Goal: Task Accomplishment & Management: Complete application form

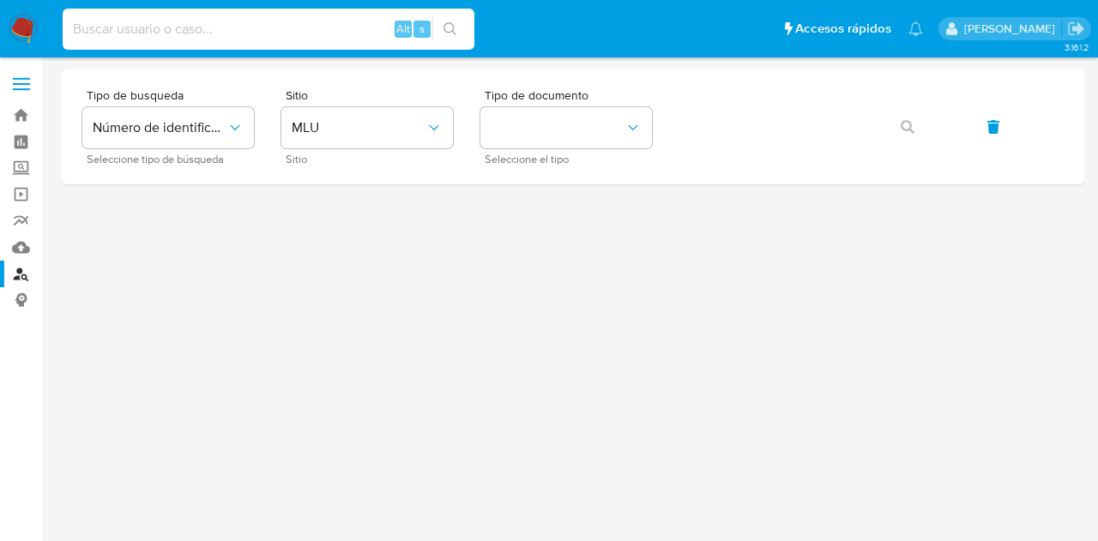
click at [244, 33] on input at bounding box center [269, 29] width 412 height 22
type input "qLIjX26WgjuvlXNm4fa0Ysb8"
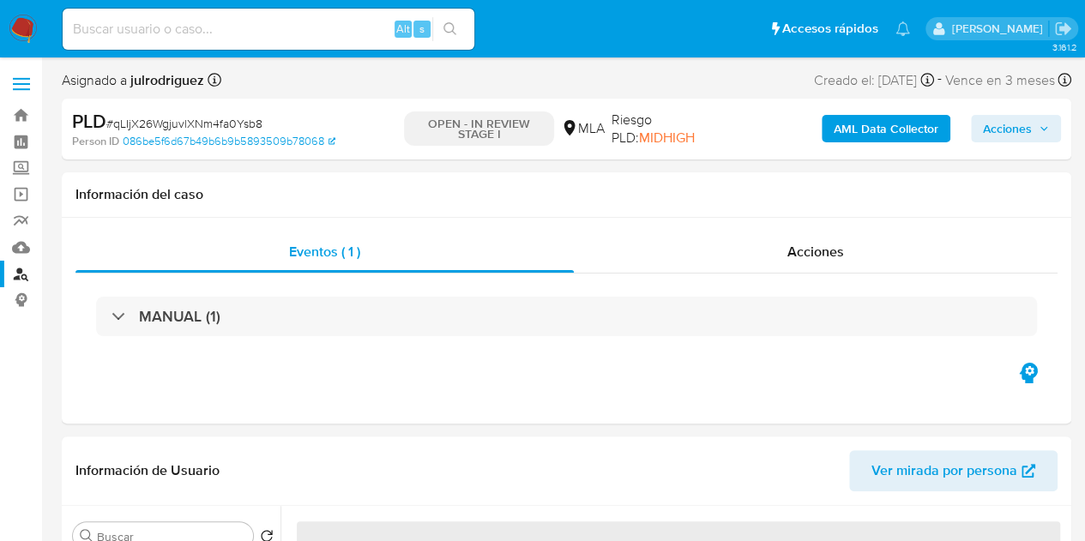
select select "10"
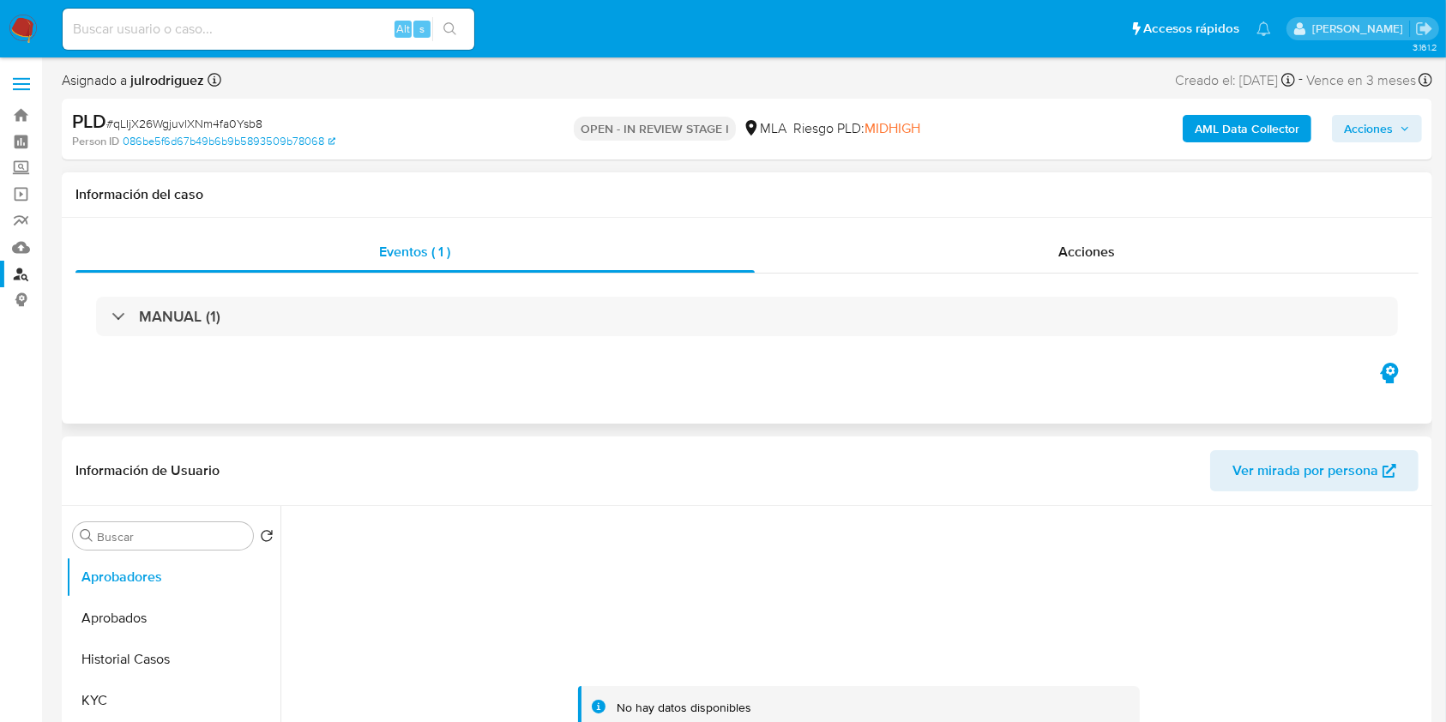
drag, startPoint x: 304, startPoint y: 10, endPoint x: 701, endPoint y: 202, distance: 441.2
click at [701, 202] on div "Información del caso" at bounding box center [747, 194] width 1371 height 45
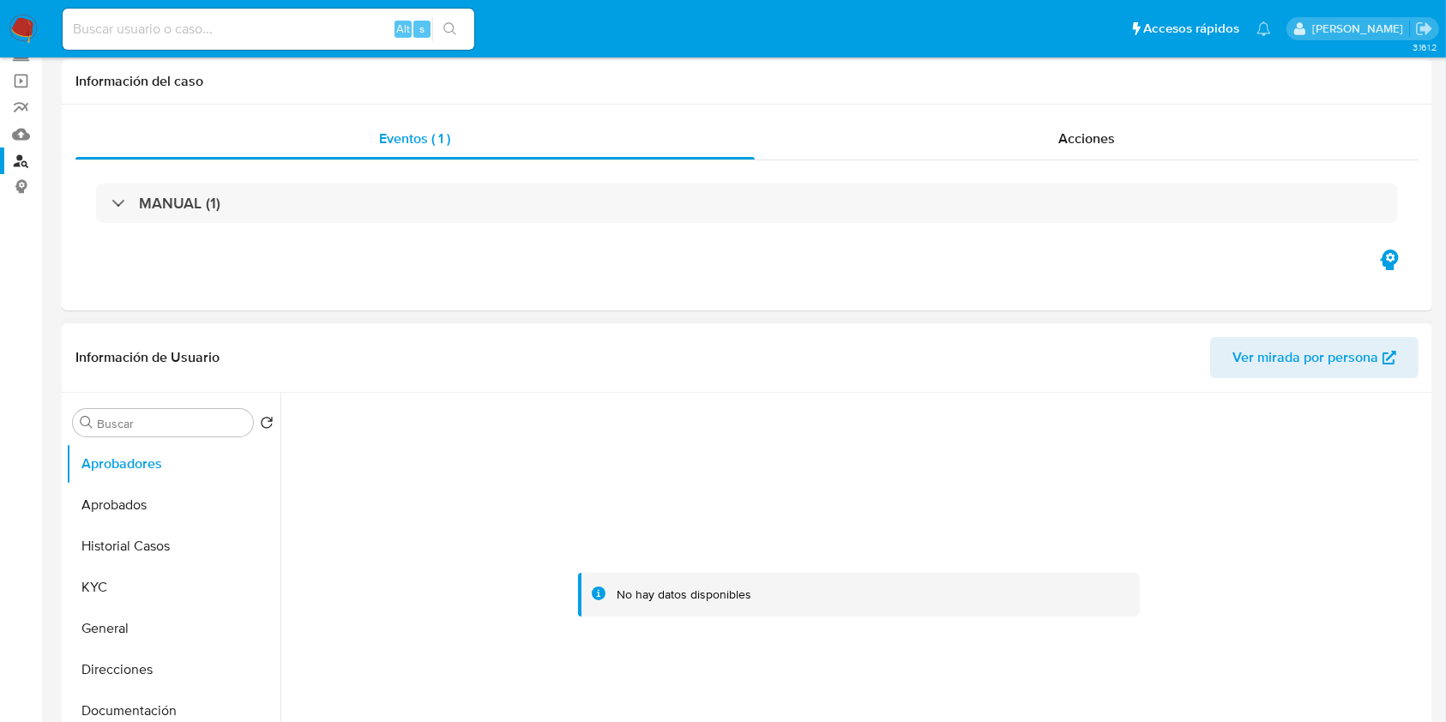
scroll to position [228, 0]
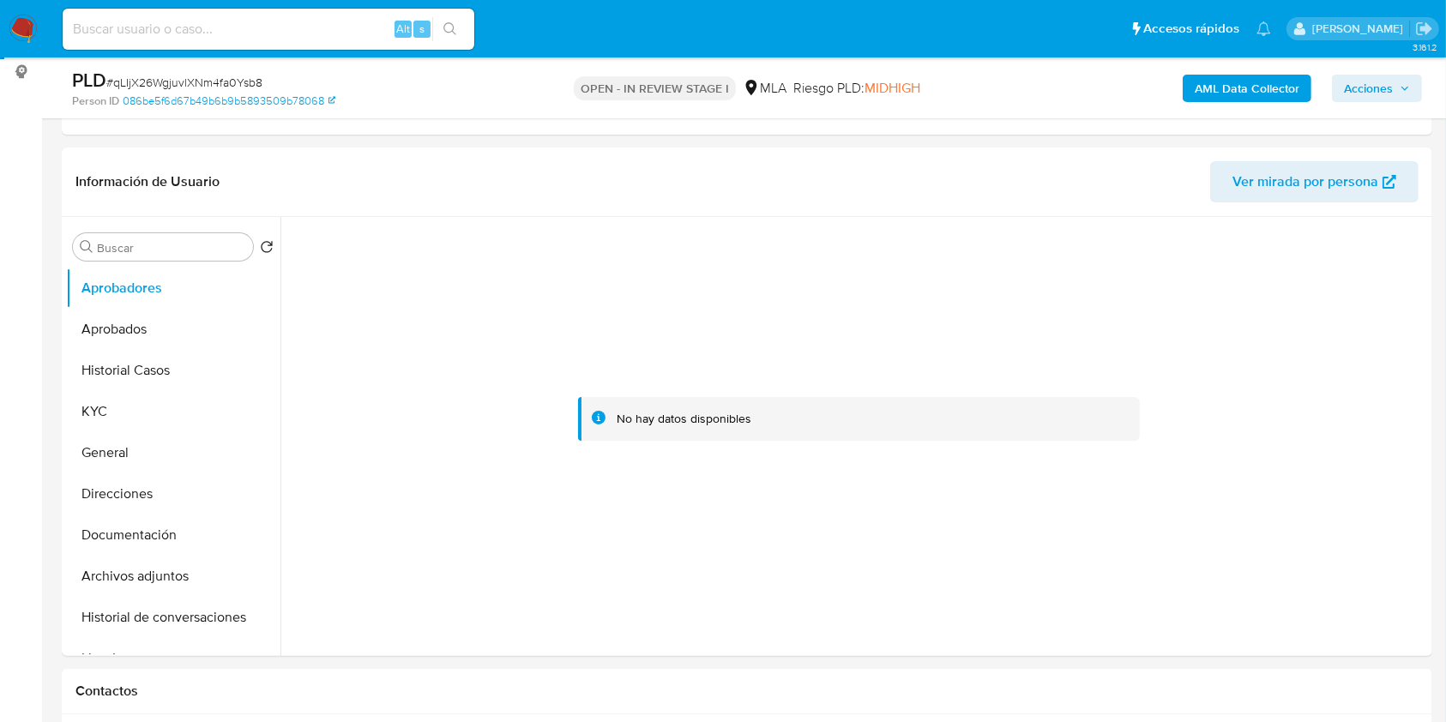
click at [1097, 80] on b "AML Data Collector" at bounding box center [1247, 88] width 105 height 27
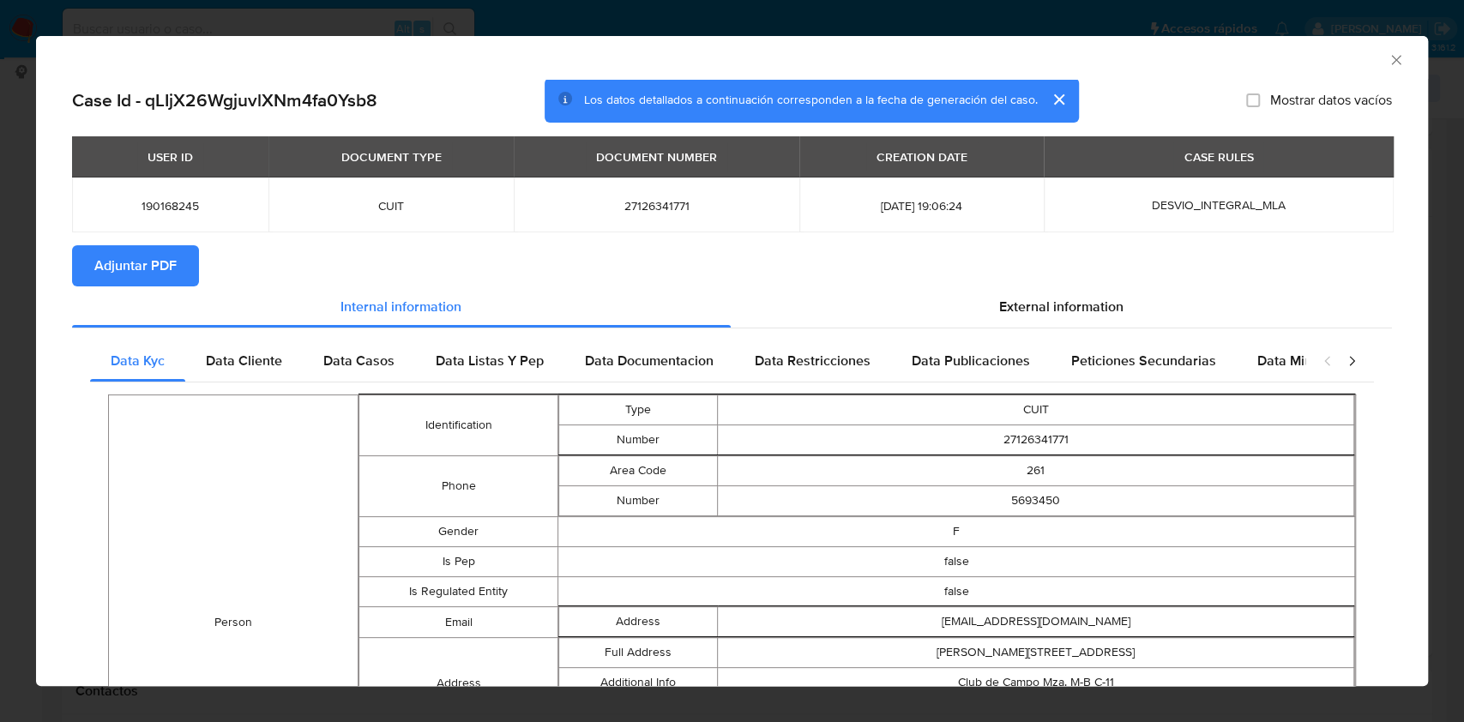
click at [178, 267] on button "Adjuntar PDF" at bounding box center [135, 265] width 127 height 41
click at [1097, 58] on icon "Cerrar ventana" at bounding box center [1396, 59] width 17 height 17
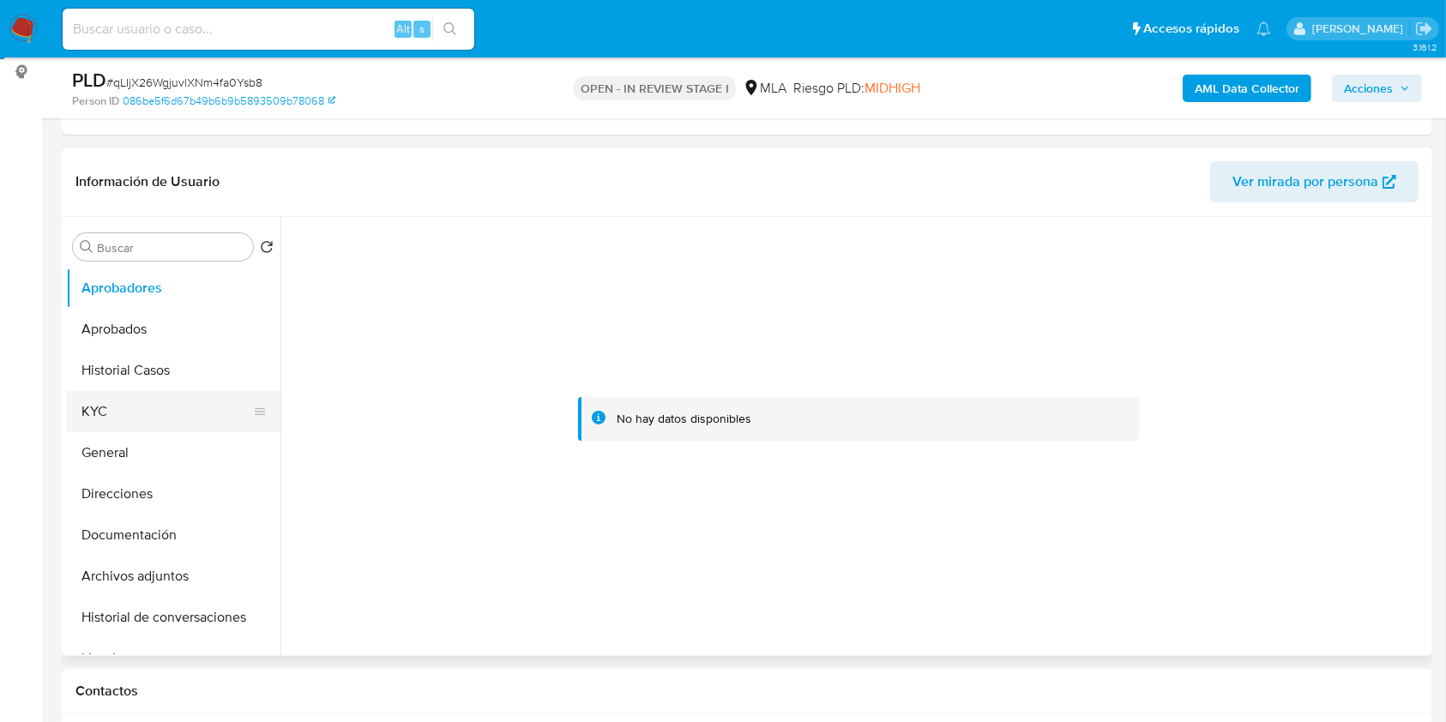
click at [115, 395] on button "KYC" at bounding box center [166, 411] width 201 height 41
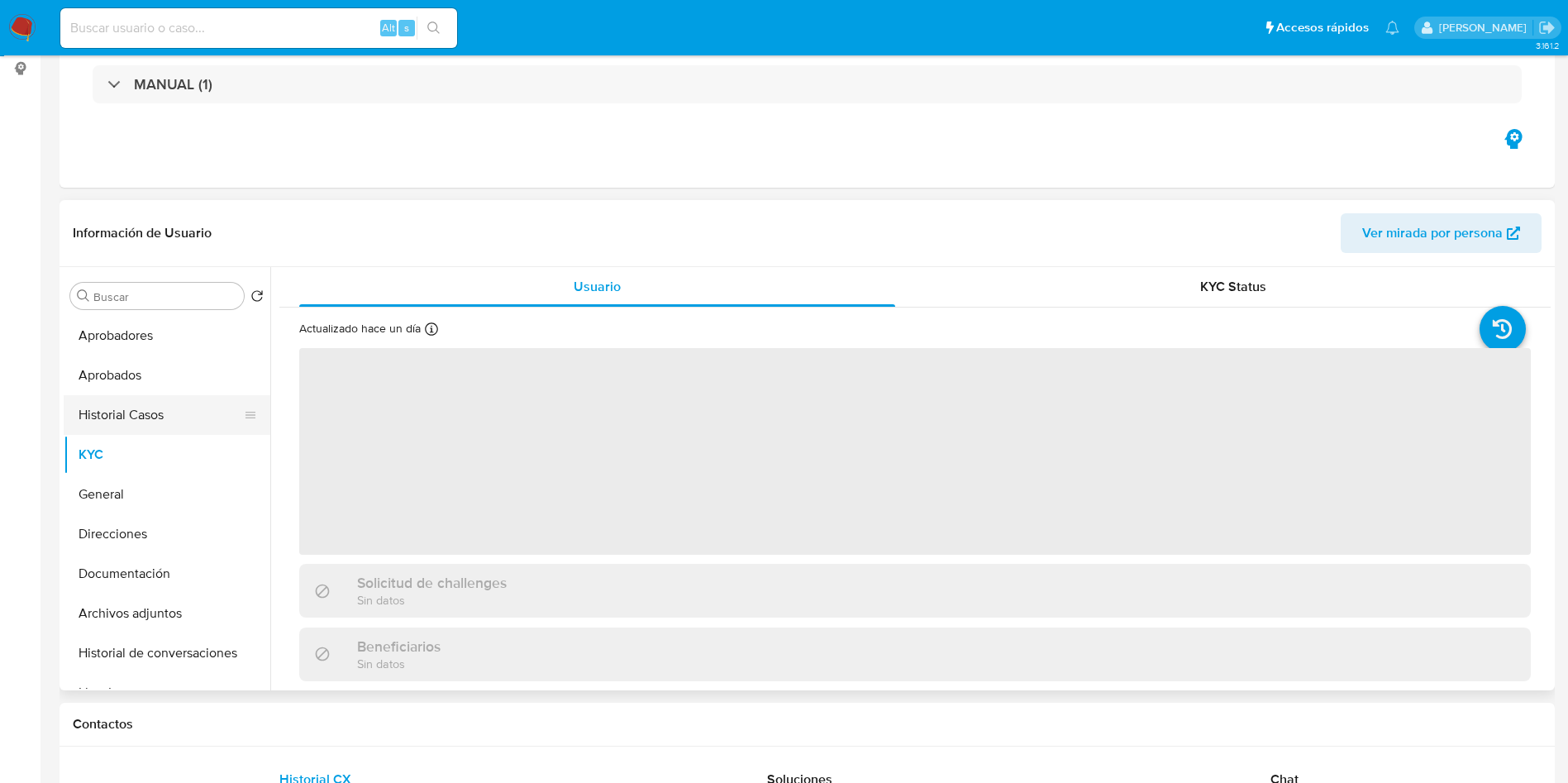
scroll to position [0, 0]
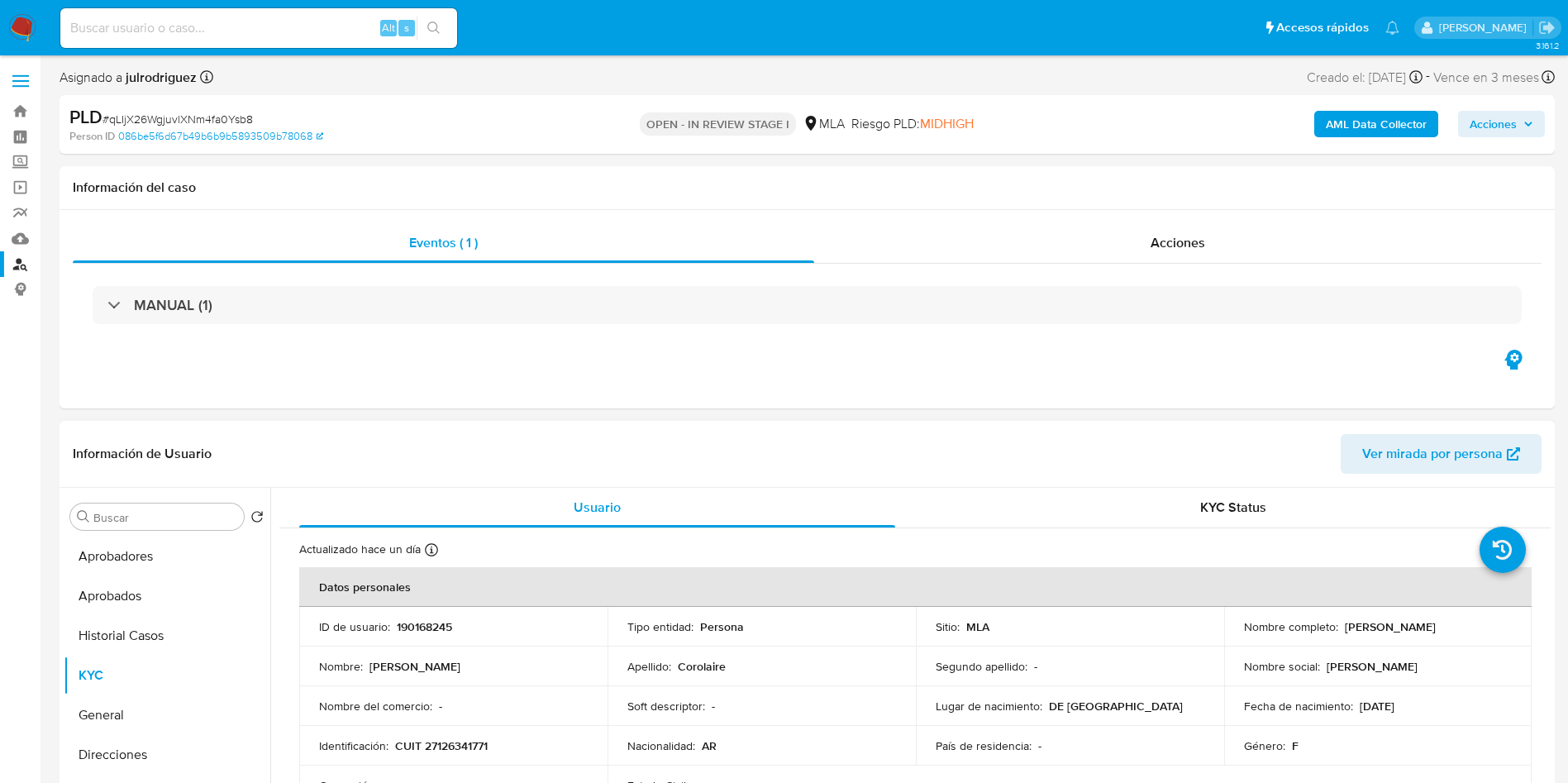
click at [406, 521] on p "190168245" at bounding box center [424, 627] width 55 height 14
copy p "190168245"
click at [190, 119] on span "# qLIjX26WgjuvlXNm4fa0Ysb8" at bounding box center [177, 119] width 150 height 16
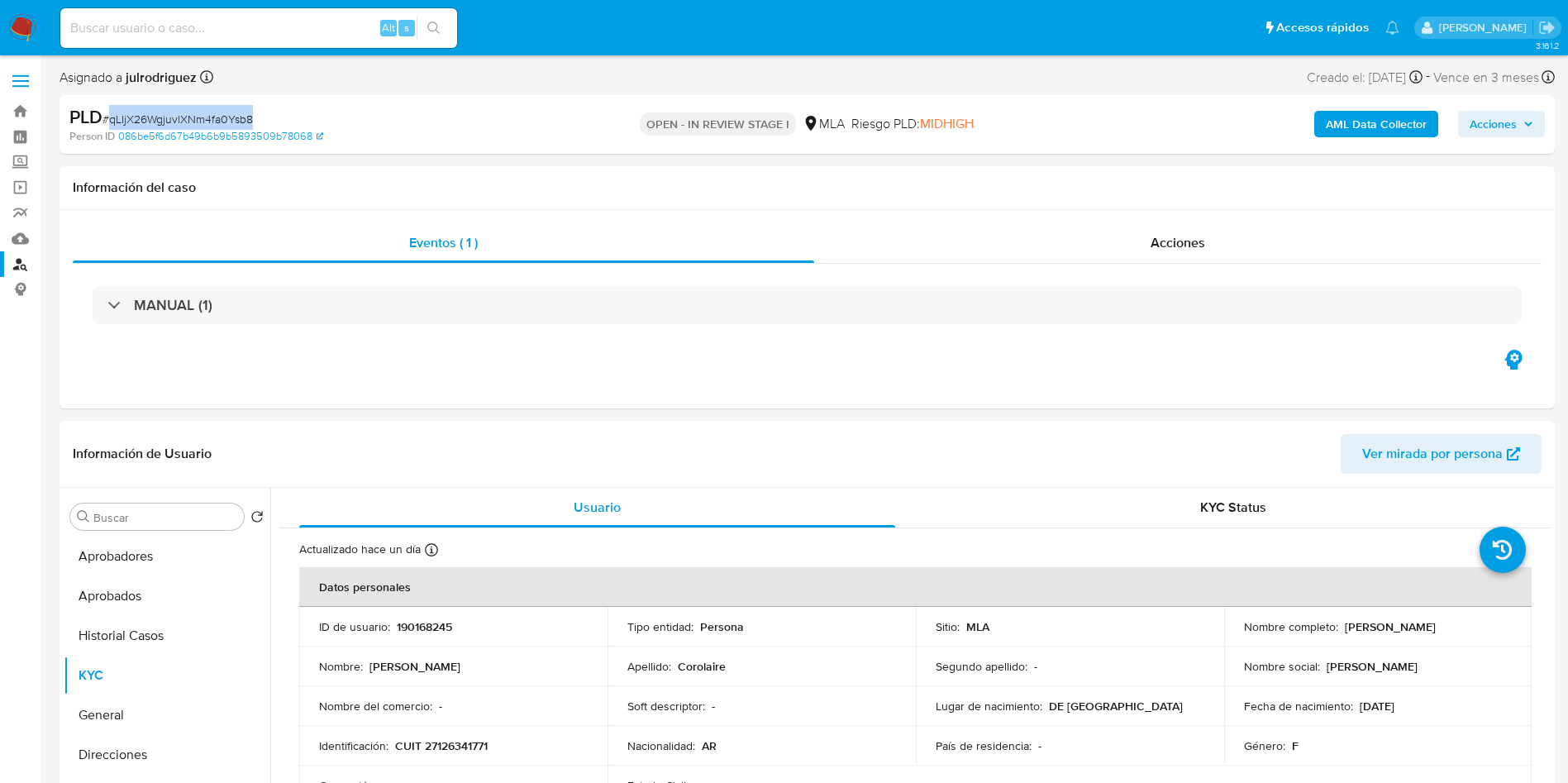
copy span "qLIjX26WgjuvlXNm4fa0Ysb8"
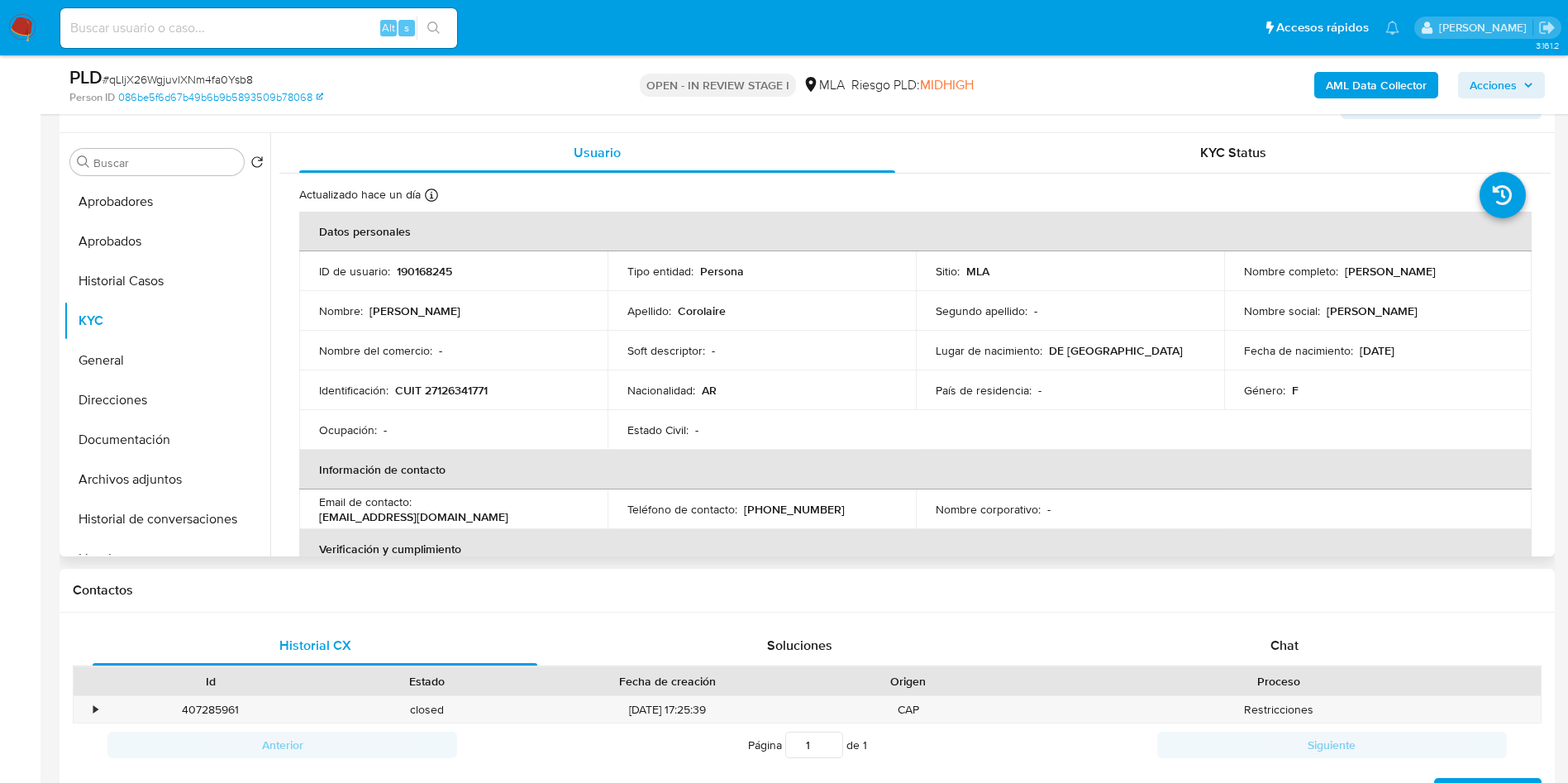
scroll to position [372, 0]
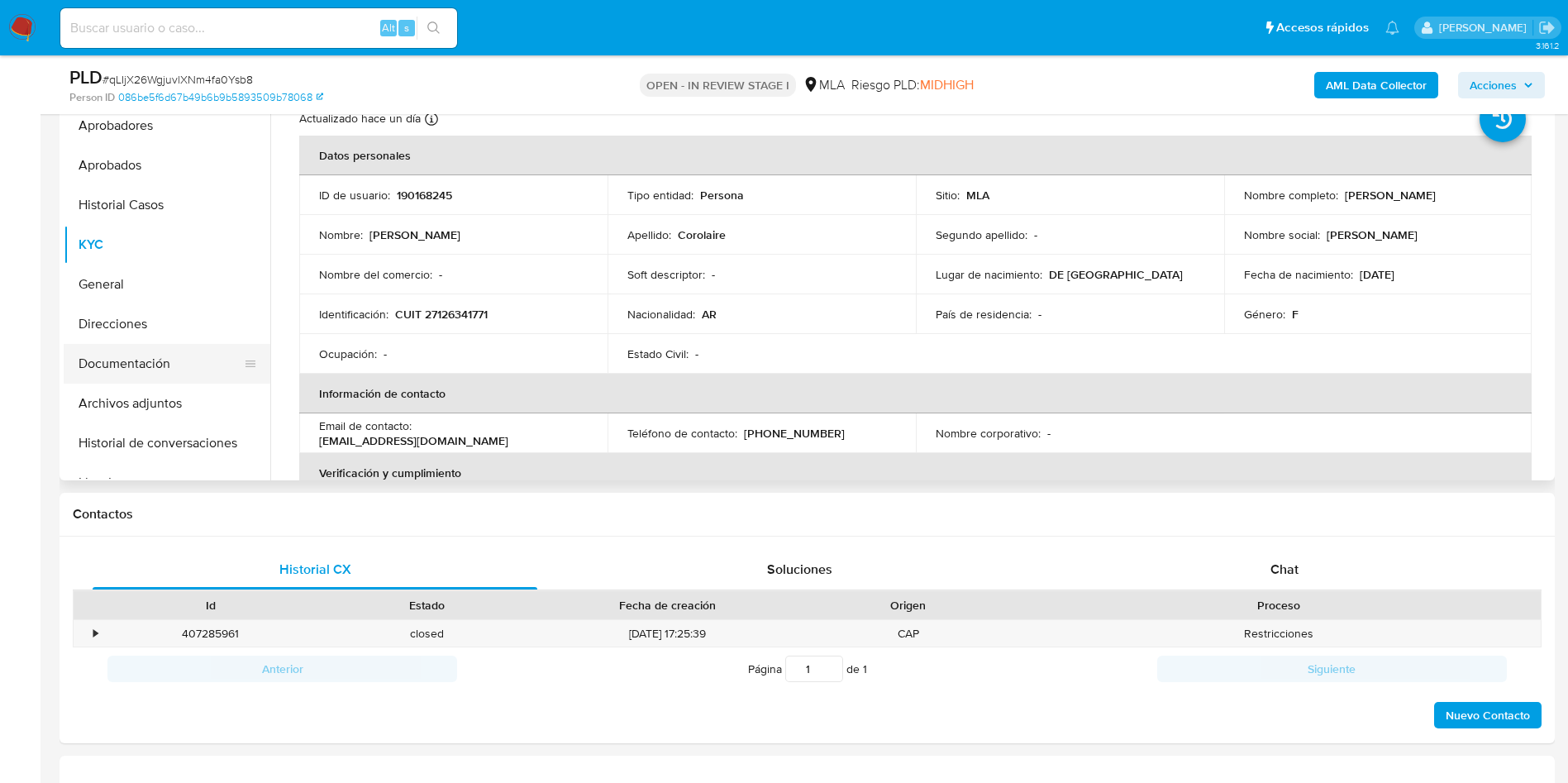
click at [121, 358] on button "Documentación" at bounding box center [160, 364] width 194 height 40
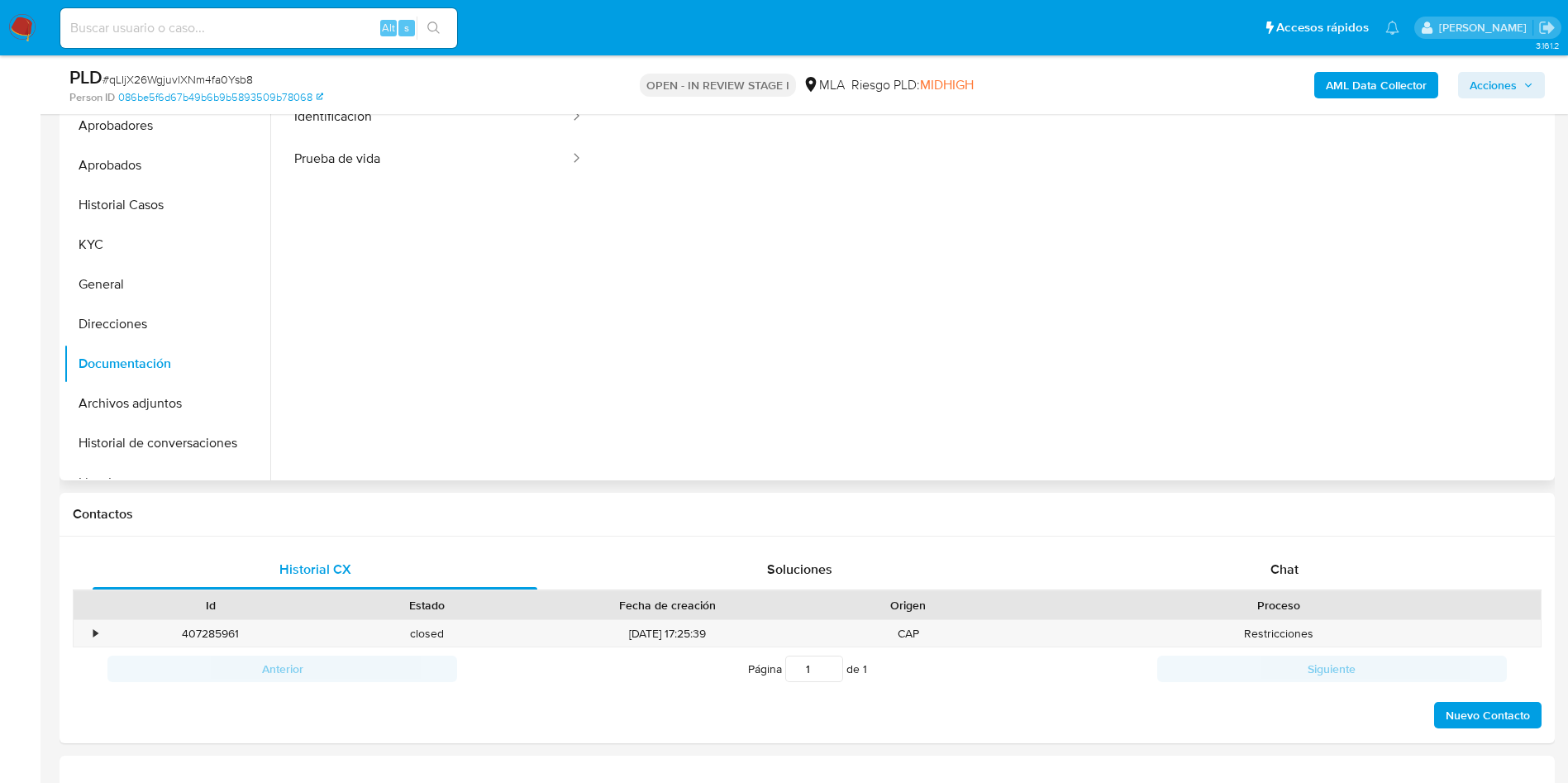
scroll to position [0, 0]
click at [133, 400] on button "Archivos adjuntos" at bounding box center [160, 403] width 194 height 40
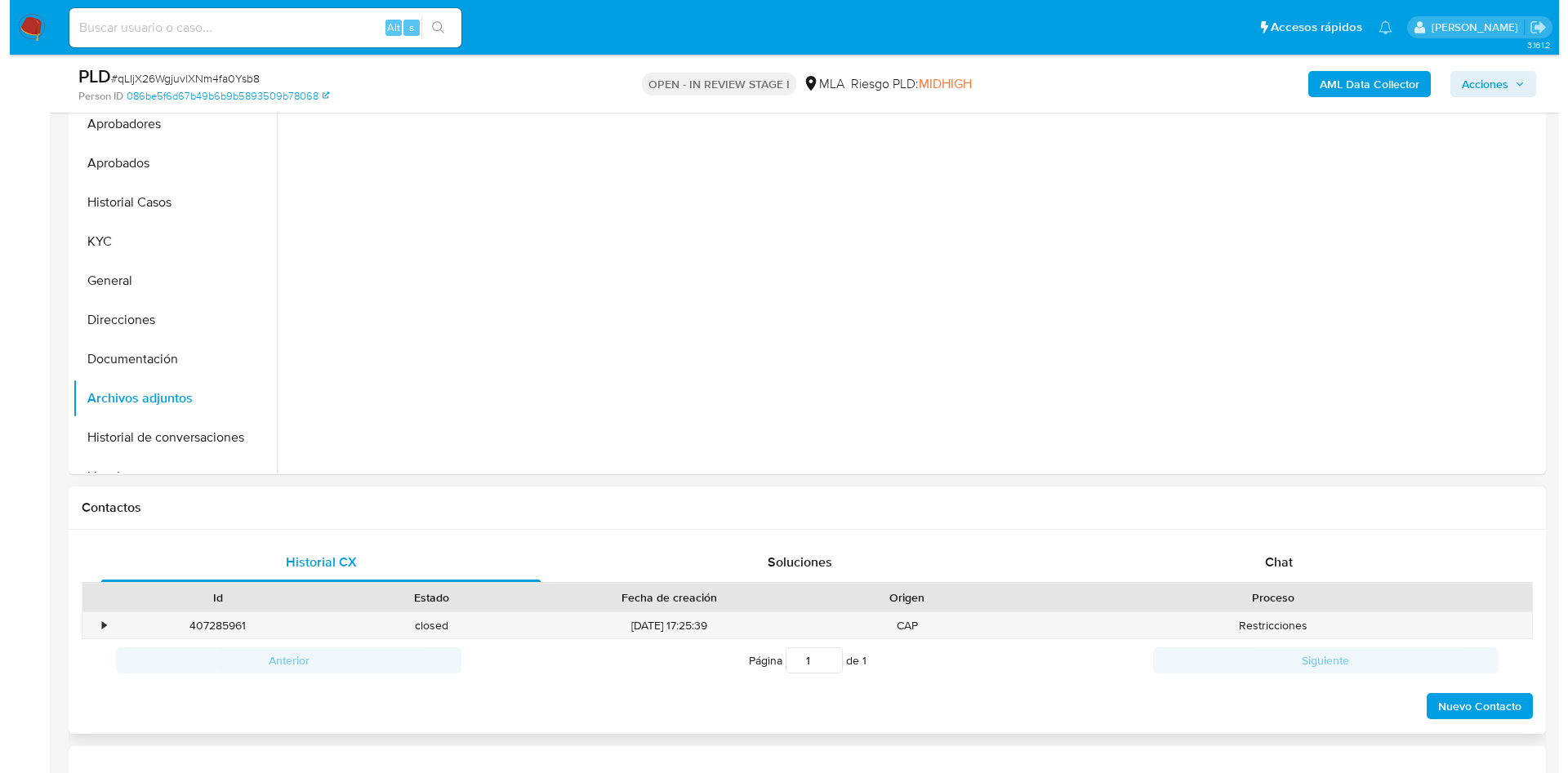
scroll to position [245, 0]
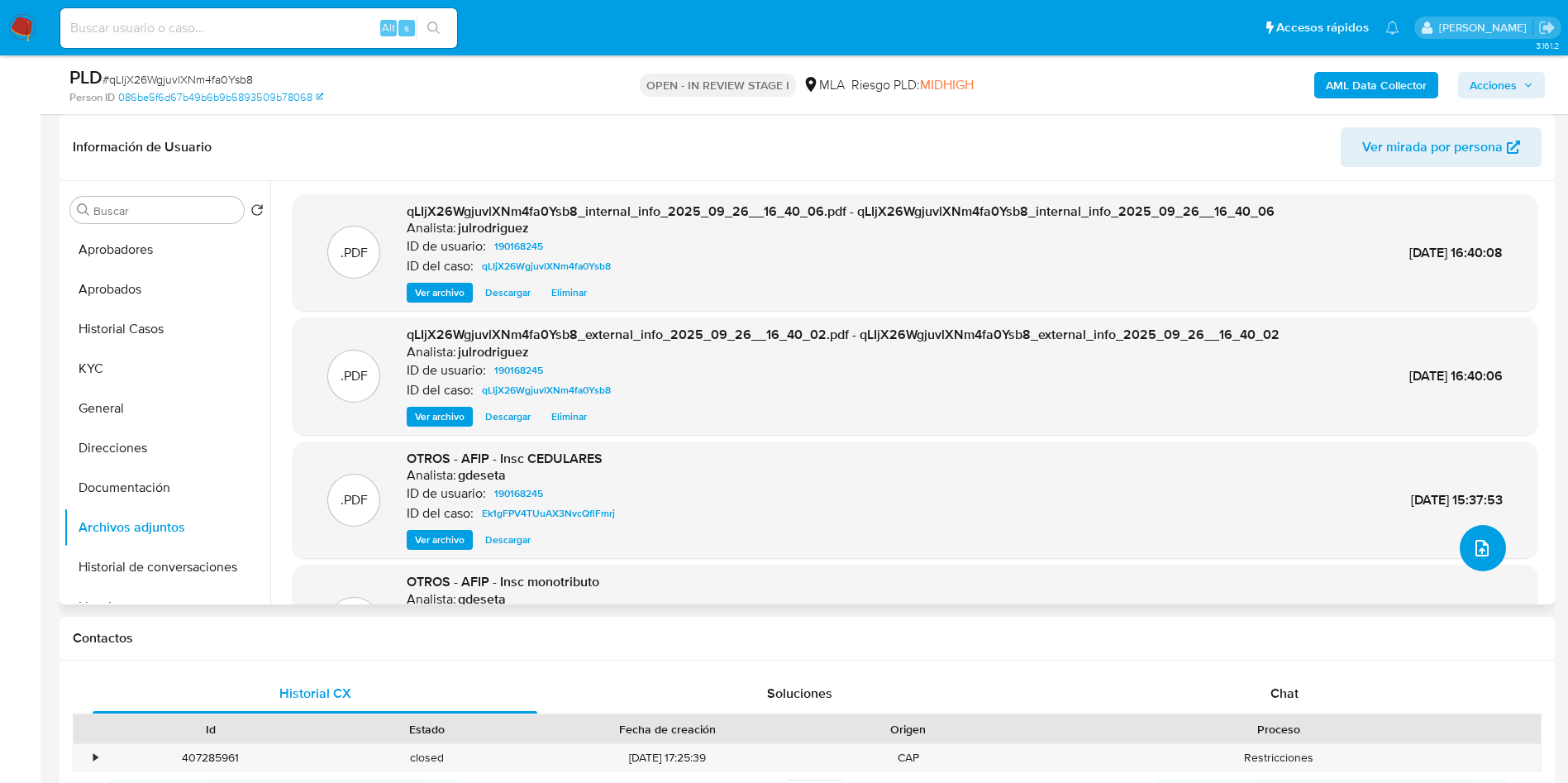
click at [1057, 521] on icon "upload-file" at bounding box center [1482, 548] width 20 height 20
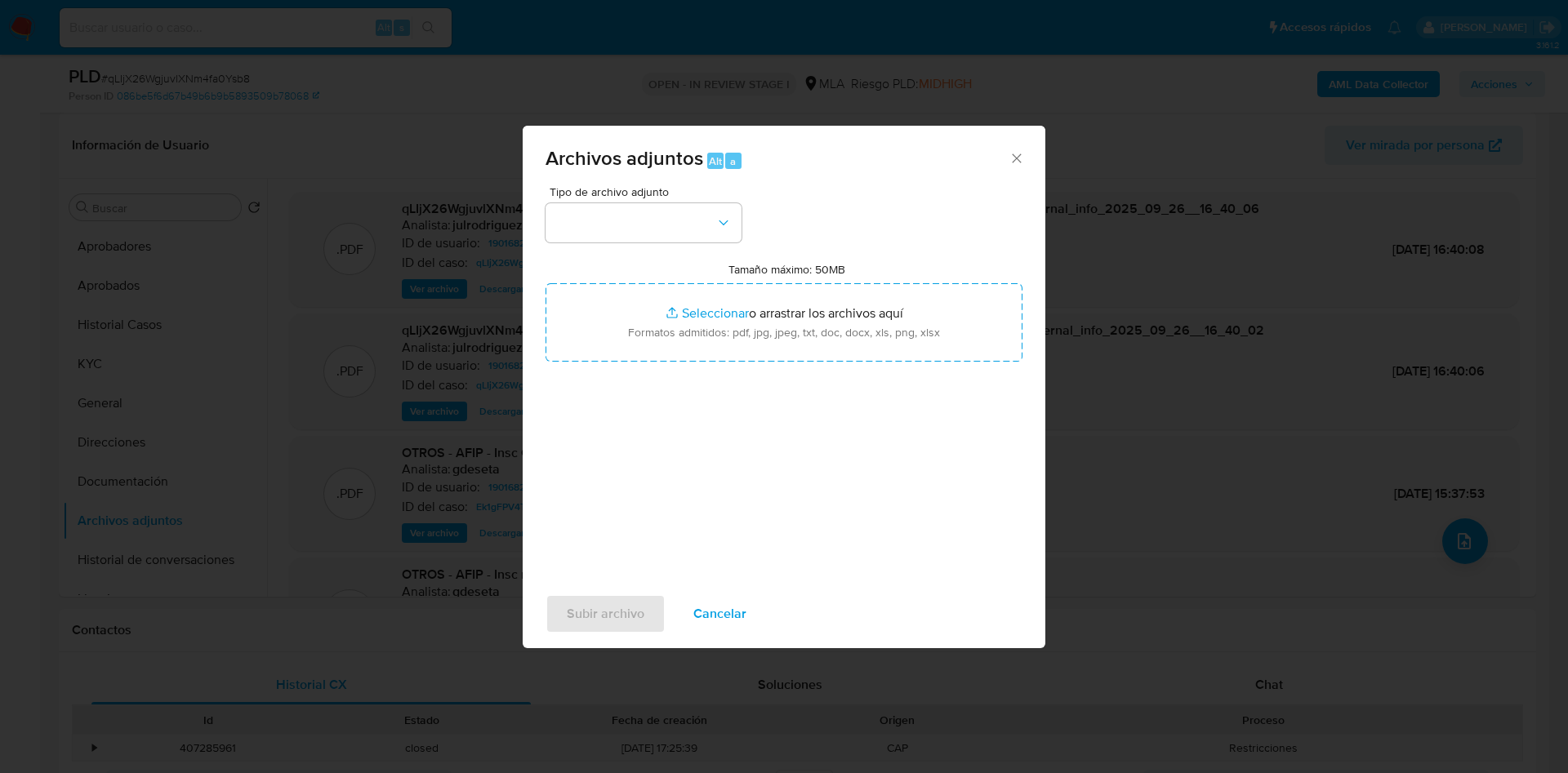
click at [651, 250] on div "Tipo de archivo adjunto Tamaño máximo: 50MB Seleccionar archivos Seleccionar o …" at bounding box center [784, 379] width 477 height 386
click at [641, 225] on button "button" at bounding box center [644, 223] width 196 height 39
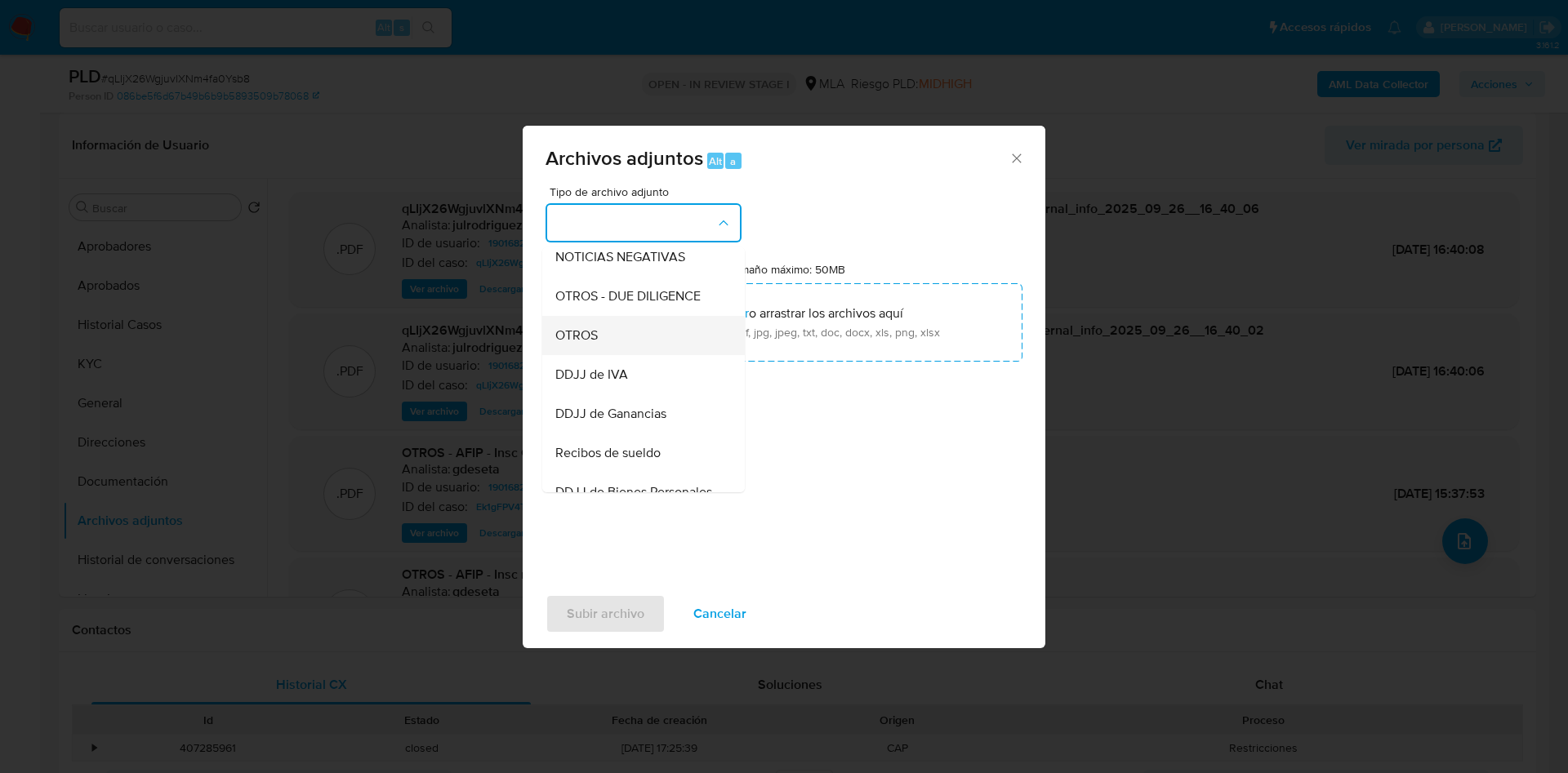
click at [586, 344] on span "OTROS" at bounding box center [576, 335] width 43 height 16
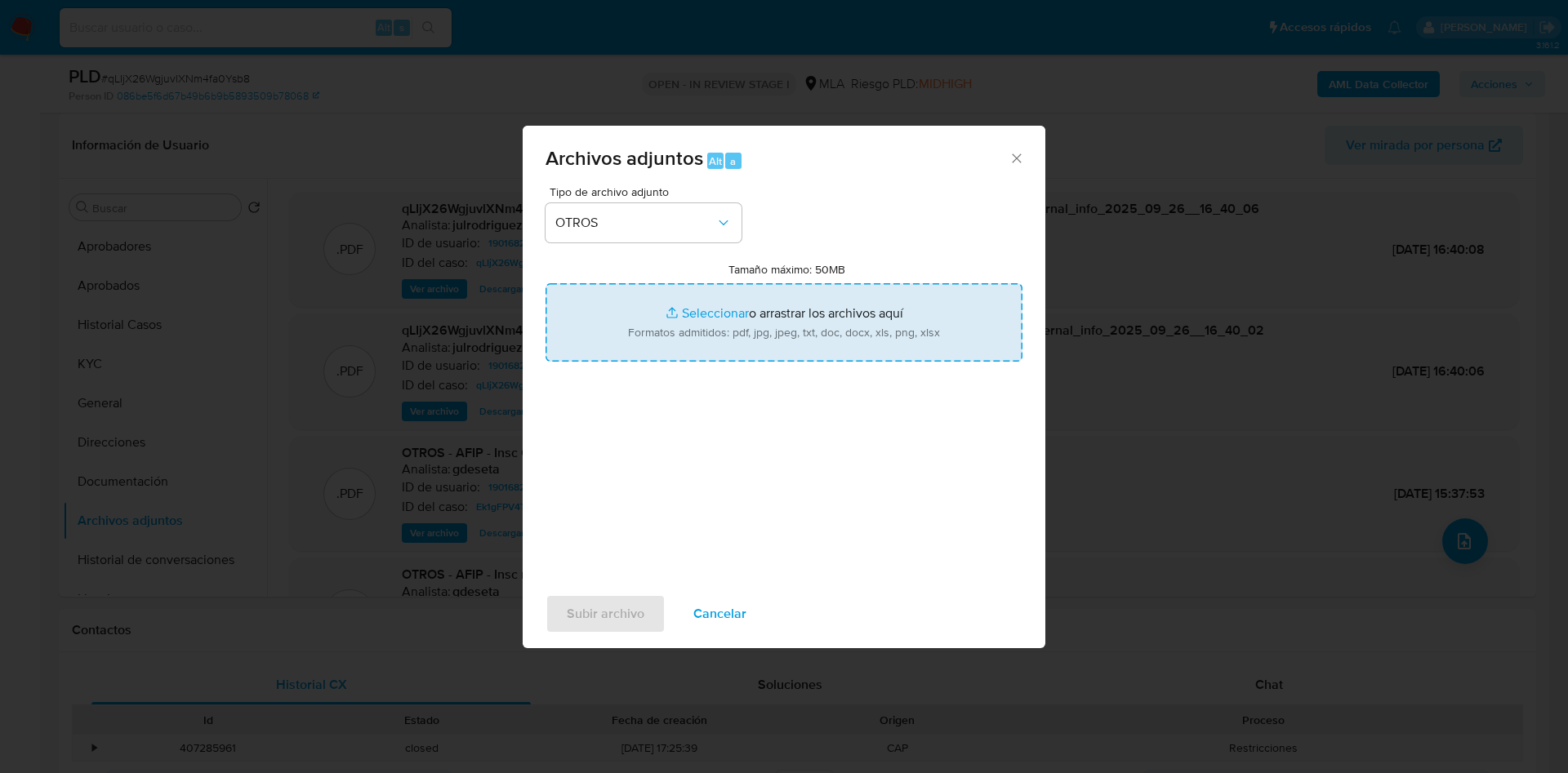
click at [692, 312] on input "Tamaño máximo: 50MB Seleccionar archivos" at bounding box center [784, 323] width 477 height 78
type input "C:\fakepath\Caselog (ROI PROPOSAL) - 190168245 - qLIjX26WgjuvlXNm4fa0Ysb8.docx"
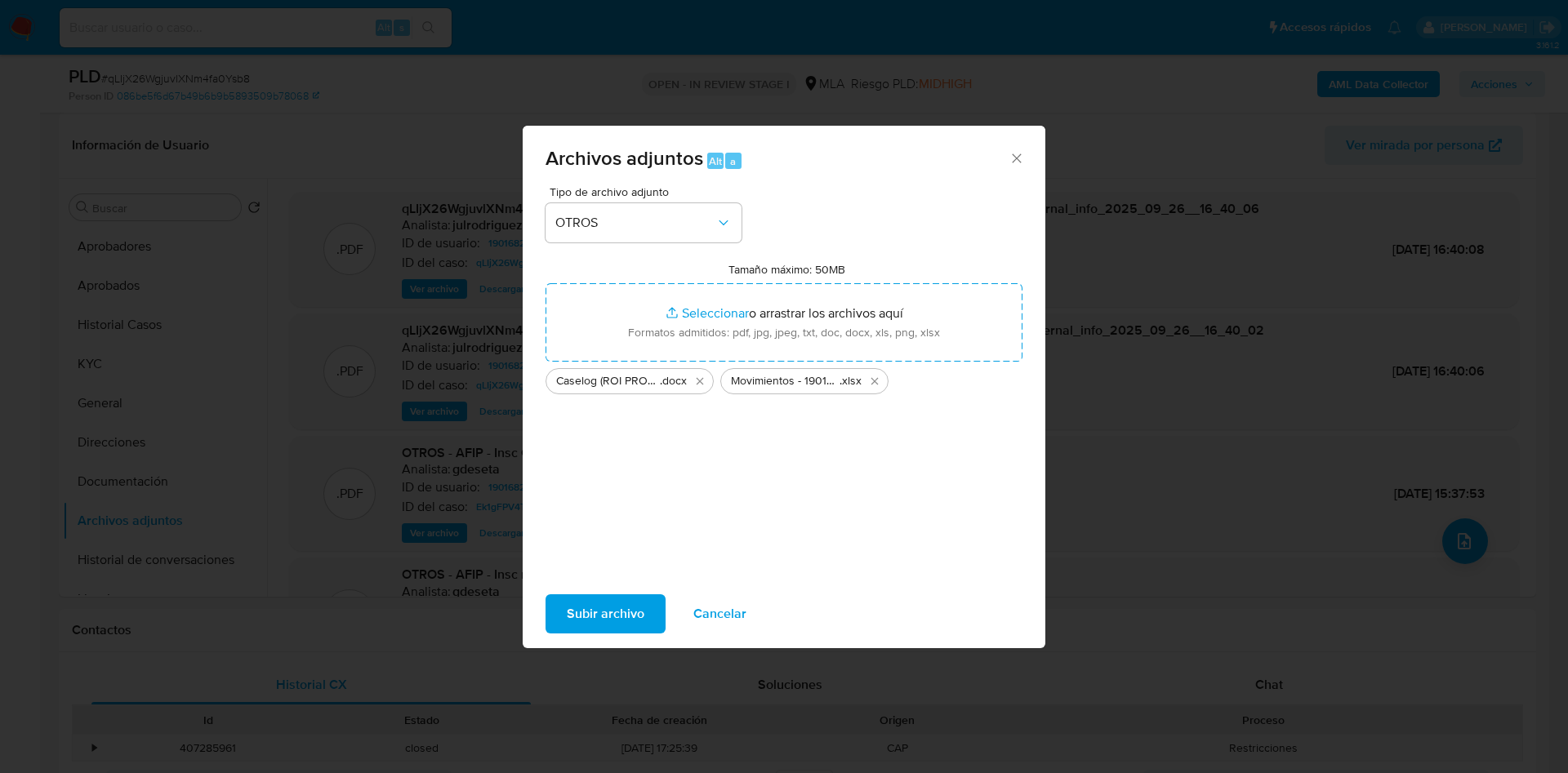
click at [624, 514] on span "Subir archivo" at bounding box center [605, 614] width 77 height 36
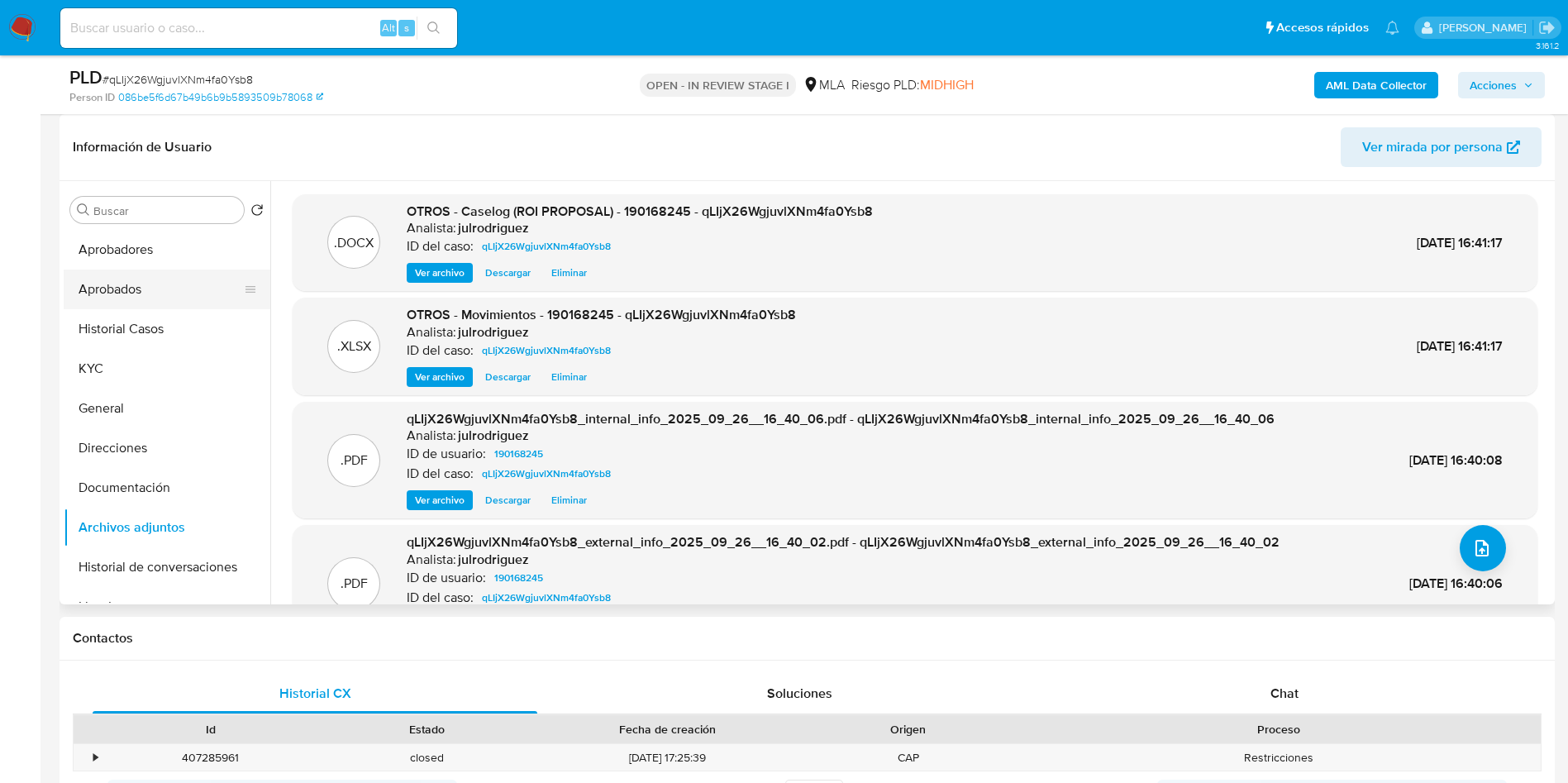
click at [132, 277] on button "Aprobados" at bounding box center [160, 289] width 194 height 40
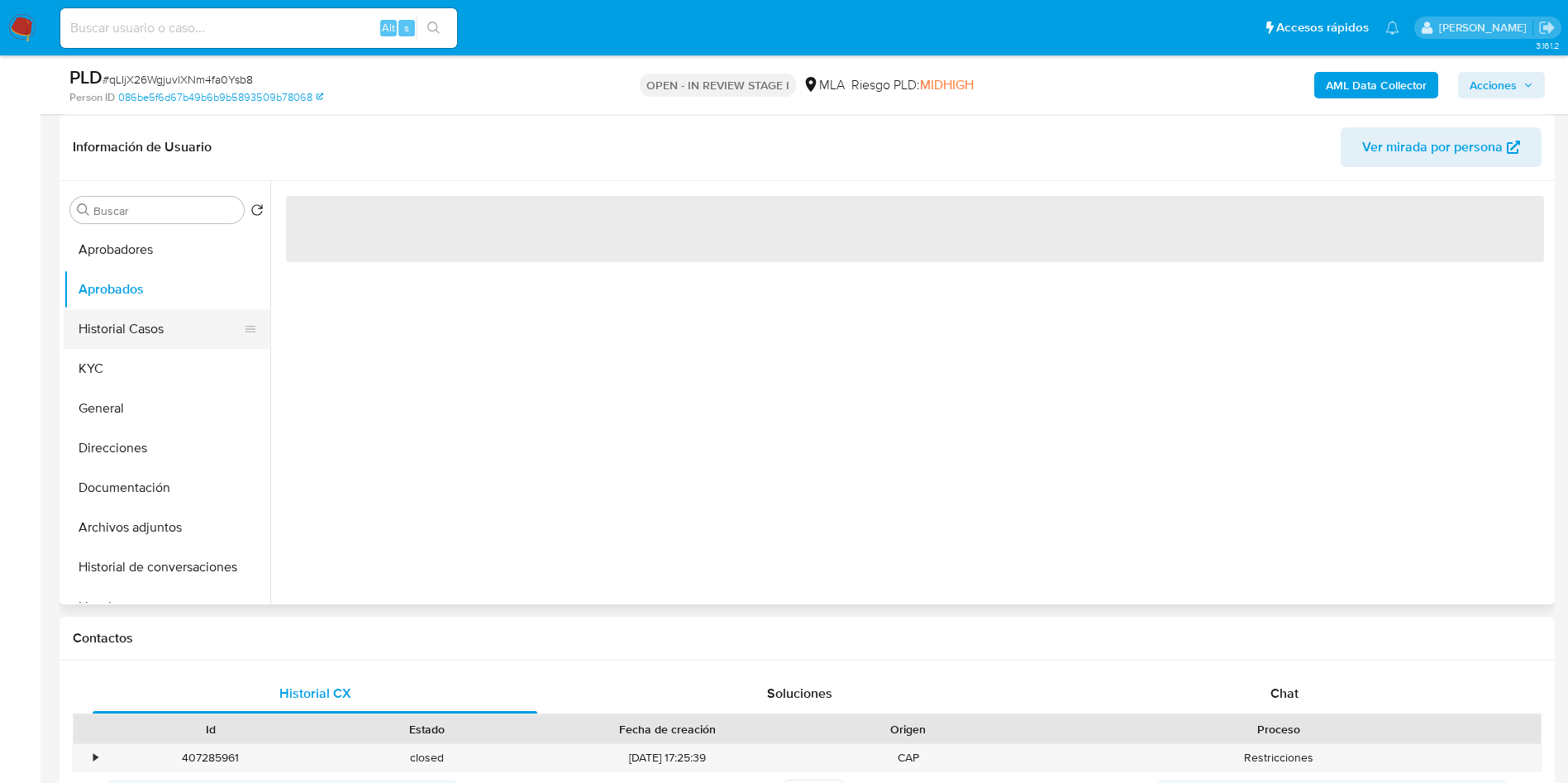
click at [130, 322] on button "Historial Casos" at bounding box center [160, 329] width 194 height 40
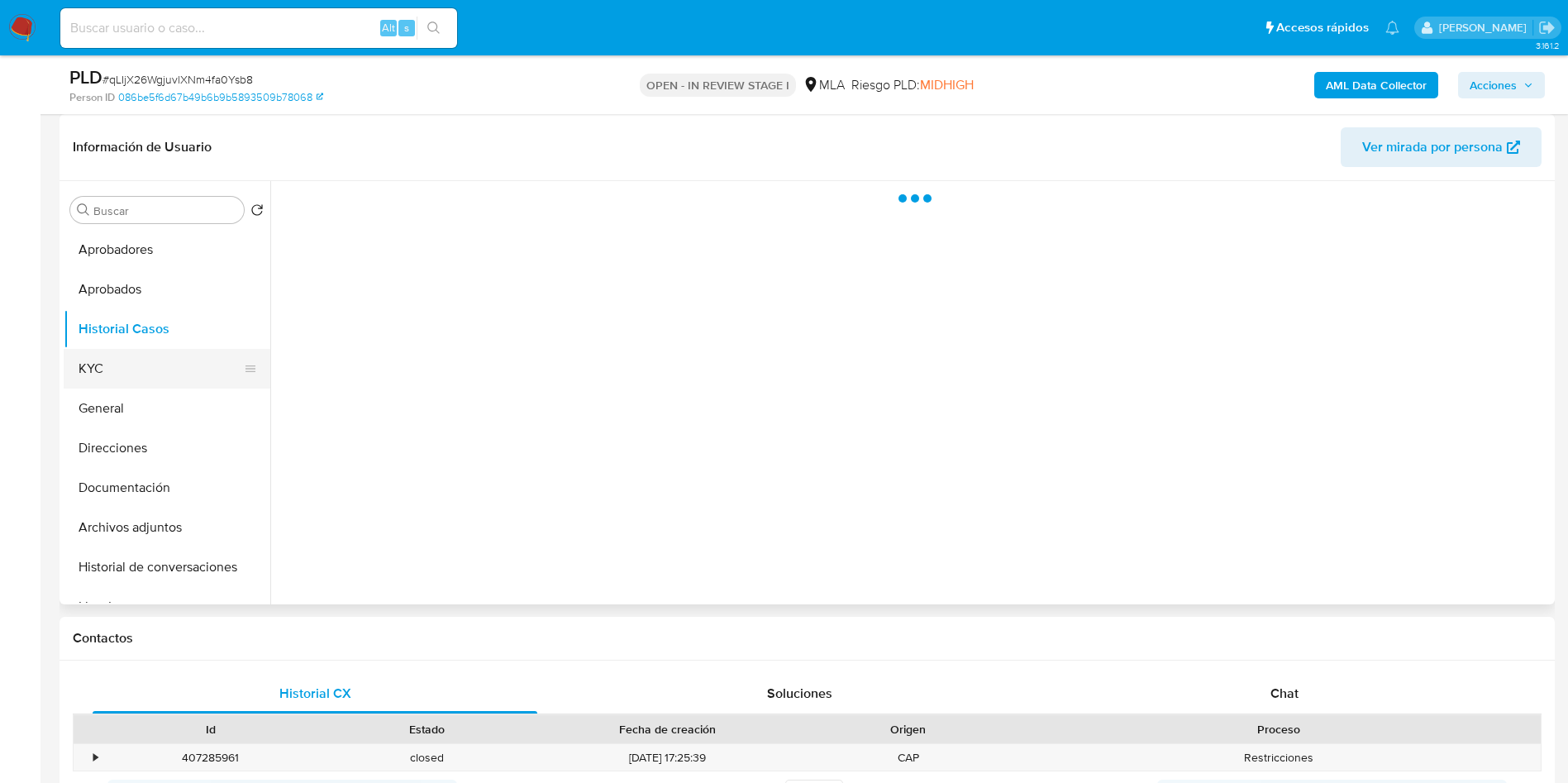
click at [123, 381] on button "KYC" at bounding box center [160, 368] width 194 height 40
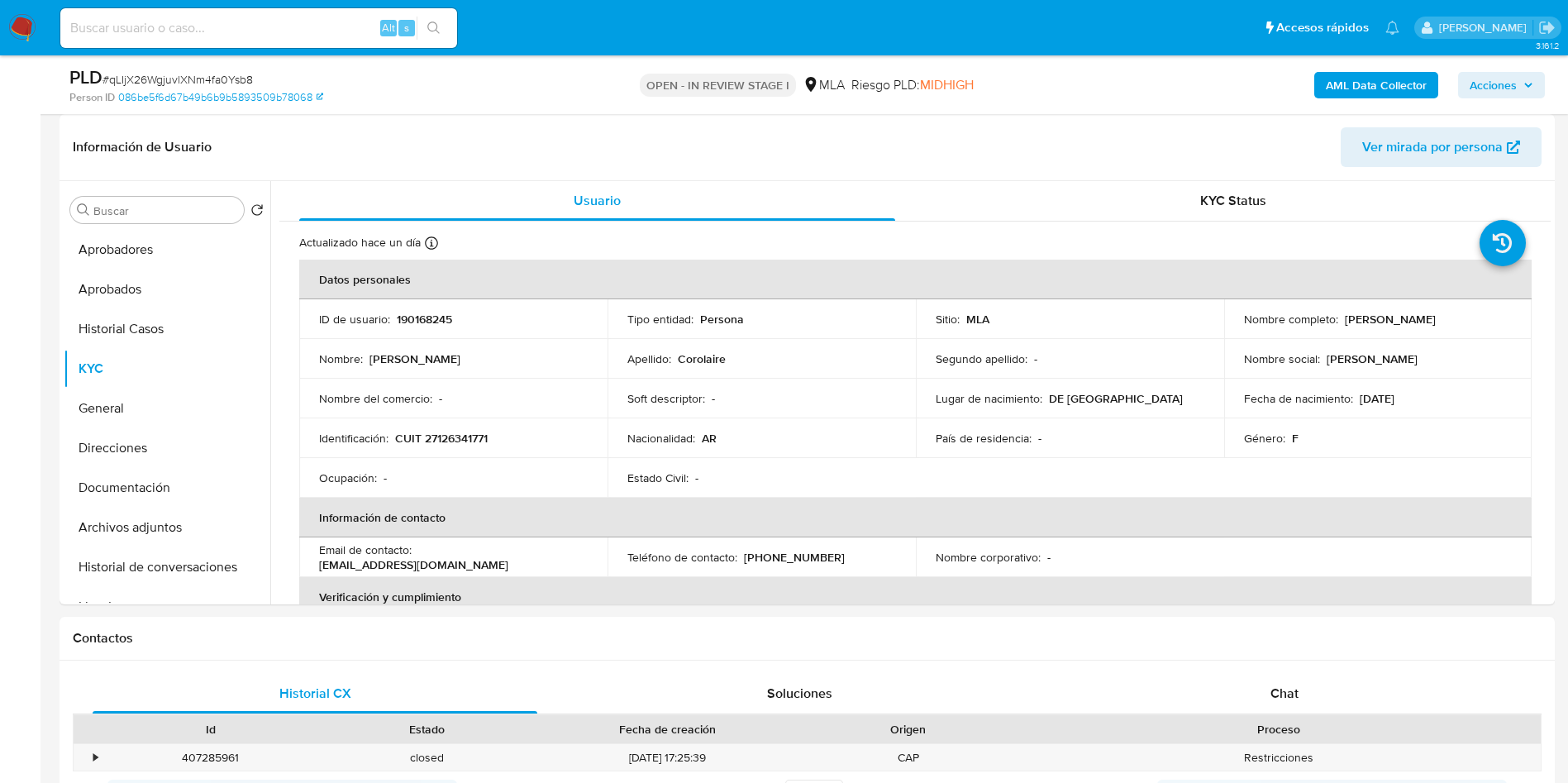
click at [266, 40] on div "Alt s" at bounding box center [259, 28] width 397 height 40
click at [260, 26] on input at bounding box center [259, 28] width 397 height 21
paste input "qLIjX26WgjuvlXNm4fa0Ysb8"
type input "qLIjX26WgjuvlXNm4fa0Ysb8"
drag, startPoint x: 269, startPoint y: 40, endPoint x: 255, endPoint y: 32, distance: 16.1
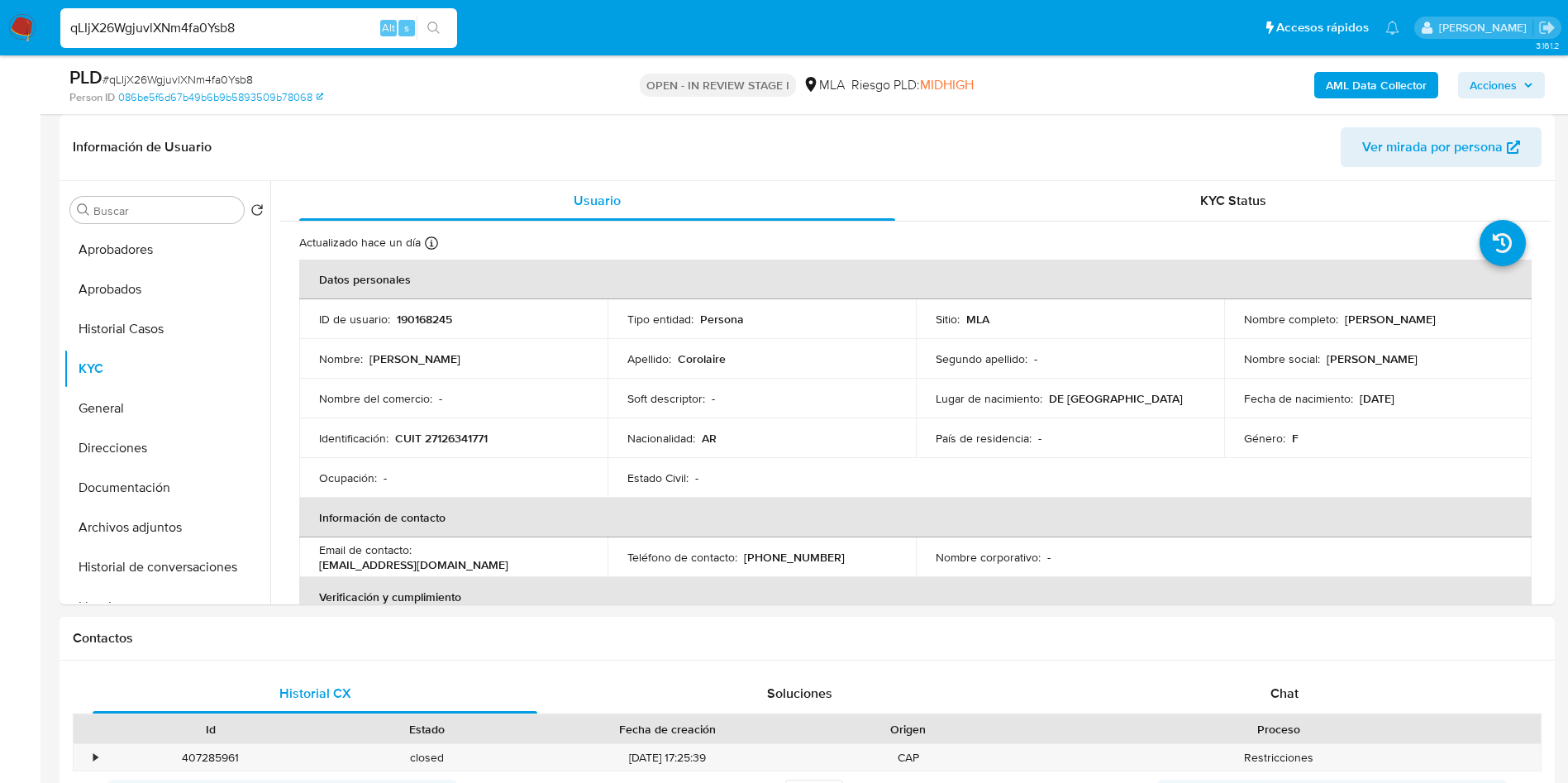
click at [255, 32] on div "qLIjX26WgjuvlXNm4fa0Ysb8 Alt s" at bounding box center [259, 28] width 397 height 40
drag, startPoint x: 207, startPoint y: 26, endPoint x: 57, endPoint y: 24, distance: 150.0
click at [57, 24] on li "qLIjX26WgjuvlXNm4fa0Ysb8 Alt s" at bounding box center [258, 27] width 405 height 41
click at [190, 471] on button "Documentación" at bounding box center [160, 488] width 194 height 40
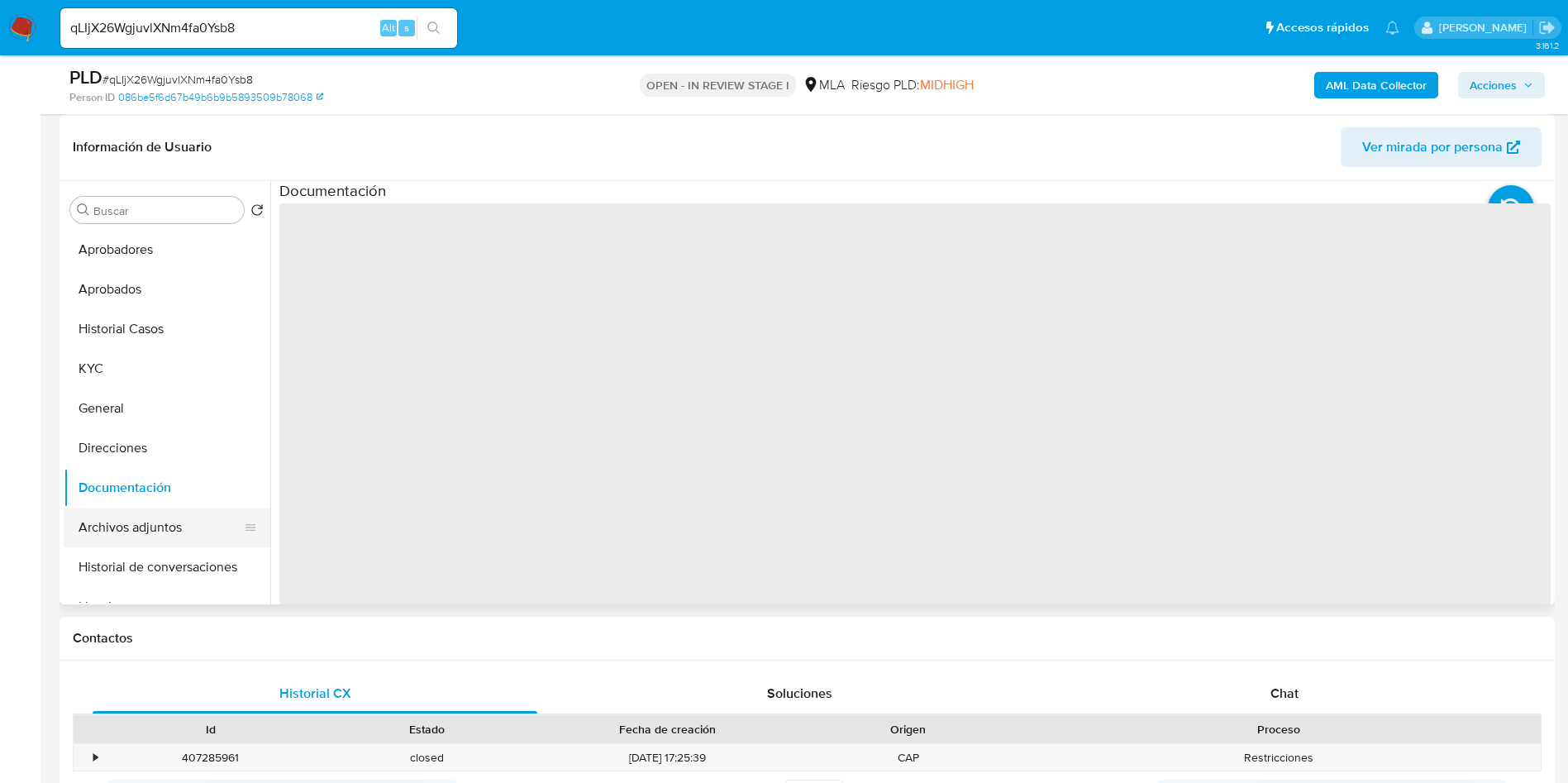
click at [167, 521] on button "Archivos adjuntos" at bounding box center [160, 527] width 194 height 40
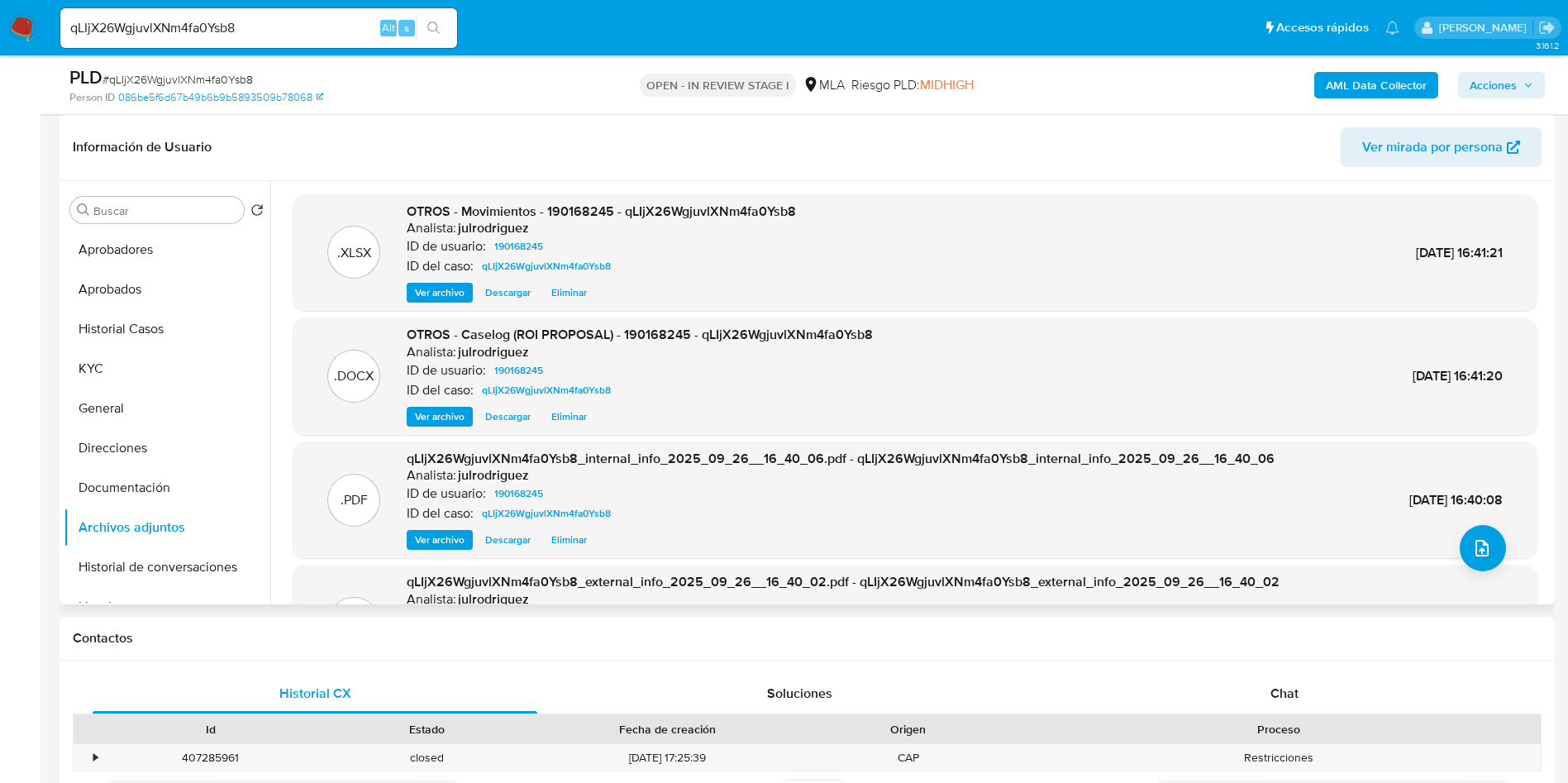
click at [515, 416] on span "Descargar" at bounding box center [508, 417] width 45 height 16
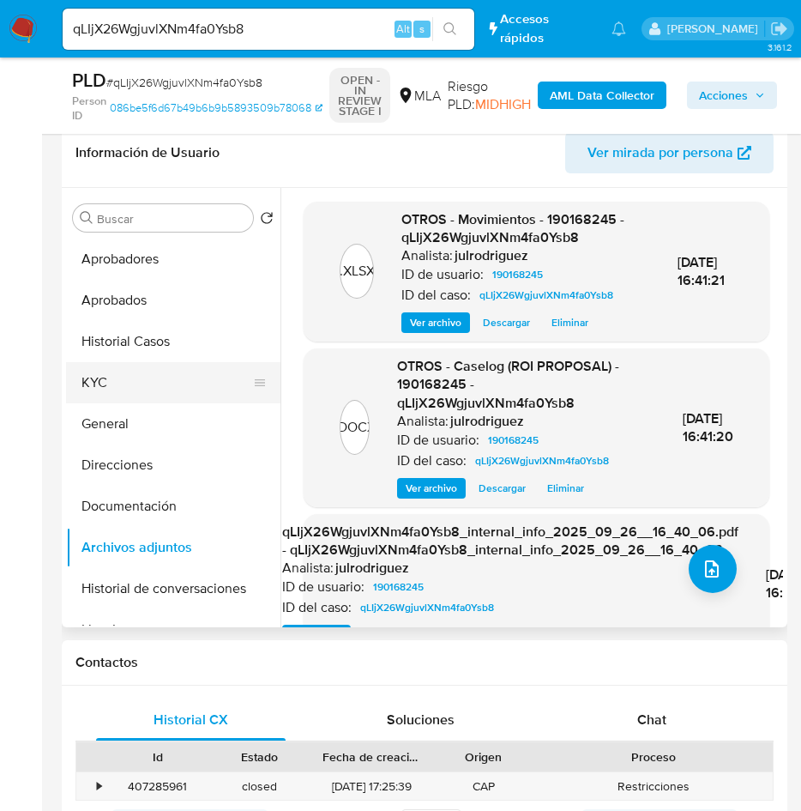
click at [123, 368] on button "KYC" at bounding box center [166, 382] width 201 height 41
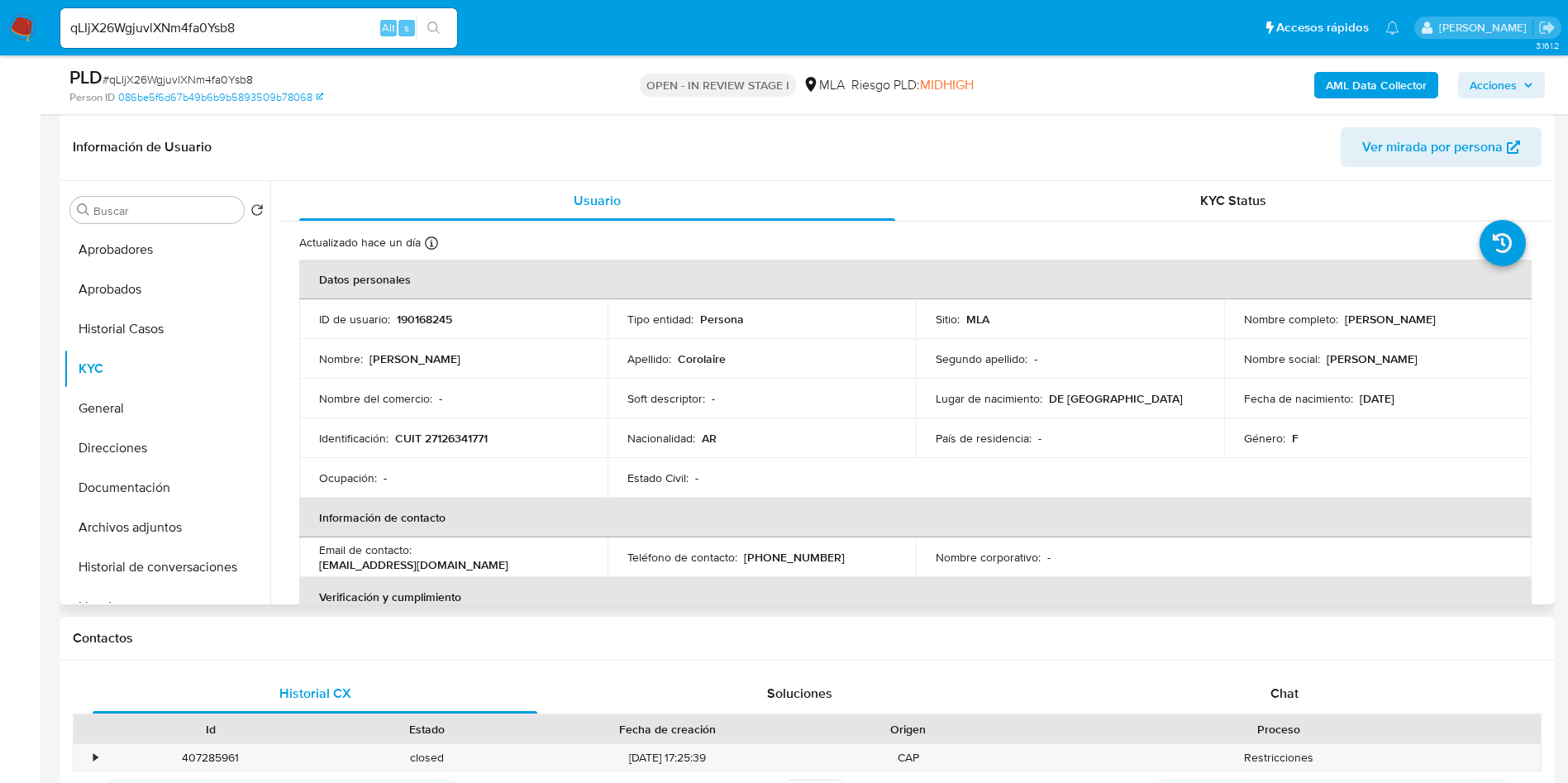
drag, startPoint x: 1342, startPoint y: 312, endPoint x: 1473, endPoint y: 321, distance: 131.3
click at [1057, 321] on div "Nombre completo : Monica Angela Corolaire" at bounding box center [1378, 318] width 269 height 14
copy p "[PERSON_NAME] [PERSON_NAME] Corolaire"
click at [153, 504] on button "Documentación" at bounding box center [160, 488] width 194 height 40
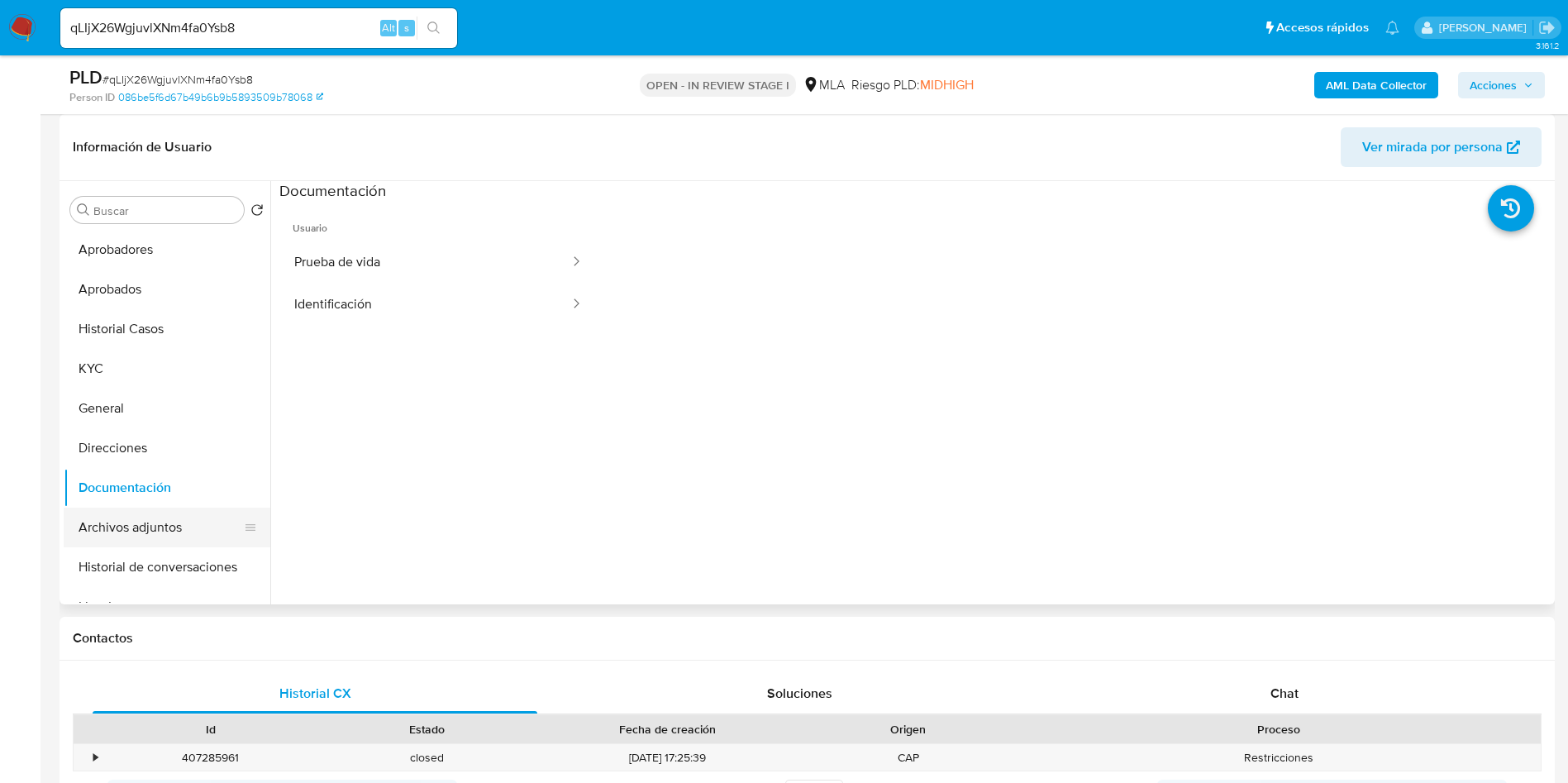
click at [194, 509] on button "Archivos adjuntos" at bounding box center [160, 527] width 194 height 40
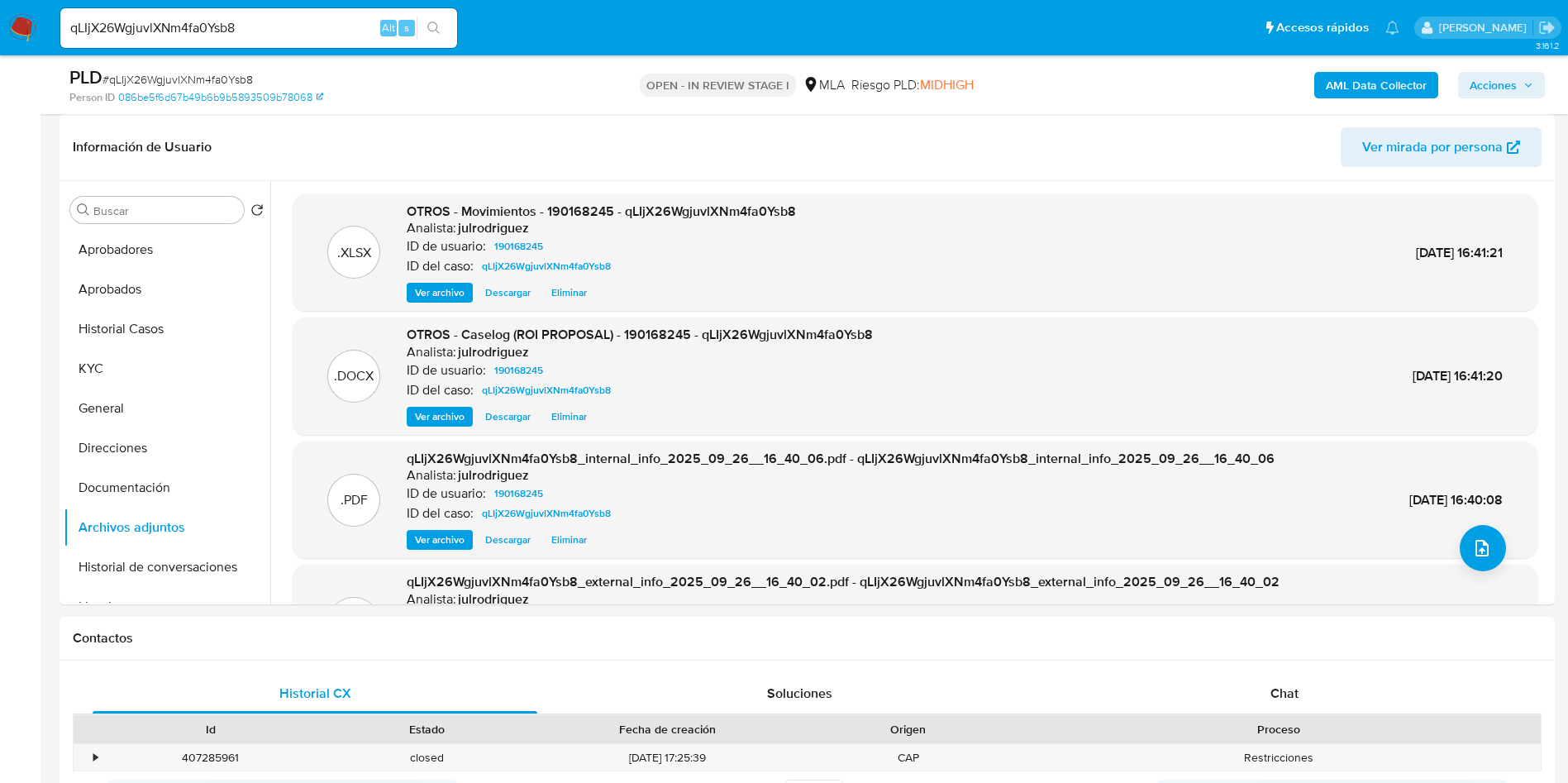
click at [1057, 84] on span "Acciones" at bounding box center [1493, 85] width 47 height 26
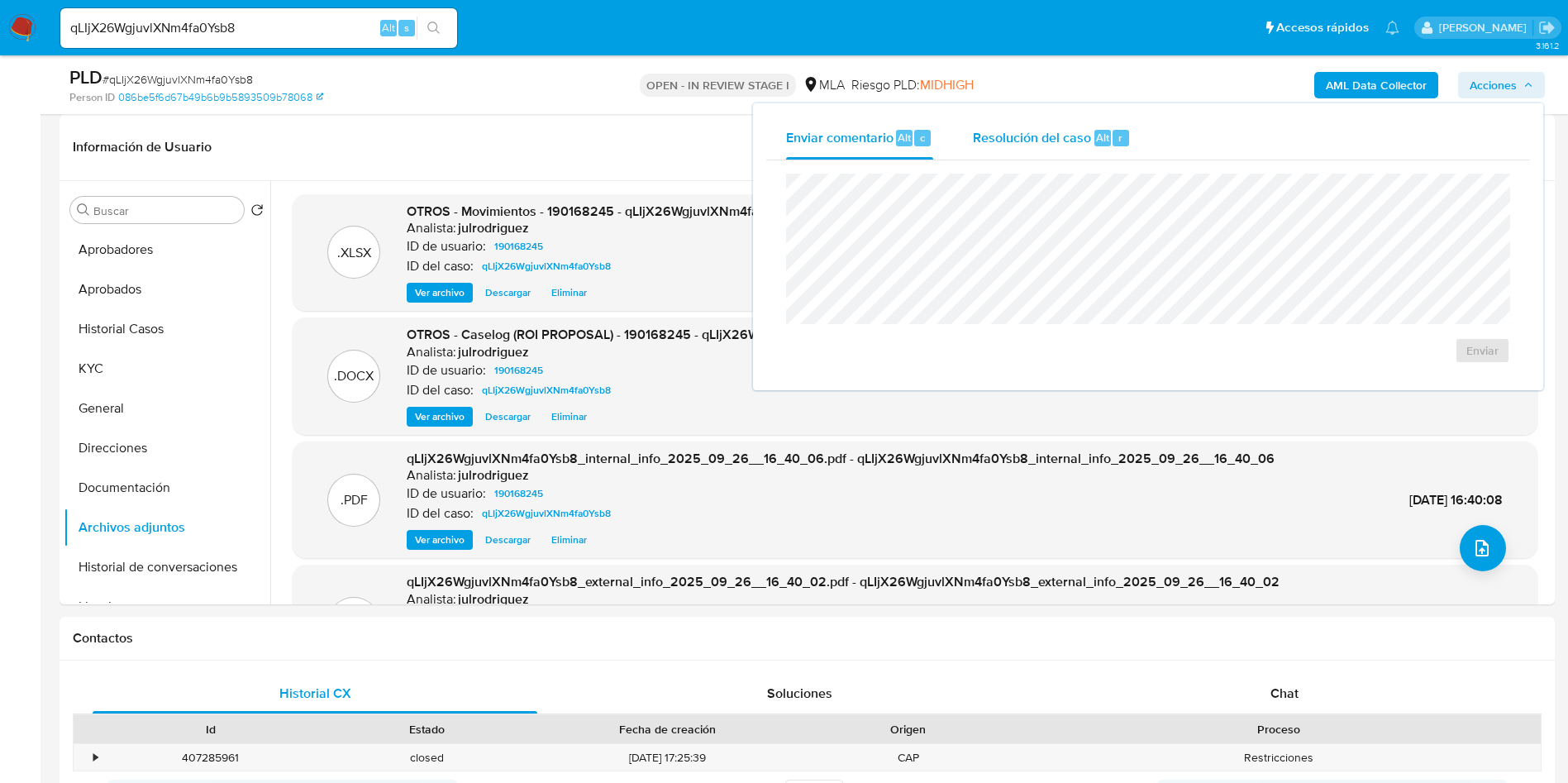
click at [1057, 127] on span "Resolución del caso" at bounding box center [1032, 137] width 119 height 19
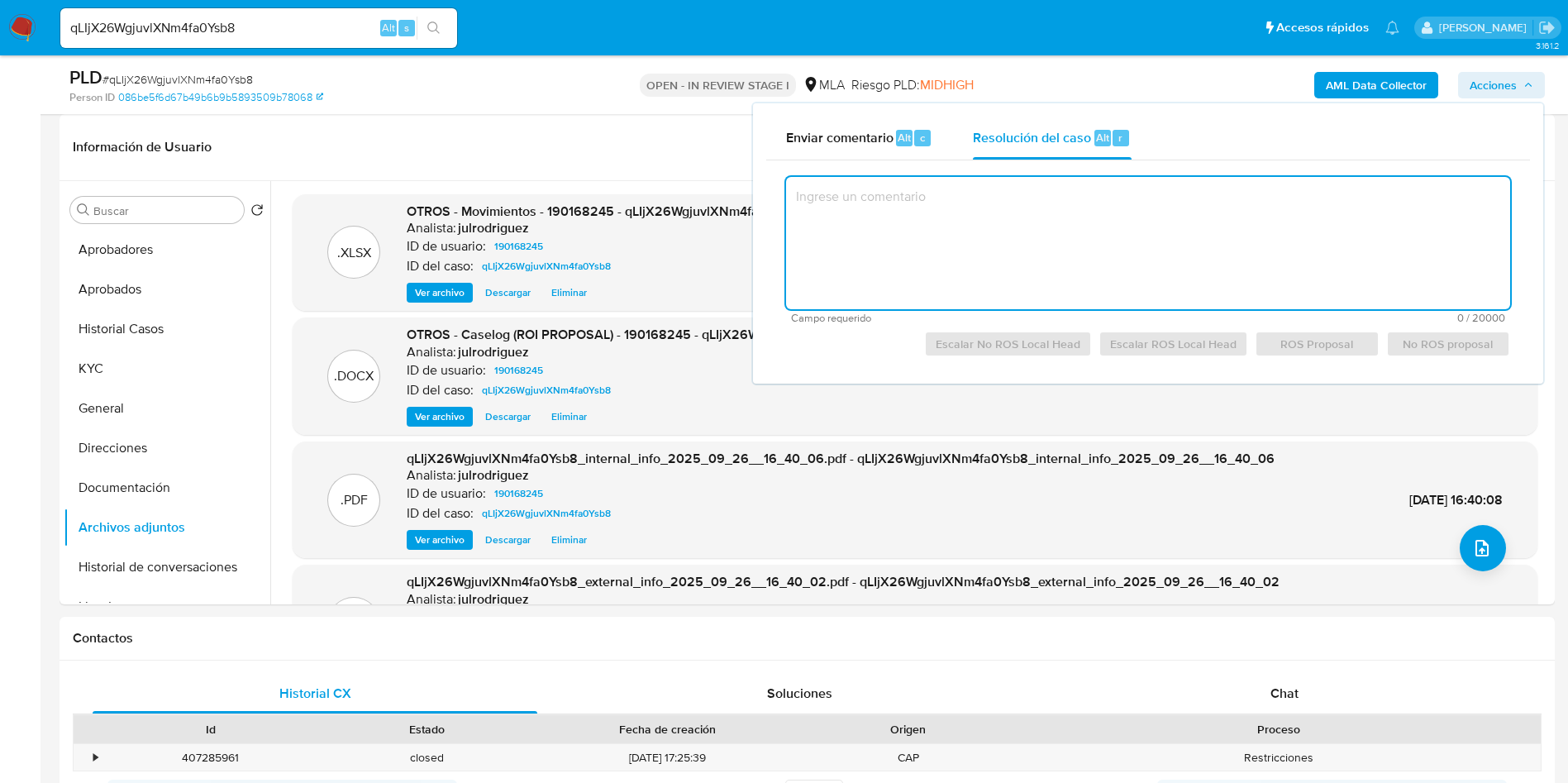
click at [1055, 201] on textarea at bounding box center [1148, 243] width 724 height 132
paste textarea "Se cierra como ROS en función de lo desarrollado en el Caselog."
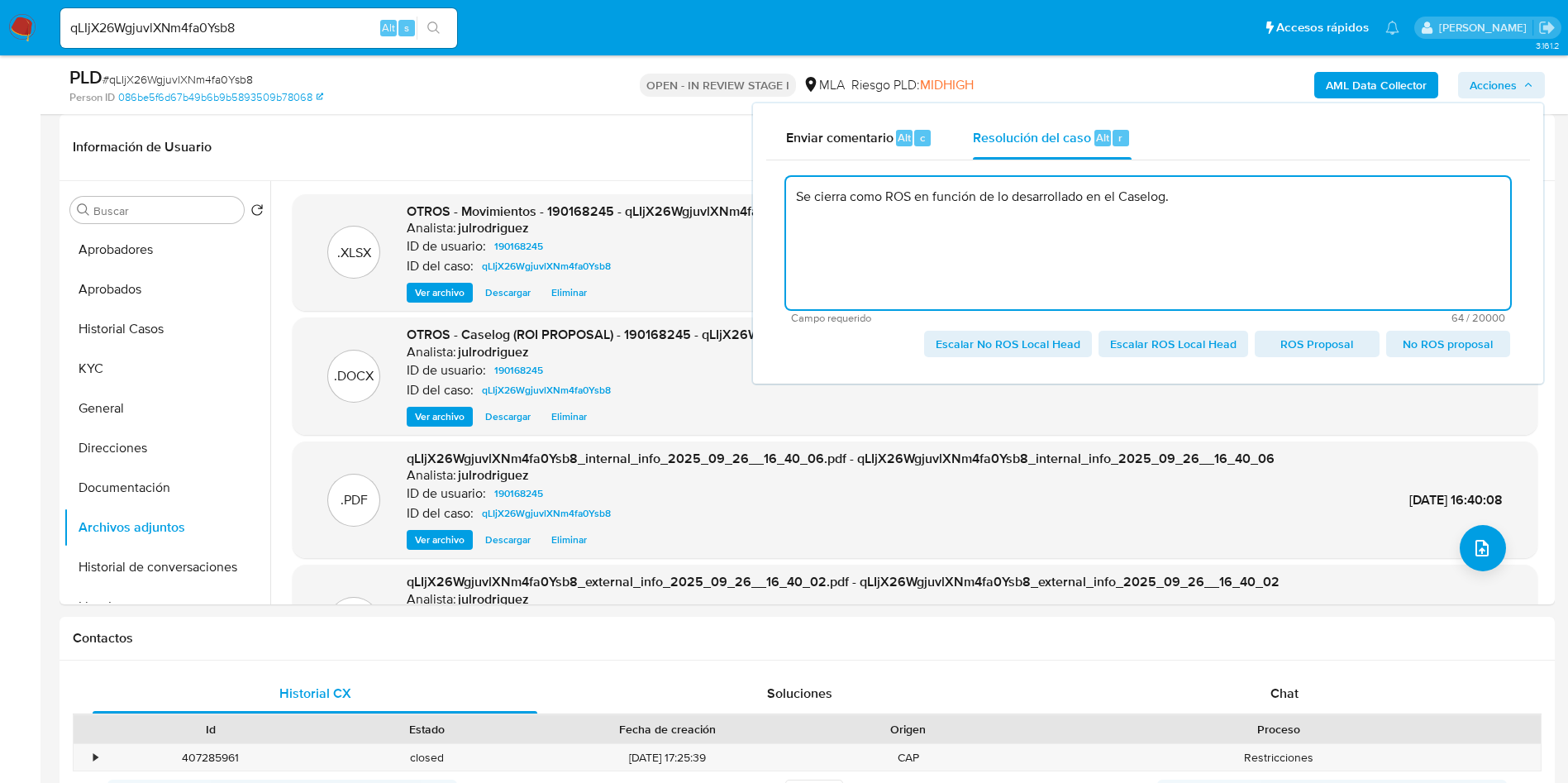
click at [1057, 341] on span "Escalar ROS Local Head" at bounding box center [1173, 344] width 126 height 23
type textarea "Se cierra como ROS en función de lo desarrollado en el Caselog."
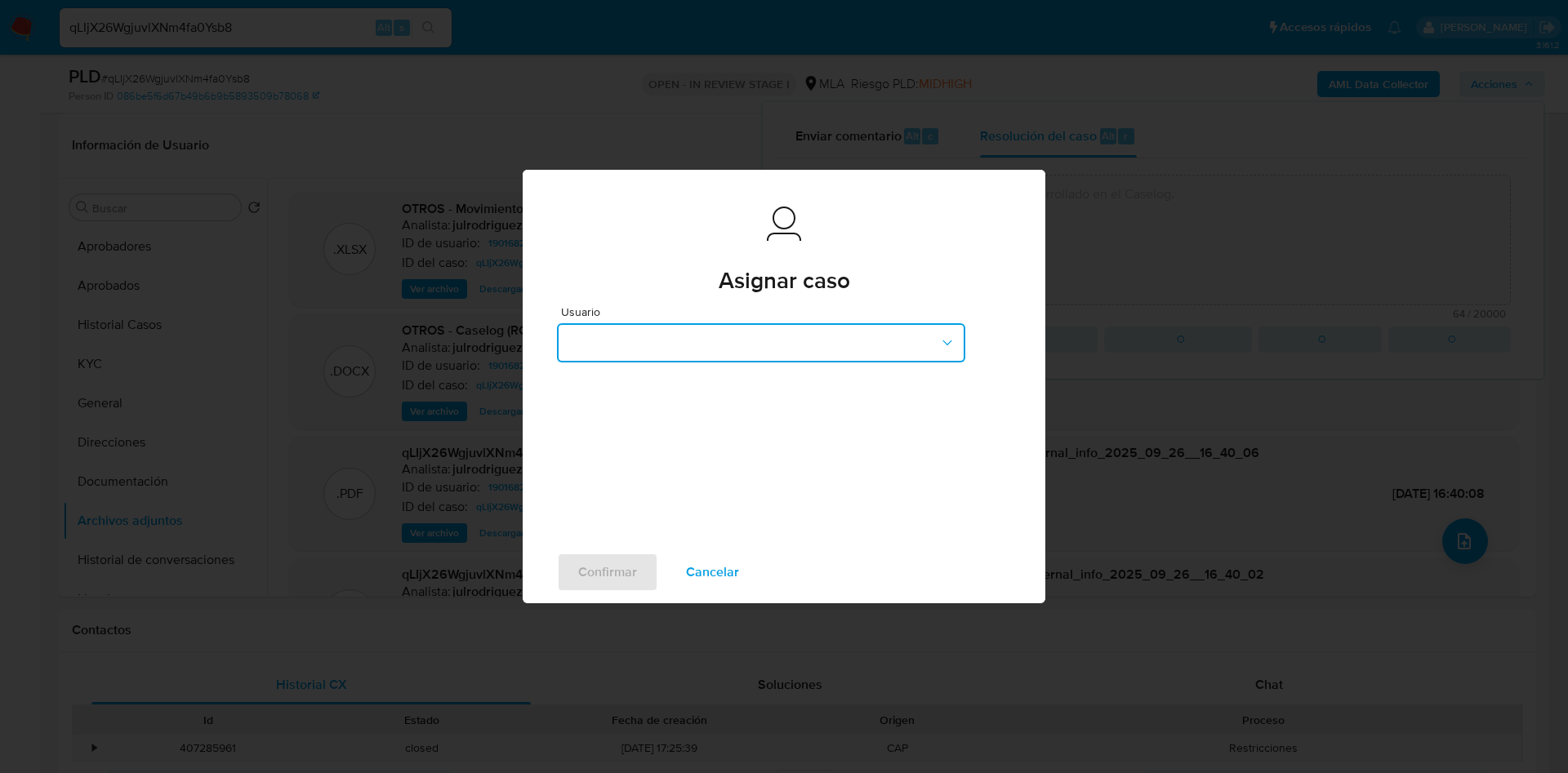
click at [725, 342] on button "button" at bounding box center [761, 343] width 408 height 39
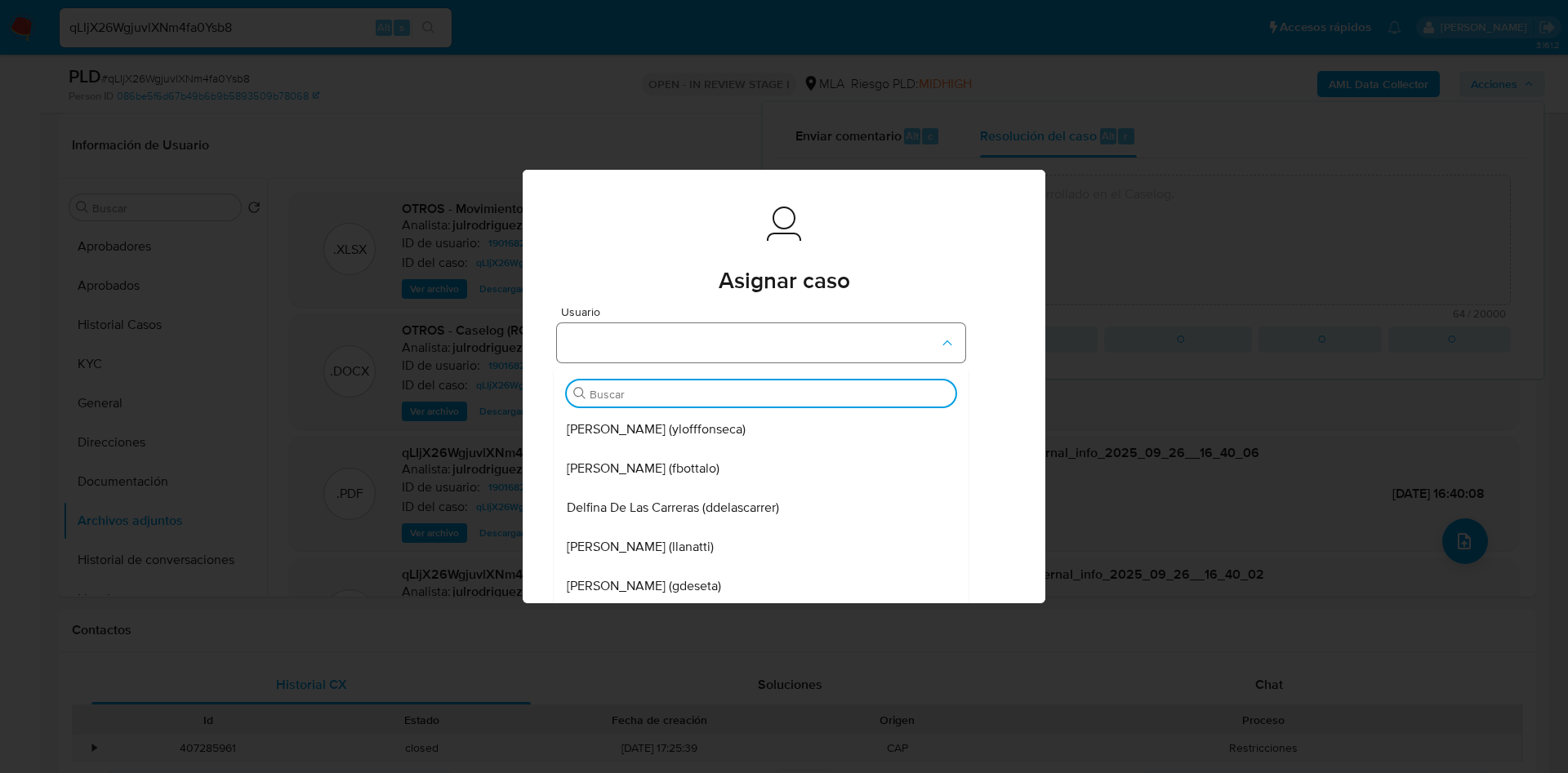
type input "g"
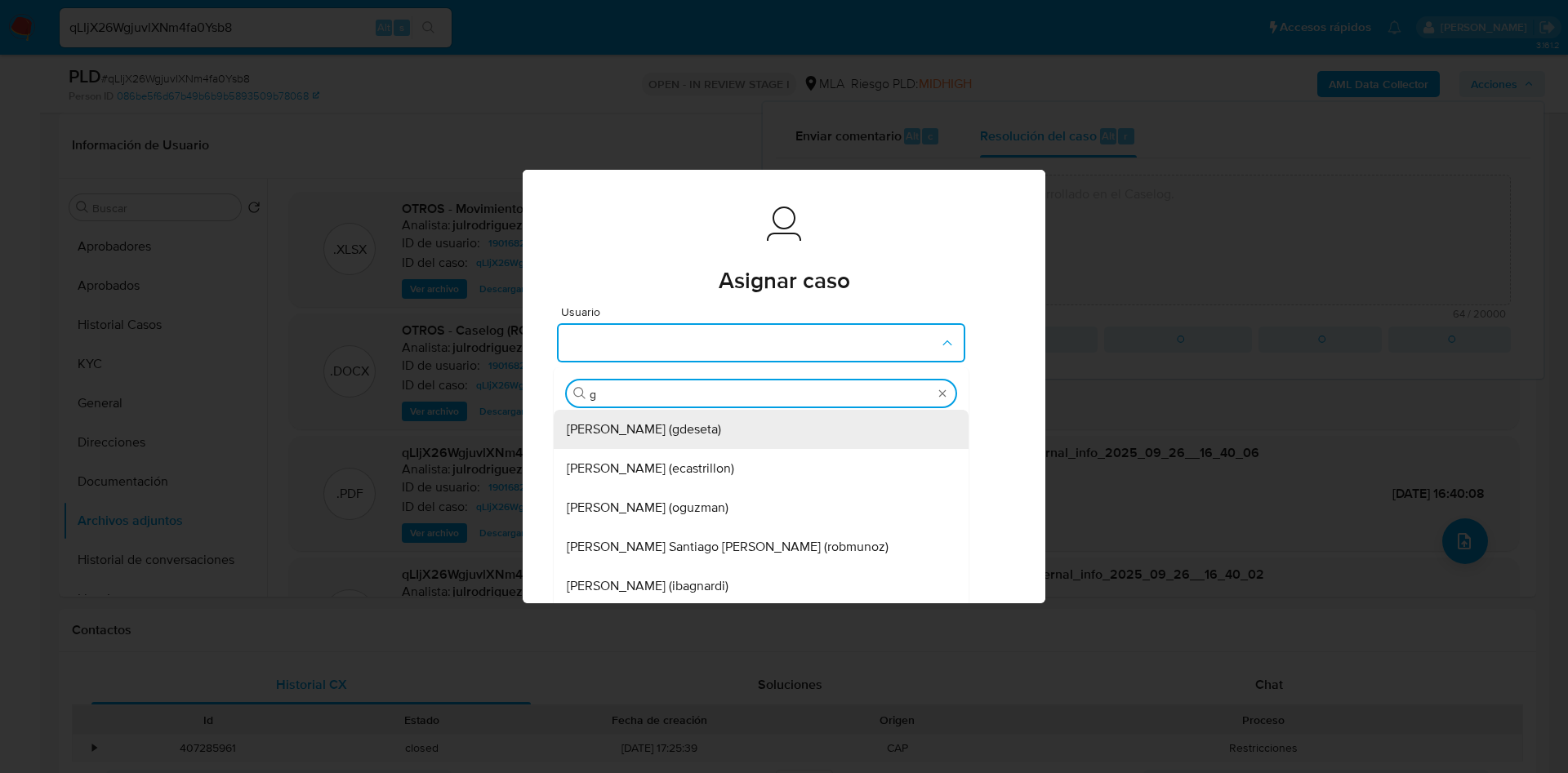
click at [683, 426] on span "Gustavo Andres De Seta (gdeseta)" at bounding box center [644, 429] width 154 height 16
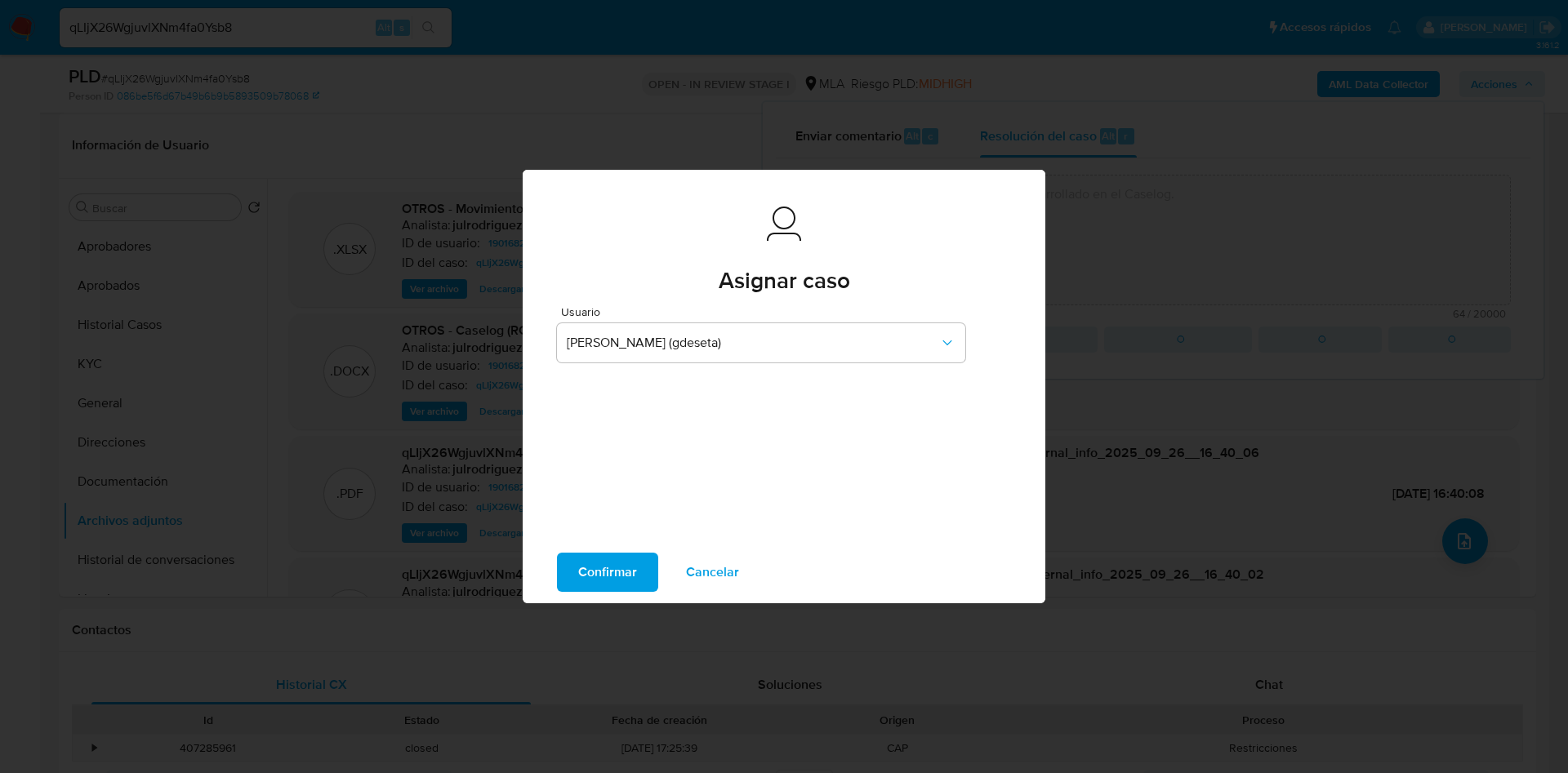
click at [602, 514] on span "Confirmar" at bounding box center [607, 572] width 59 height 36
type textarea "Se cierra como ROS en función de lo desarrollado en el Caselog."
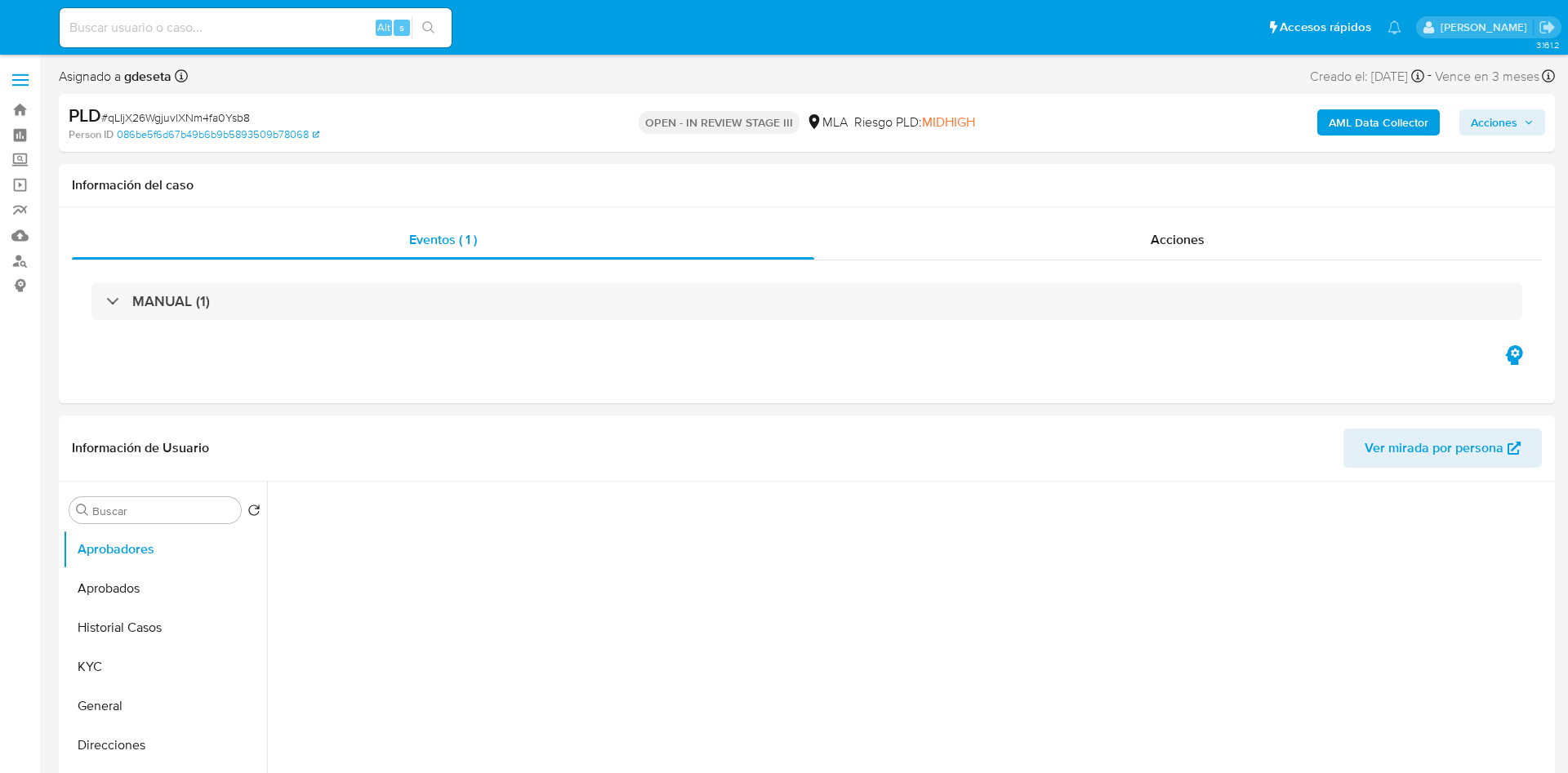
select select "10"
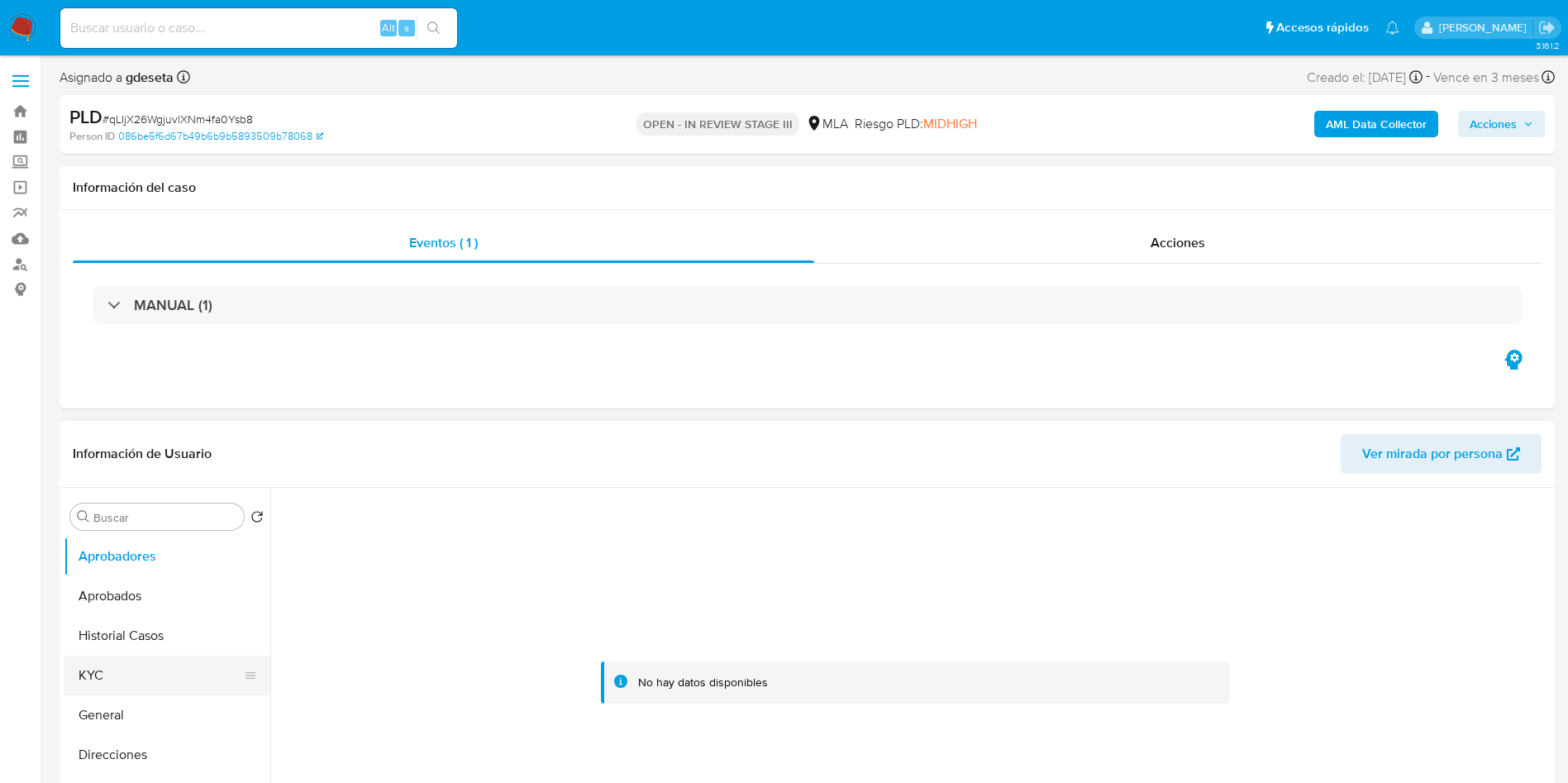
click at [103, 670] on button "KYC" at bounding box center [160, 675] width 194 height 40
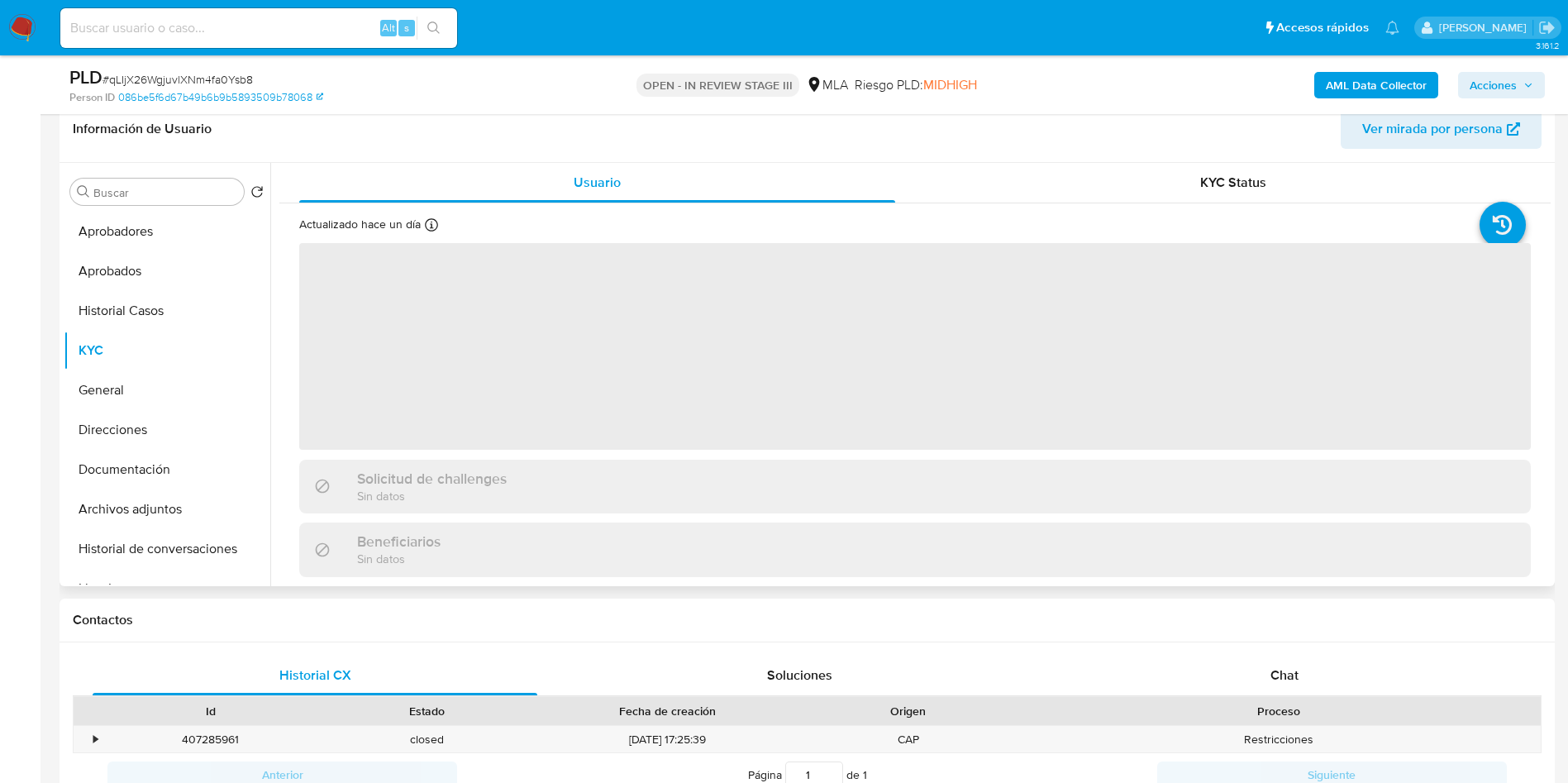
scroll to position [124, 0]
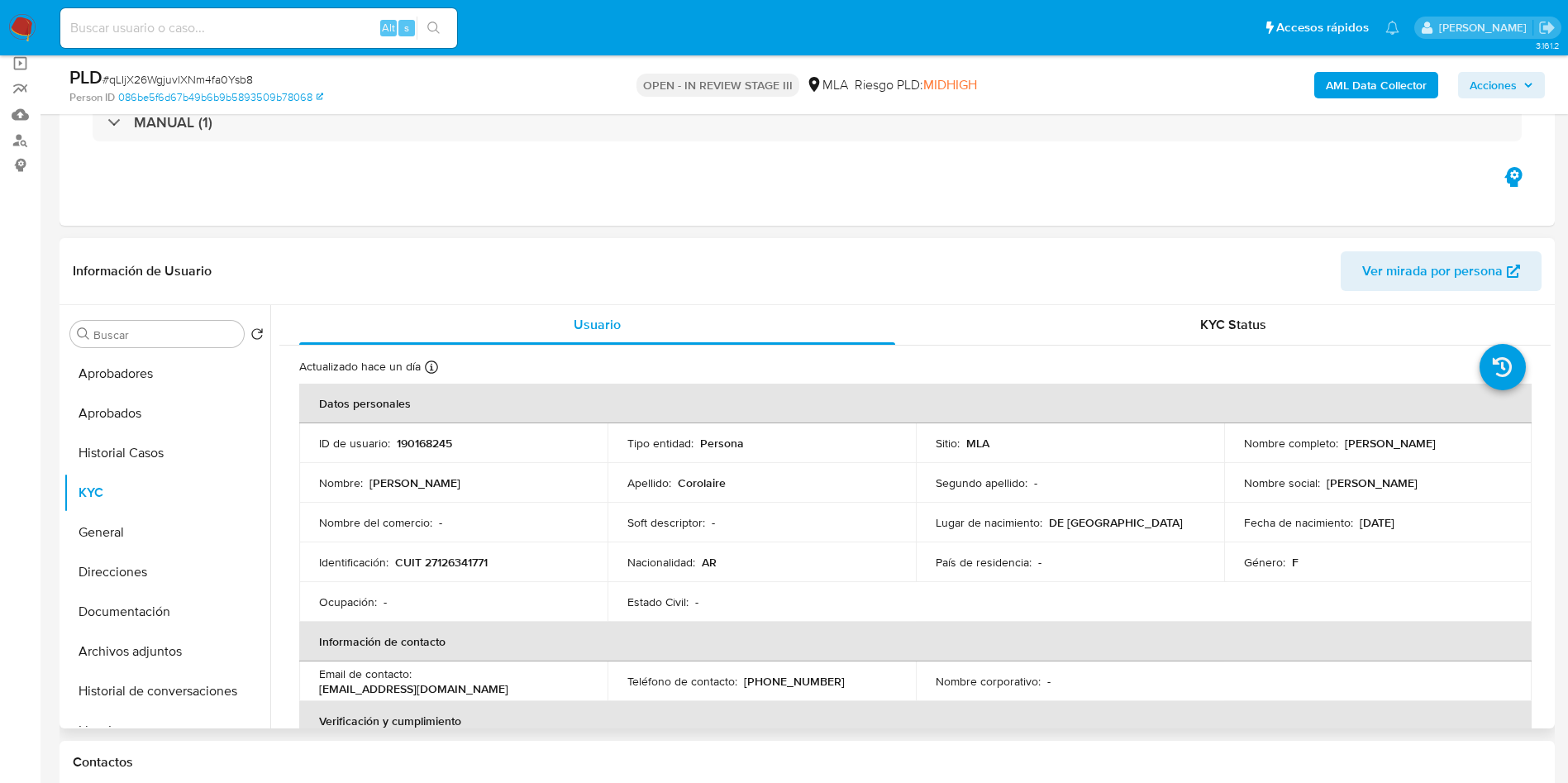
drag, startPoint x: 1337, startPoint y: 446, endPoint x: 1483, endPoint y: 447, distance: 146.0
click at [1483, 447] on div "Nombre completo : Monica Angela Corolaire" at bounding box center [1378, 443] width 269 height 14
copy div "[PERSON_NAME] [PERSON_NAME] Corolaire"
click at [152, 607] on button "Documentación" at bounding box center [160, 611] width 194 height 40
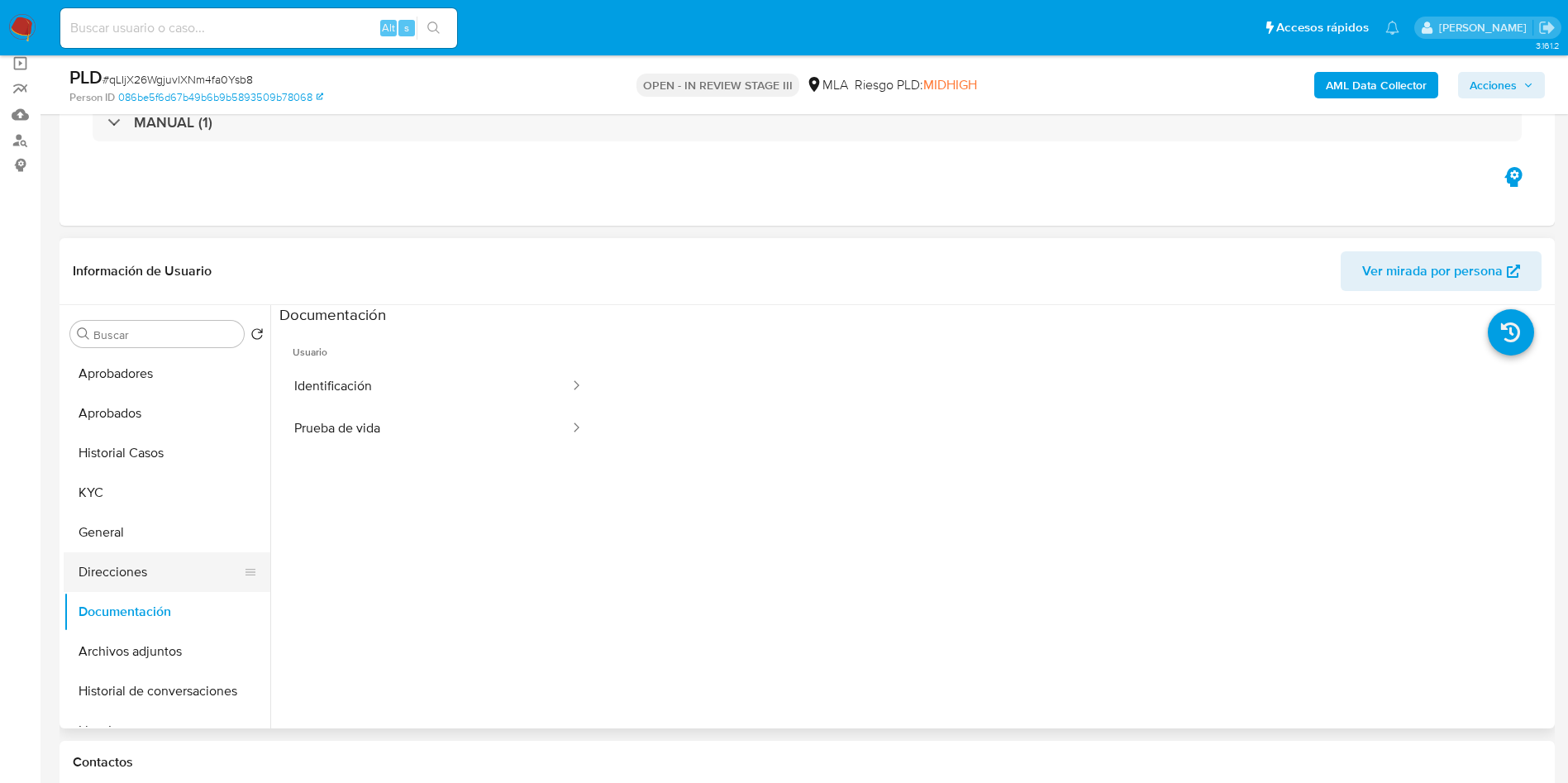
click at [138, 566] on button "Direcciones" at bounding box center [160, 572] width 194 height 40
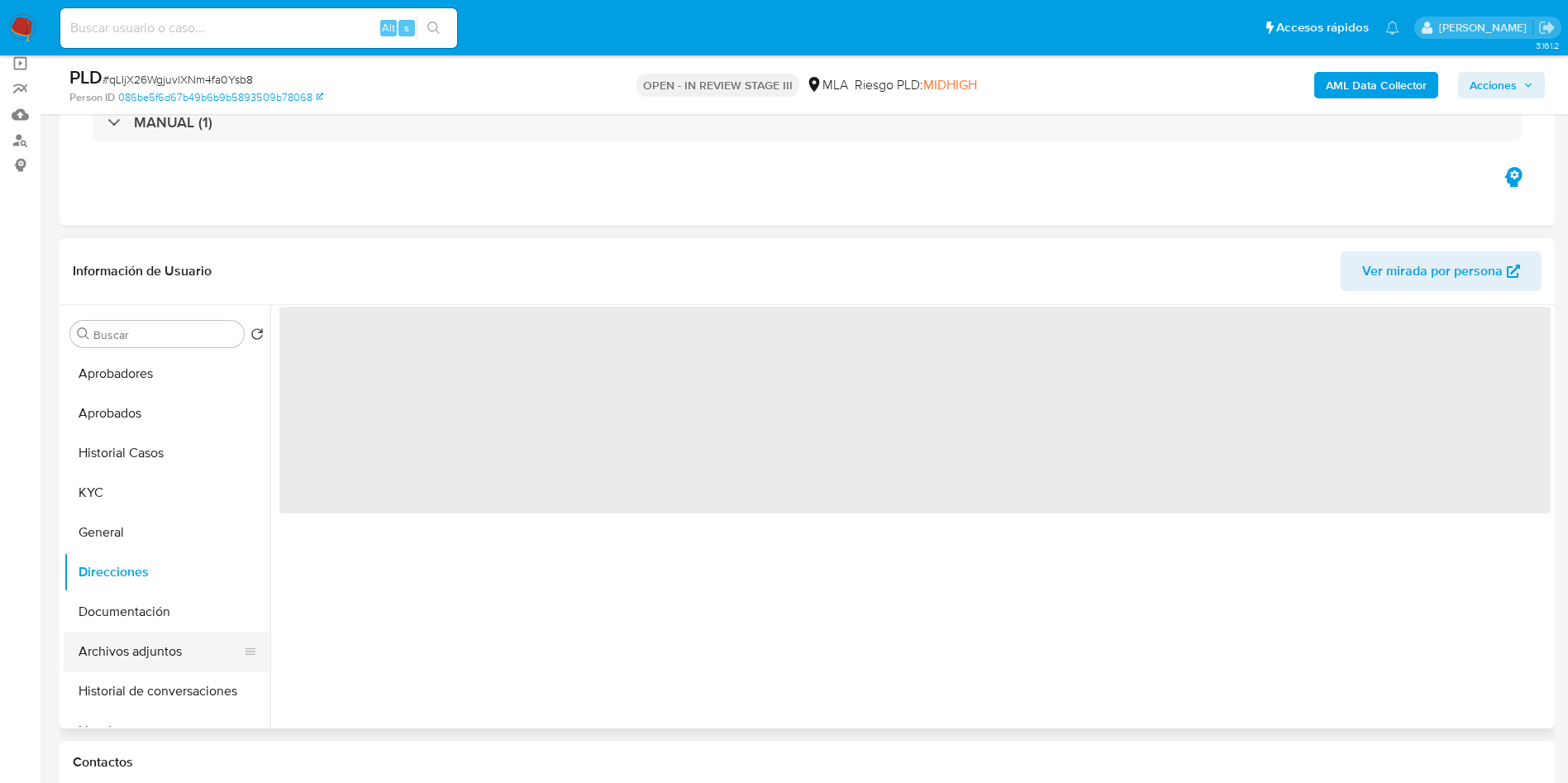
click at [164, 643] on button "Archivos adjuntos" at bounding box center [160, 651] width 194 height 40
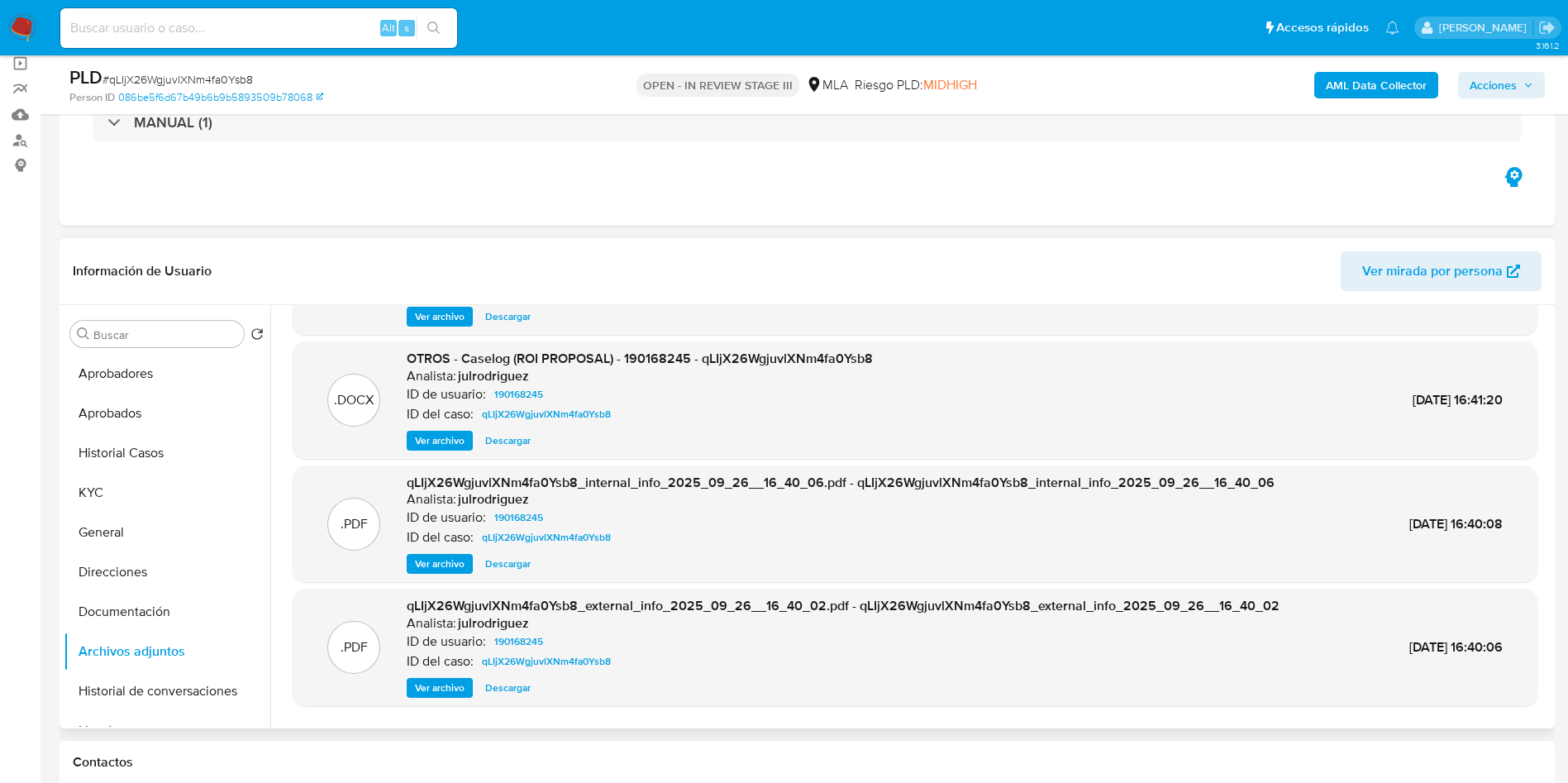
scroll to position [139, 0]
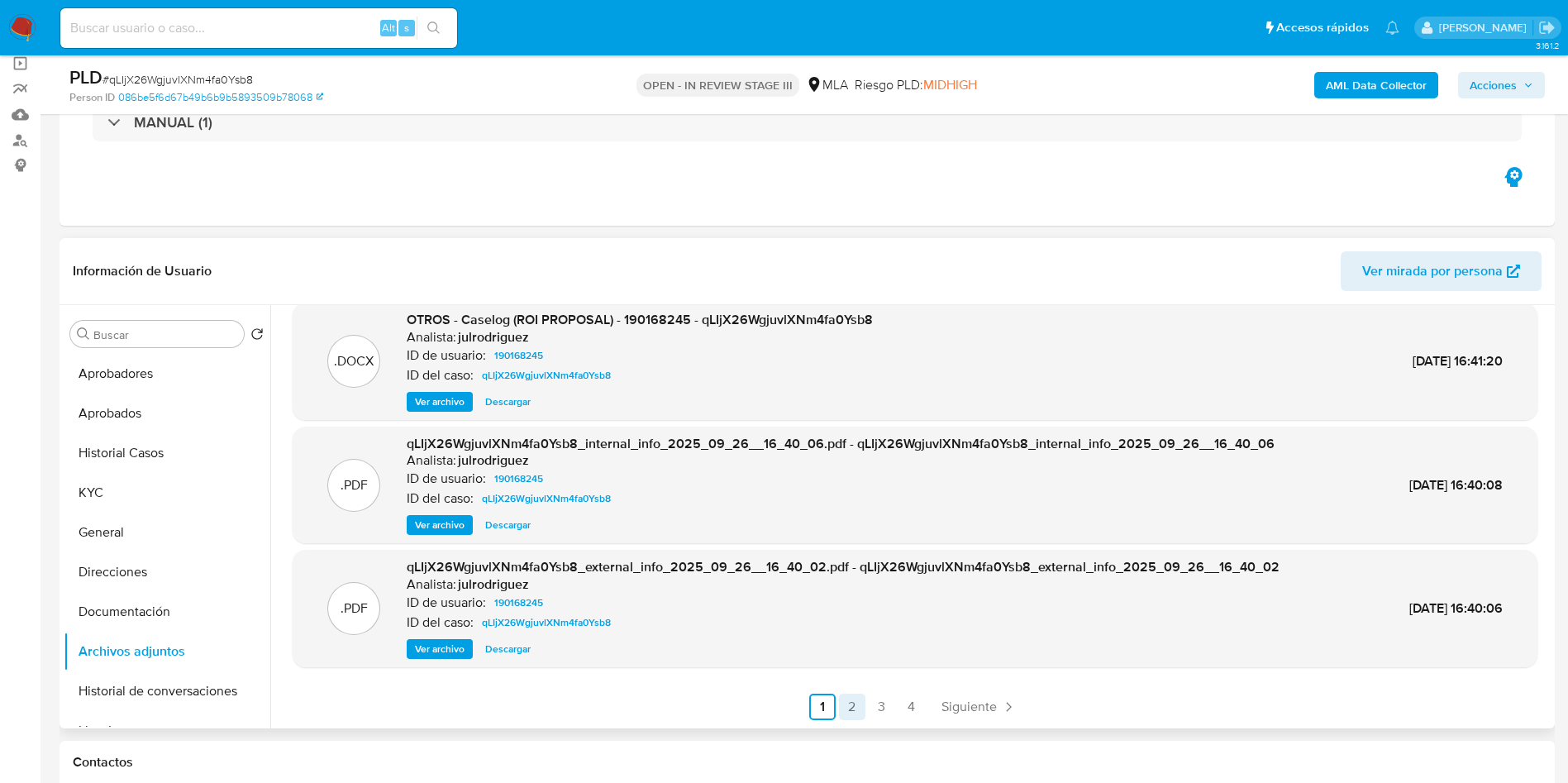
click at [856, 706] on link "2" at bounding box center [852, 707] width 26 height 26
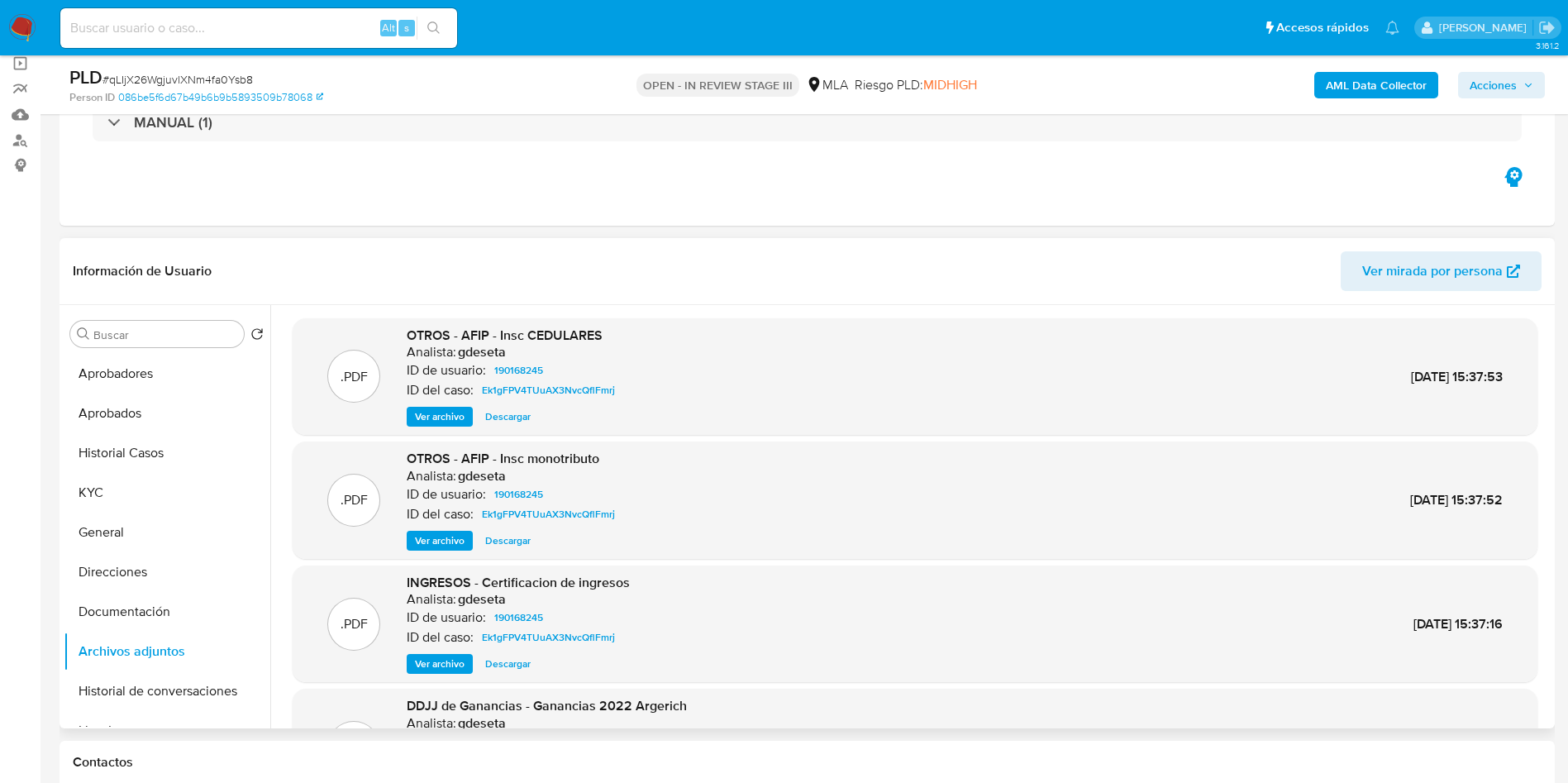
scroll to position [124, 0]
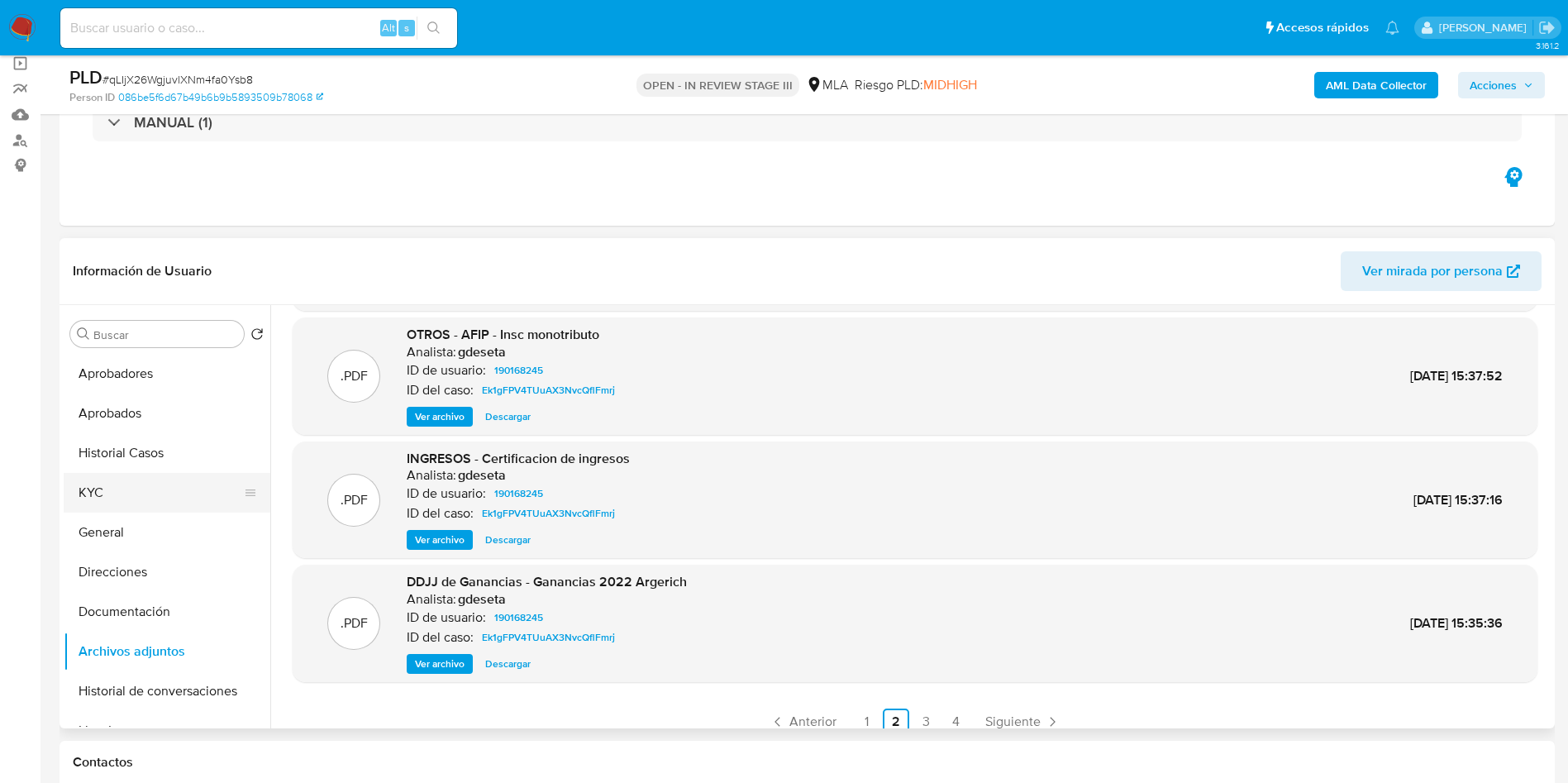
click at [120, 483] on button "KYC" at bounding box center [160, 493] width 194 height 40
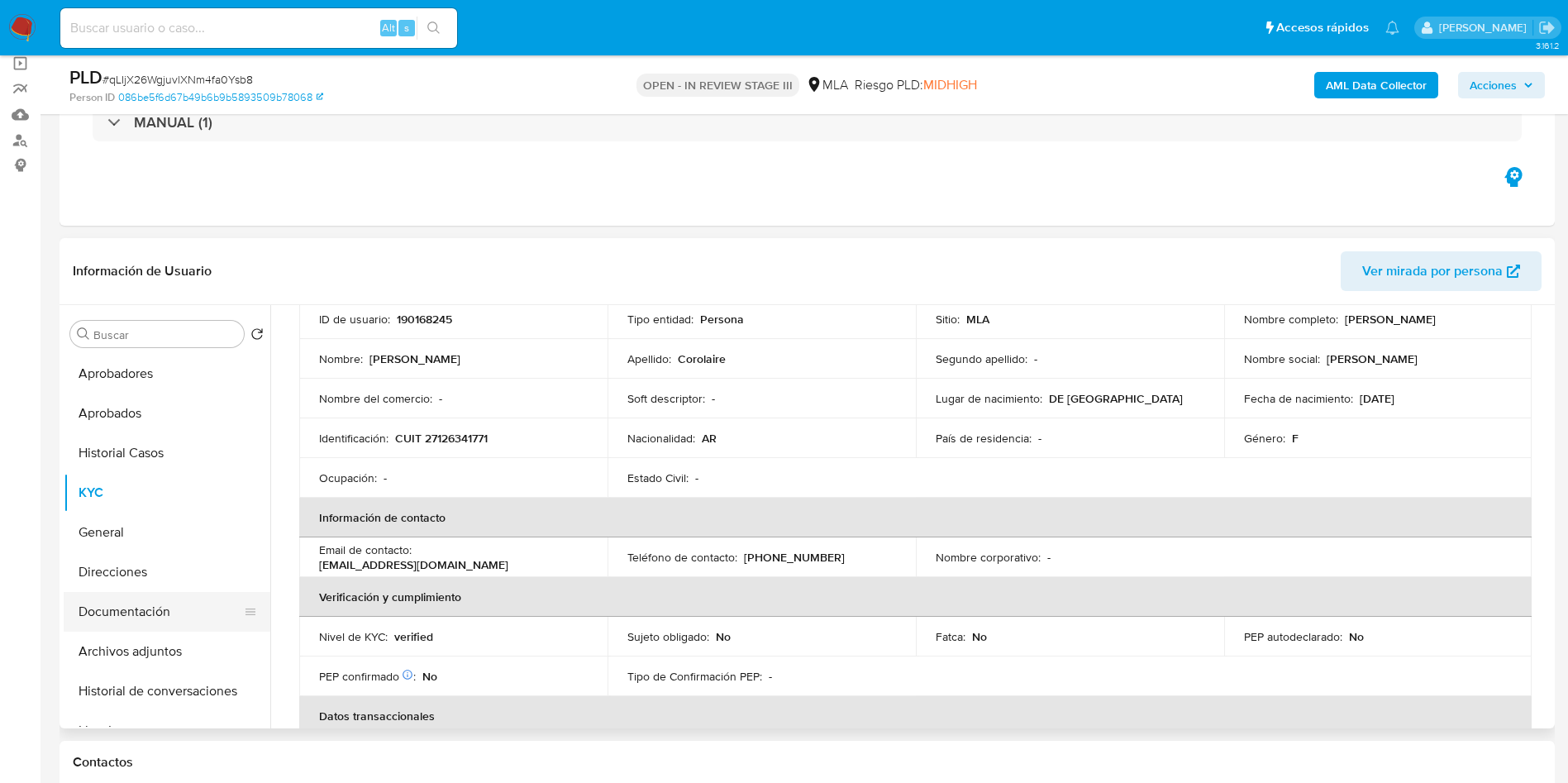
click at [146, 616] on button "Documentación" at bounding box center [160, 611] width 194 height 40
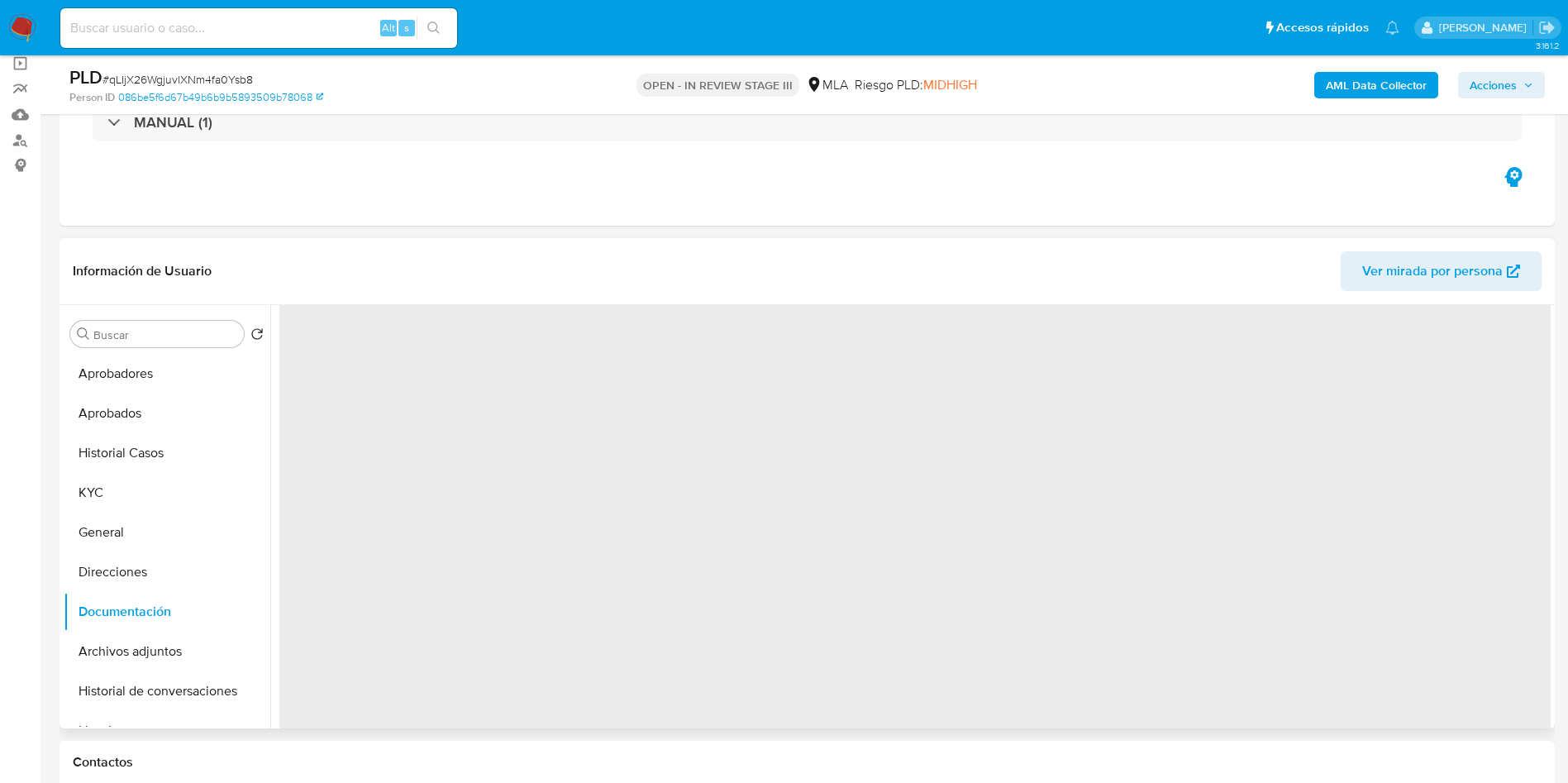
scroll to position [0, 0]
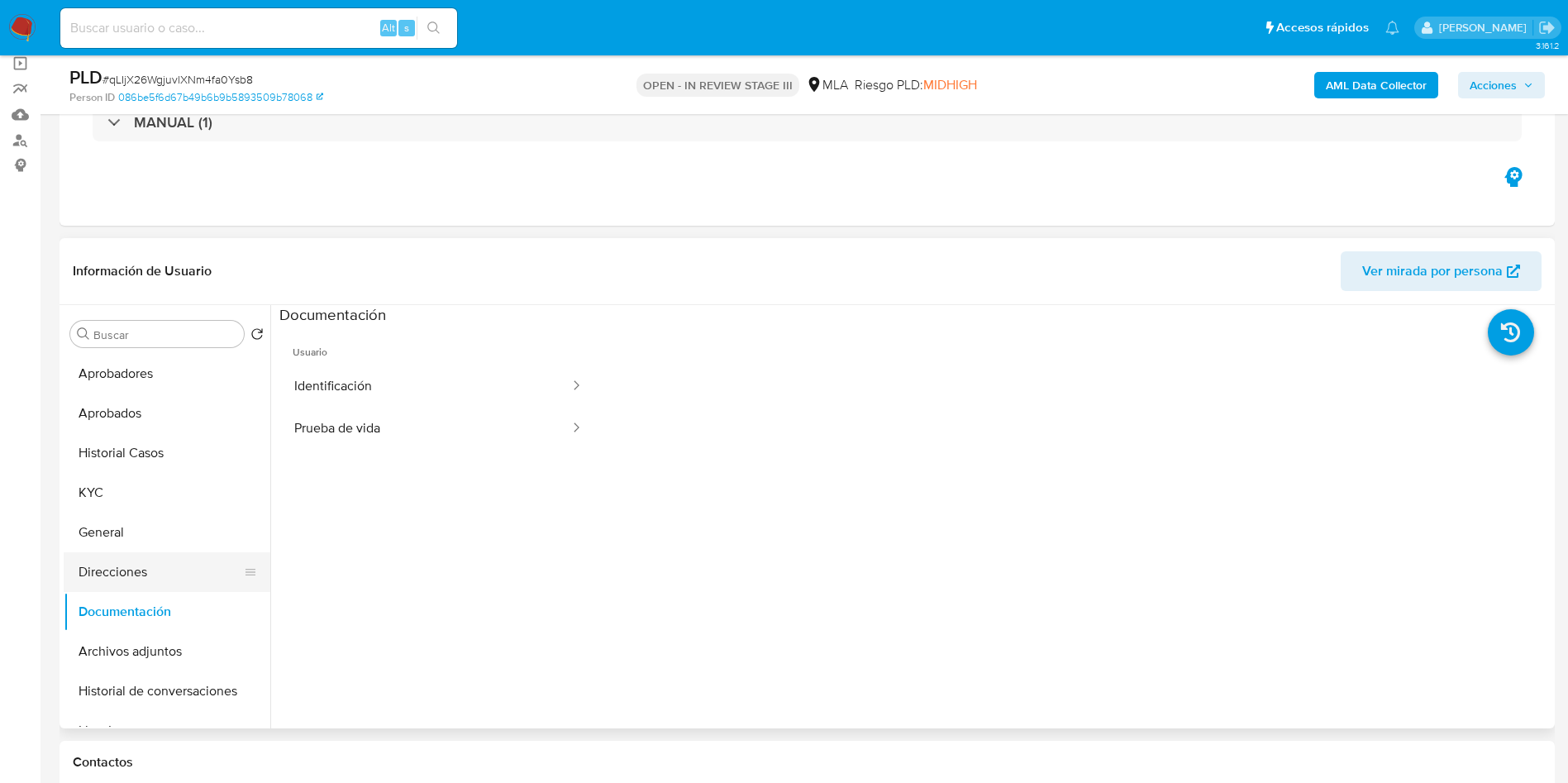
click at [119, 560] on button "Direcciones" at bounding box center [160, 572] width 194 height 40
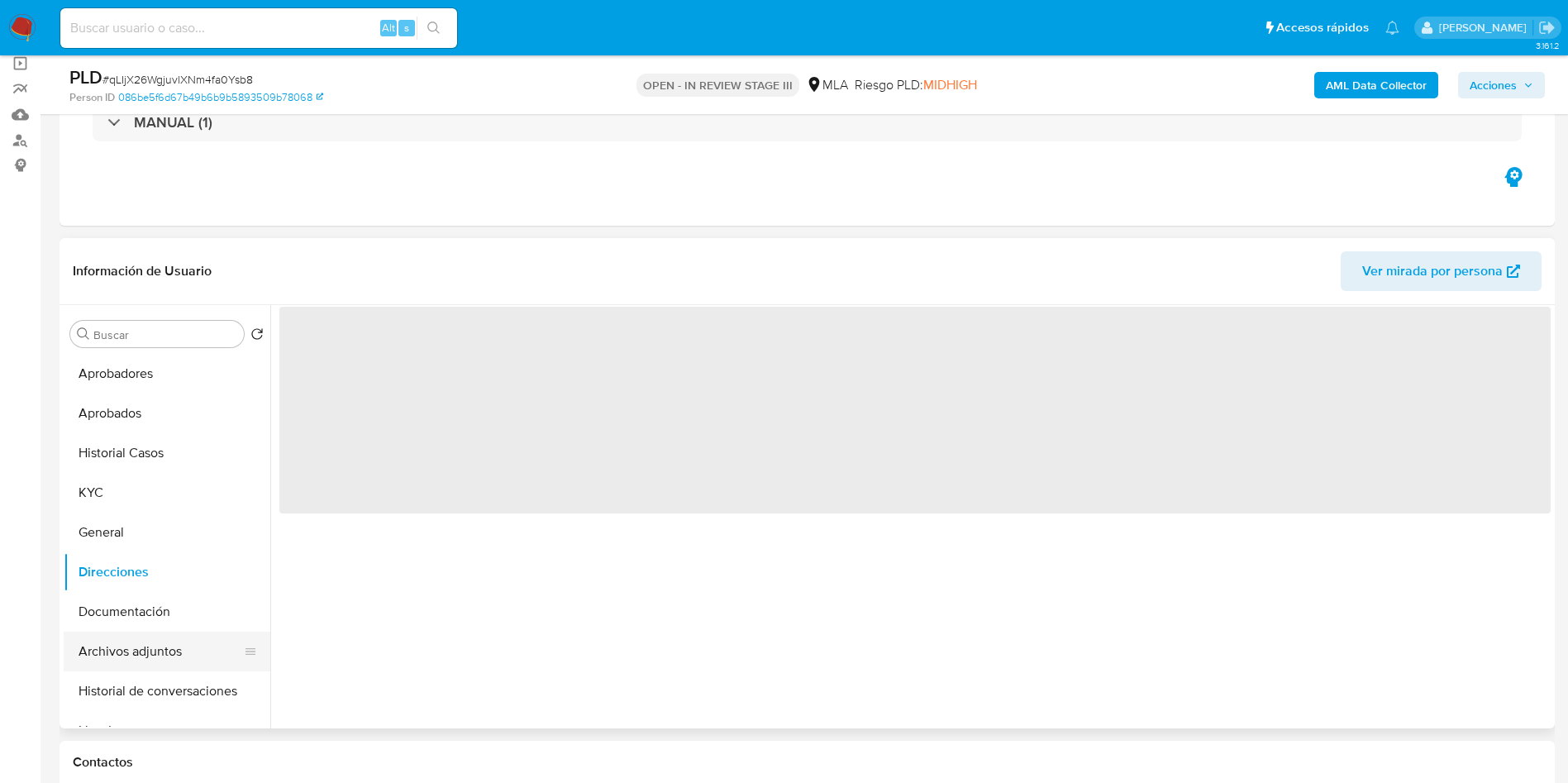
click at [143, 638] on button "Archivos adjuntos" at bounding box center [160, 651] width 194 height 40
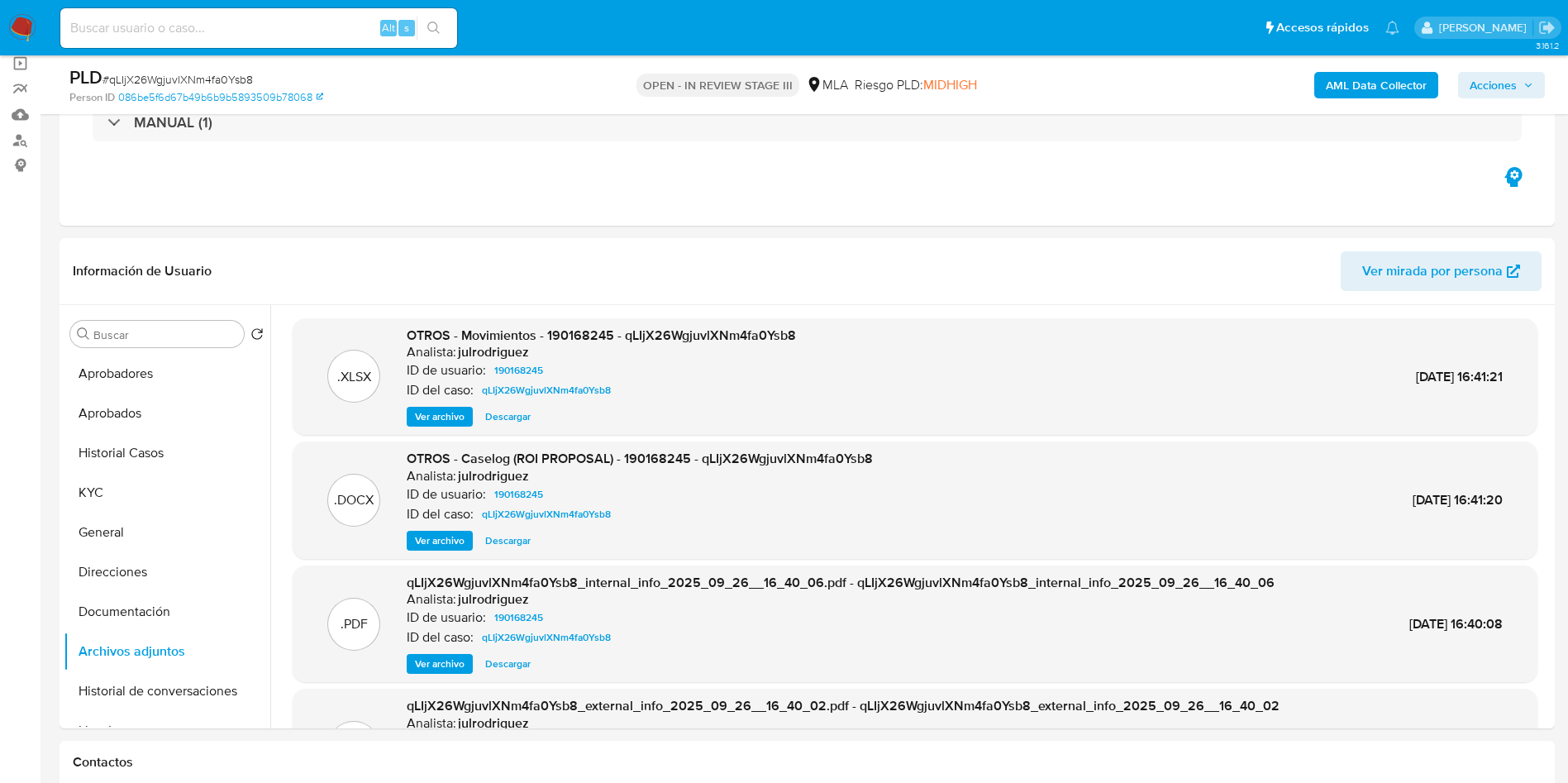
drag, startPoint x: 515, startPoint y: 417, endPoint x: 536, endPoint y: 407, distance: 23.3
click at [515, 417] on span "Descargar" at bounding box center [508, 417] width 45 height 16
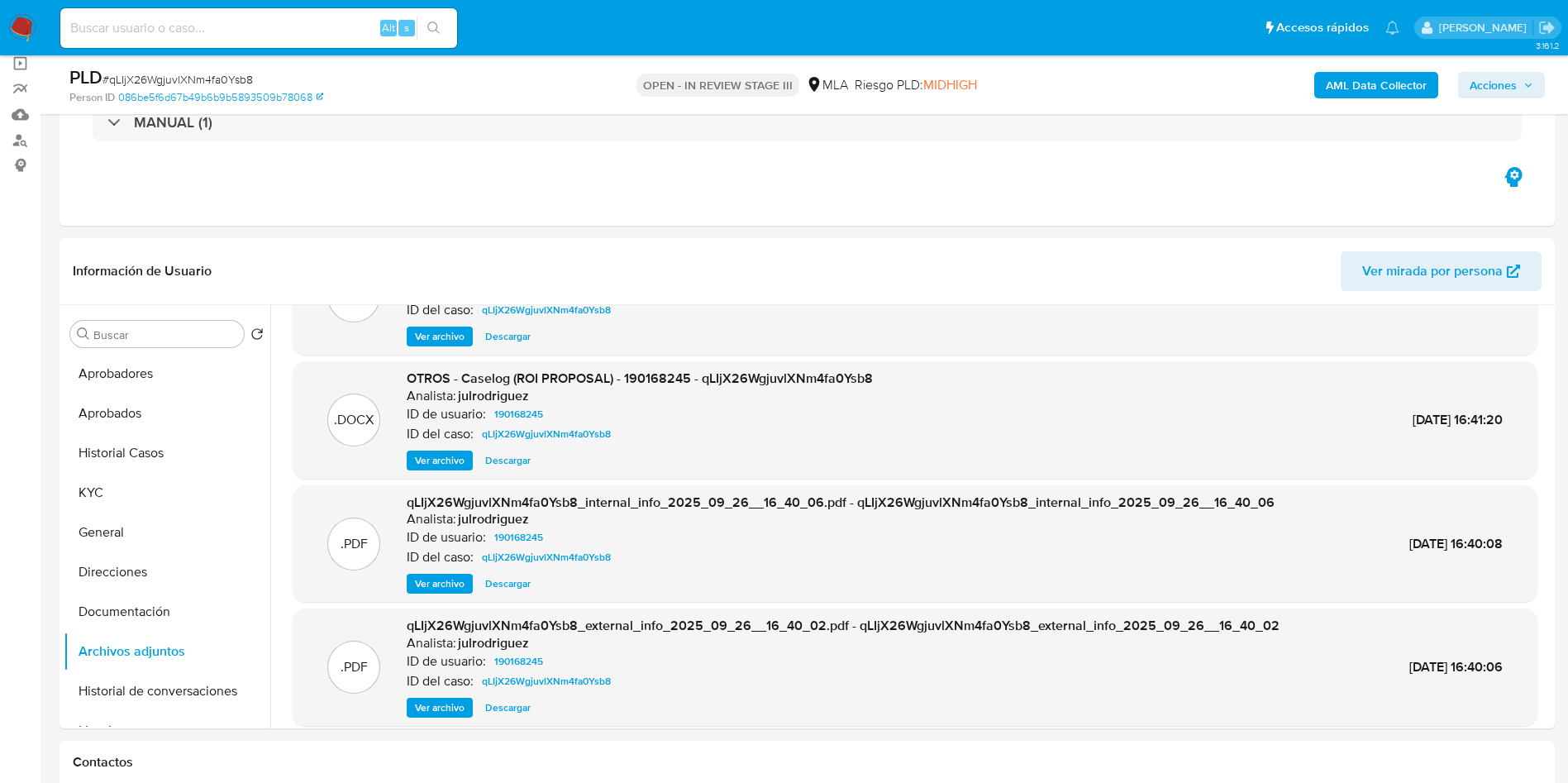
scroll to position [139, 0]
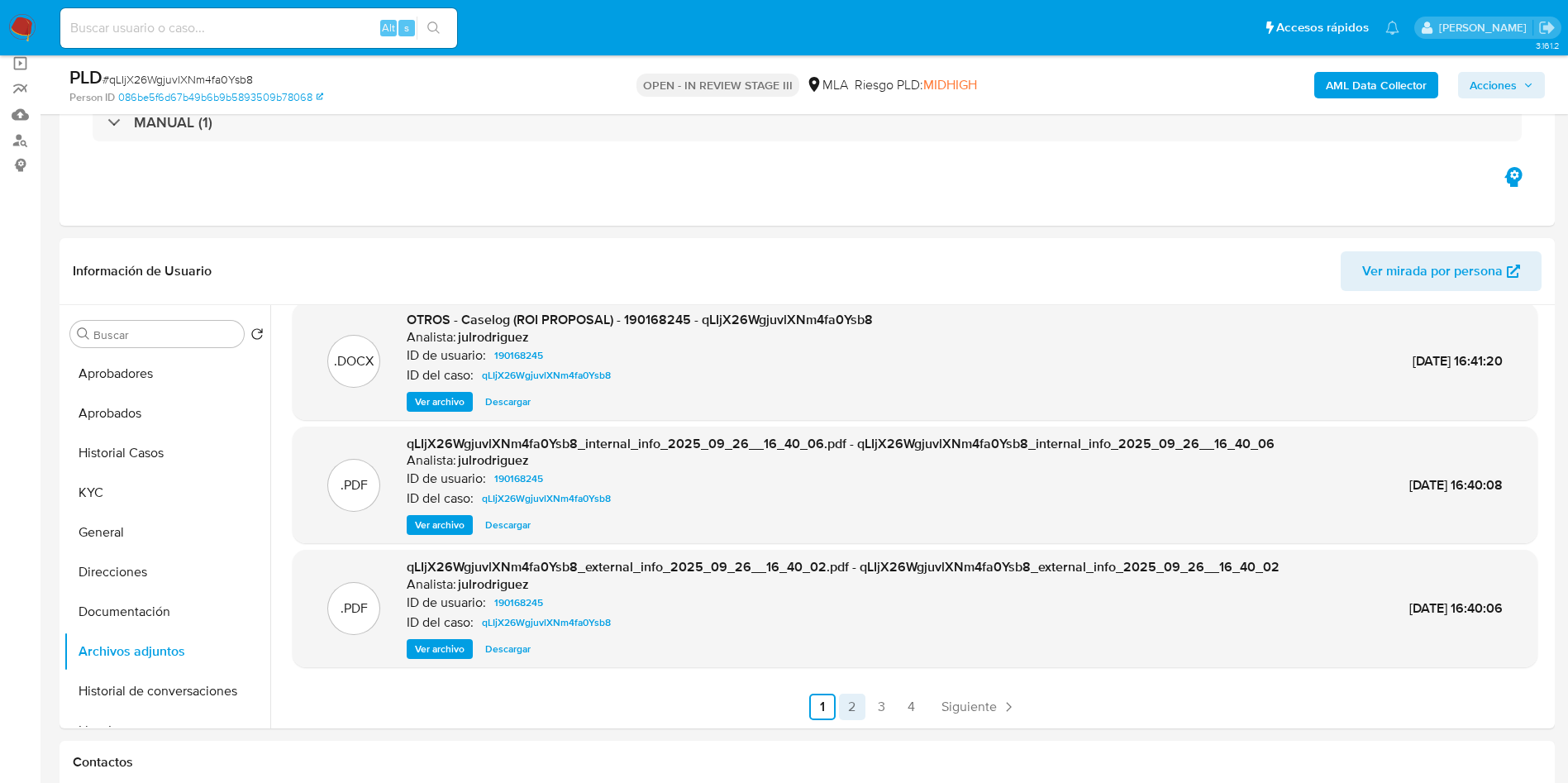
click at [856, 703] on link "2" at bounding box center [852, 707] width 26 height 26
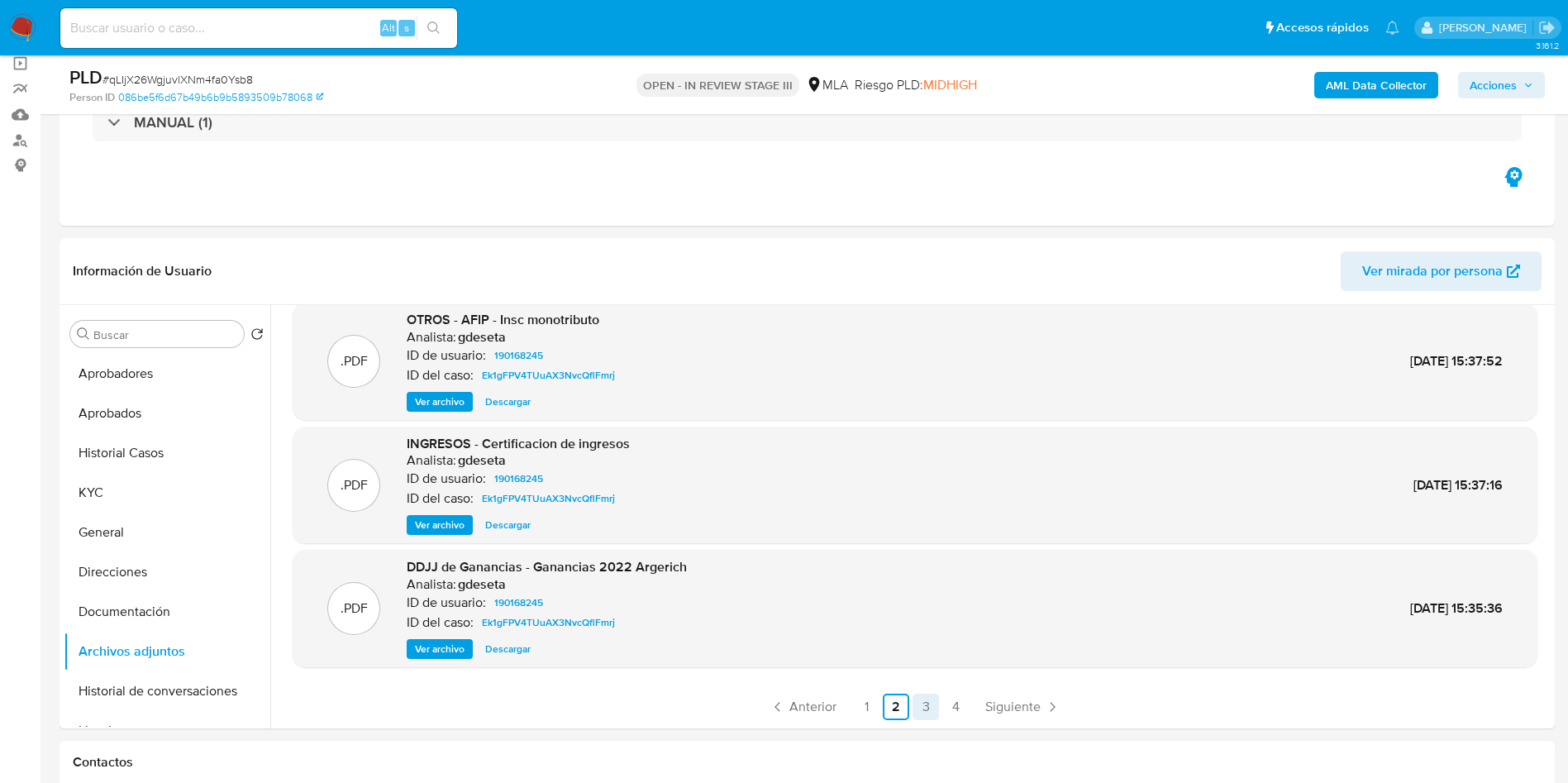
click at [922, 715] on link "3" at bounding box center [925, 707] width 26 height 26
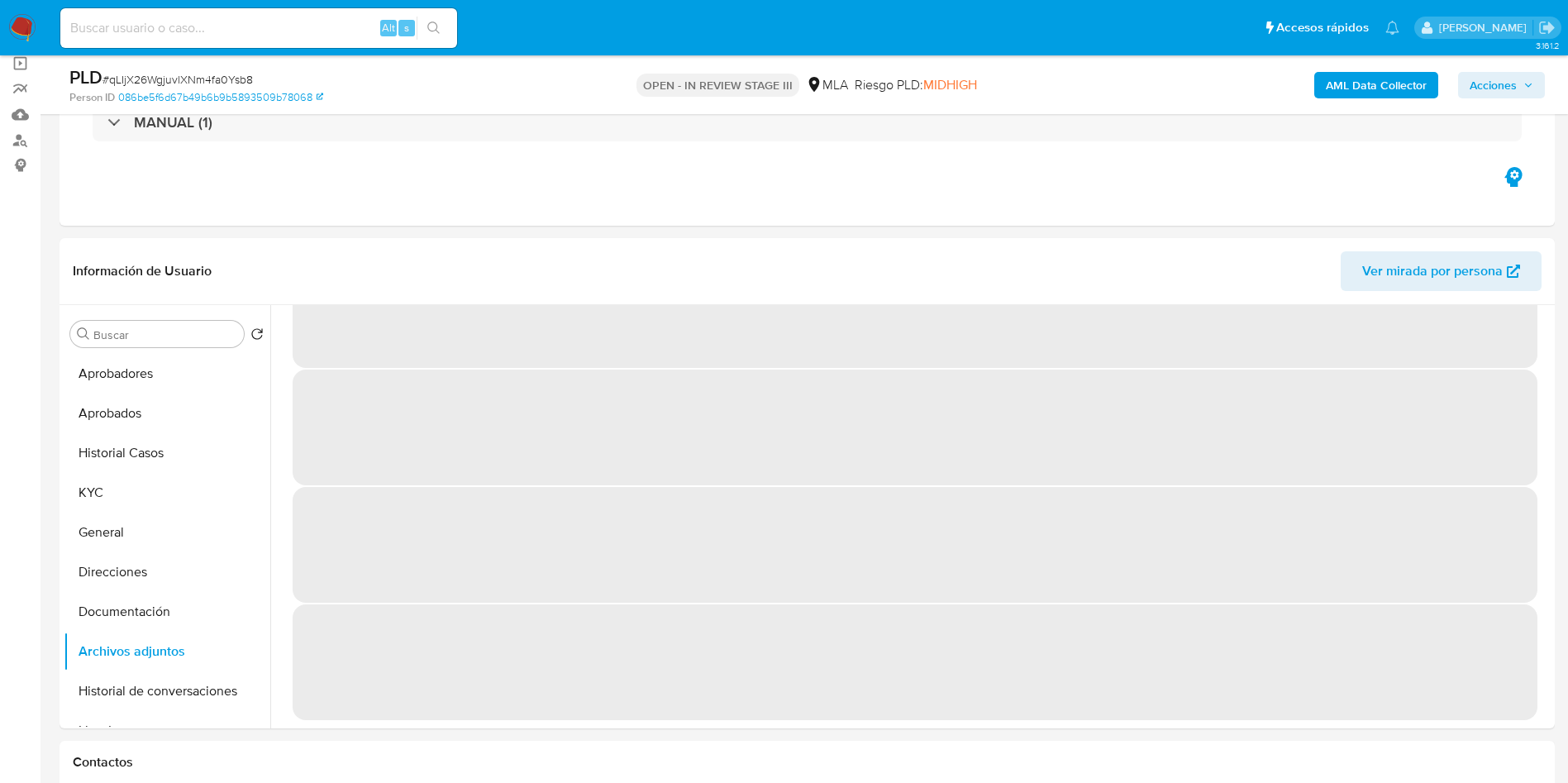
scroll to position [0, 0]
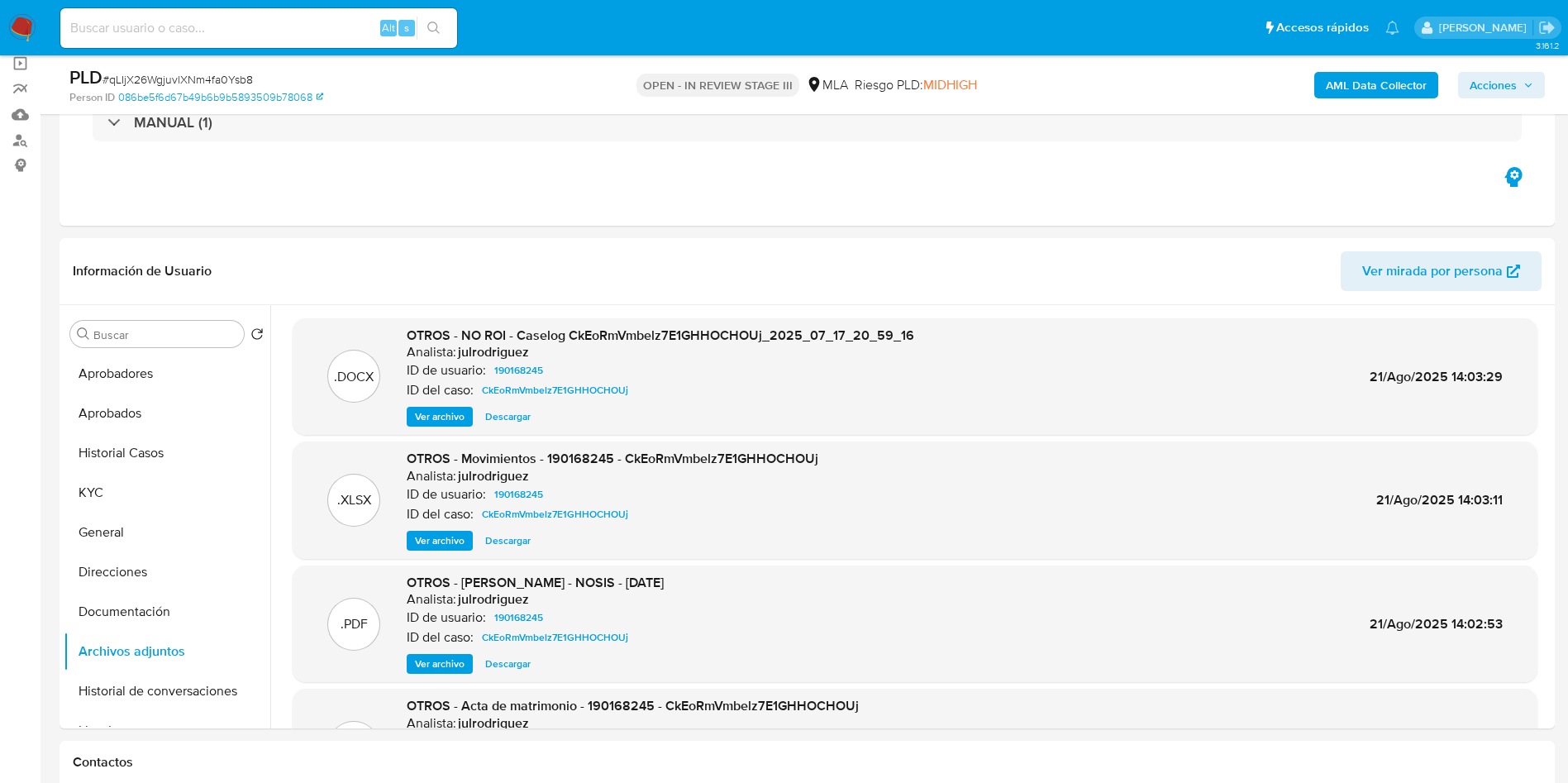
click at [454, 660] on span "Ver archivo" at bounding box center [439, 663] width 49 height 16
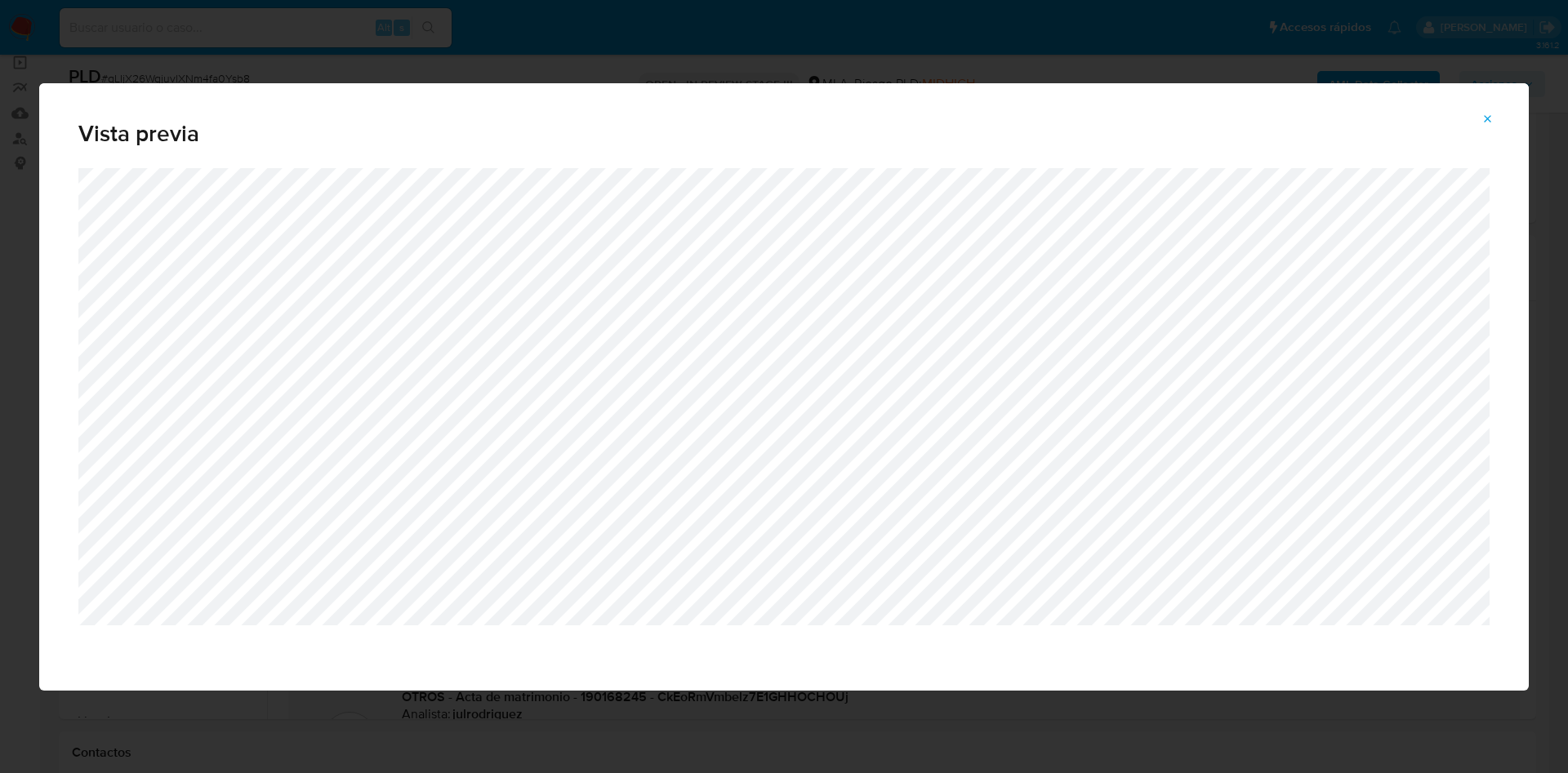
click at [1482, 118] on icon "Attachment preview" at bounding box center [1488, 119] width 13 height 13
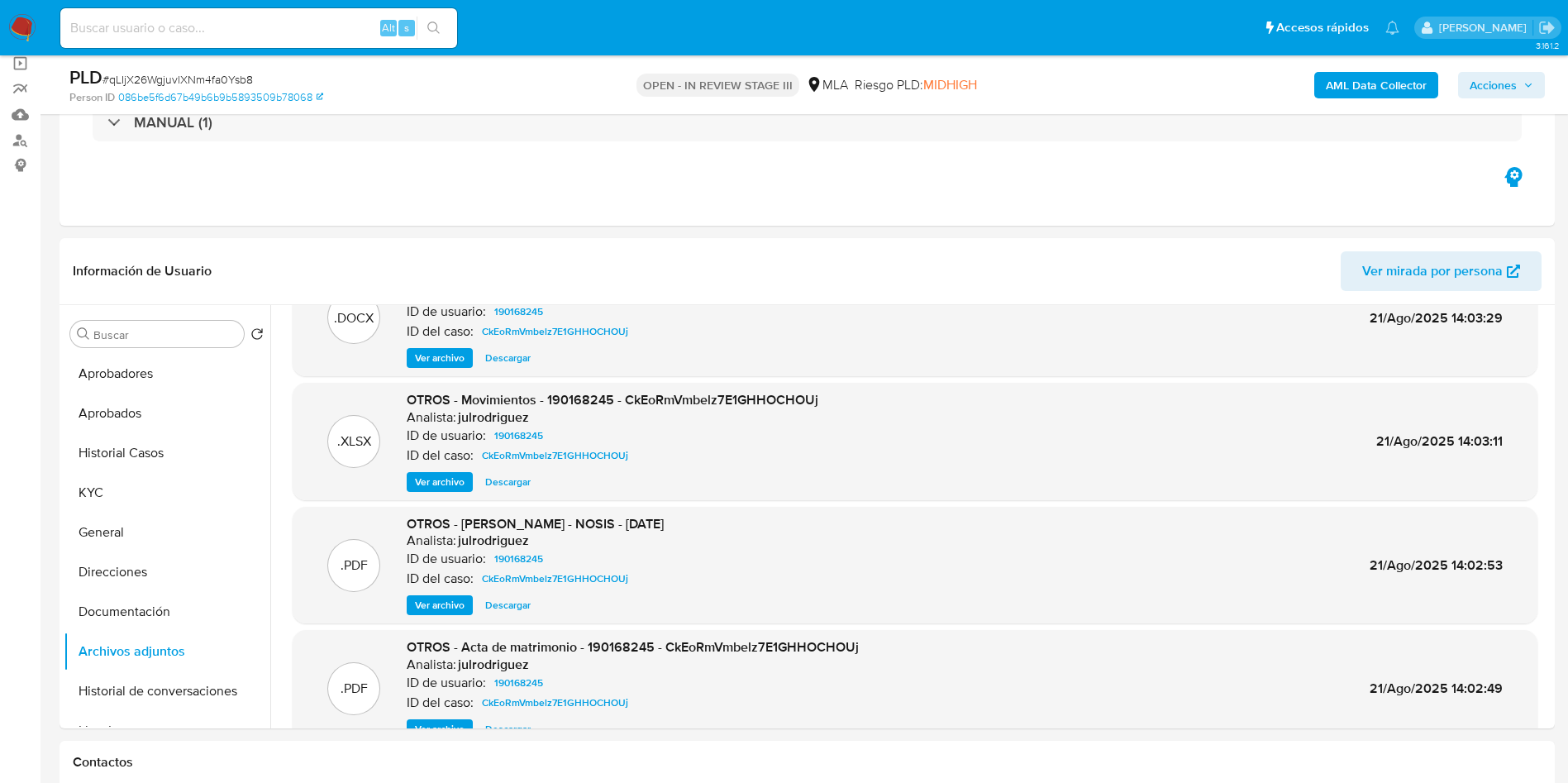
scroll to position [139, 0]
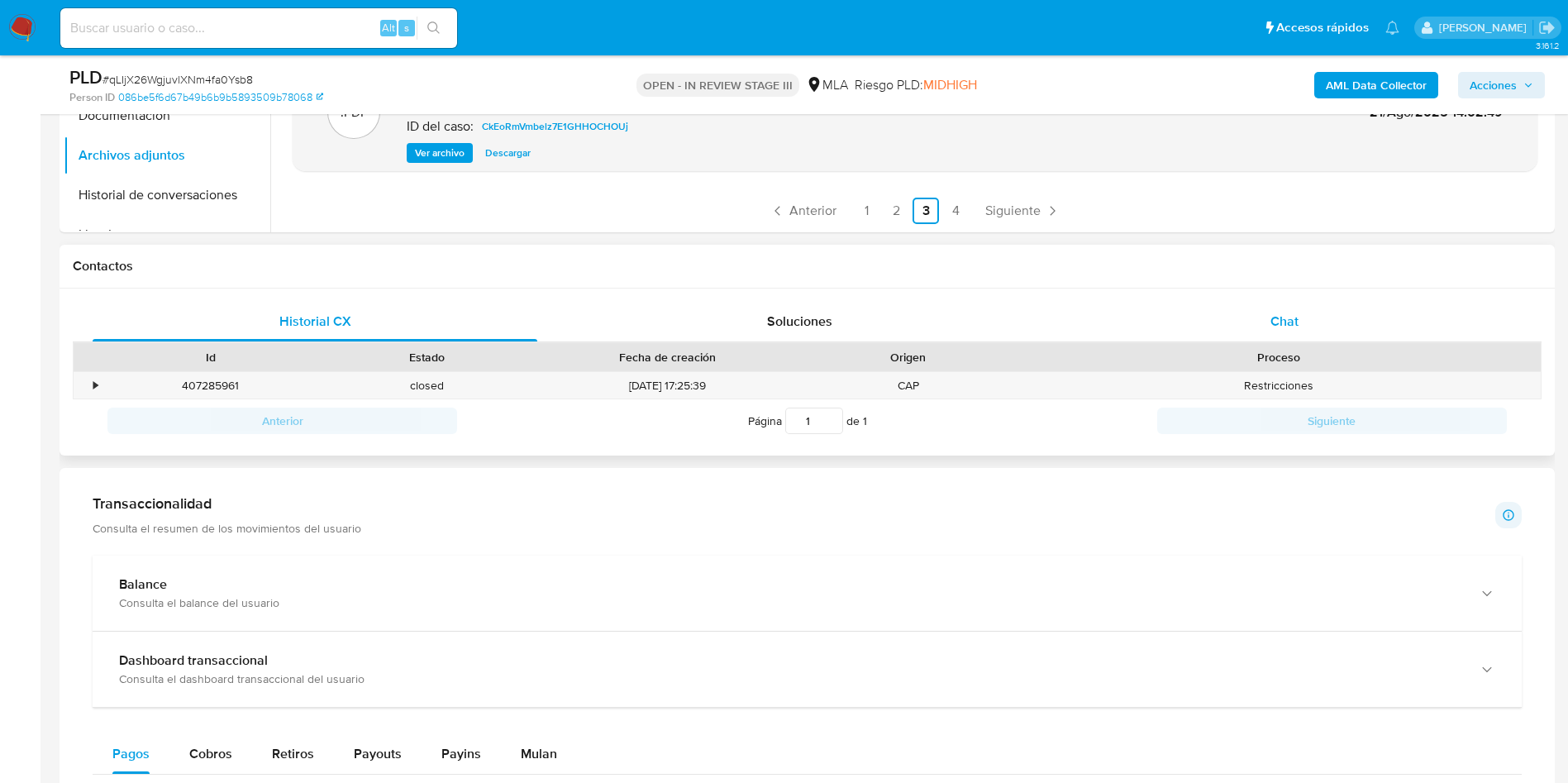
click at [1317, 322] on div "Chat" at bounding box center [1285, 321] width 445 height 40
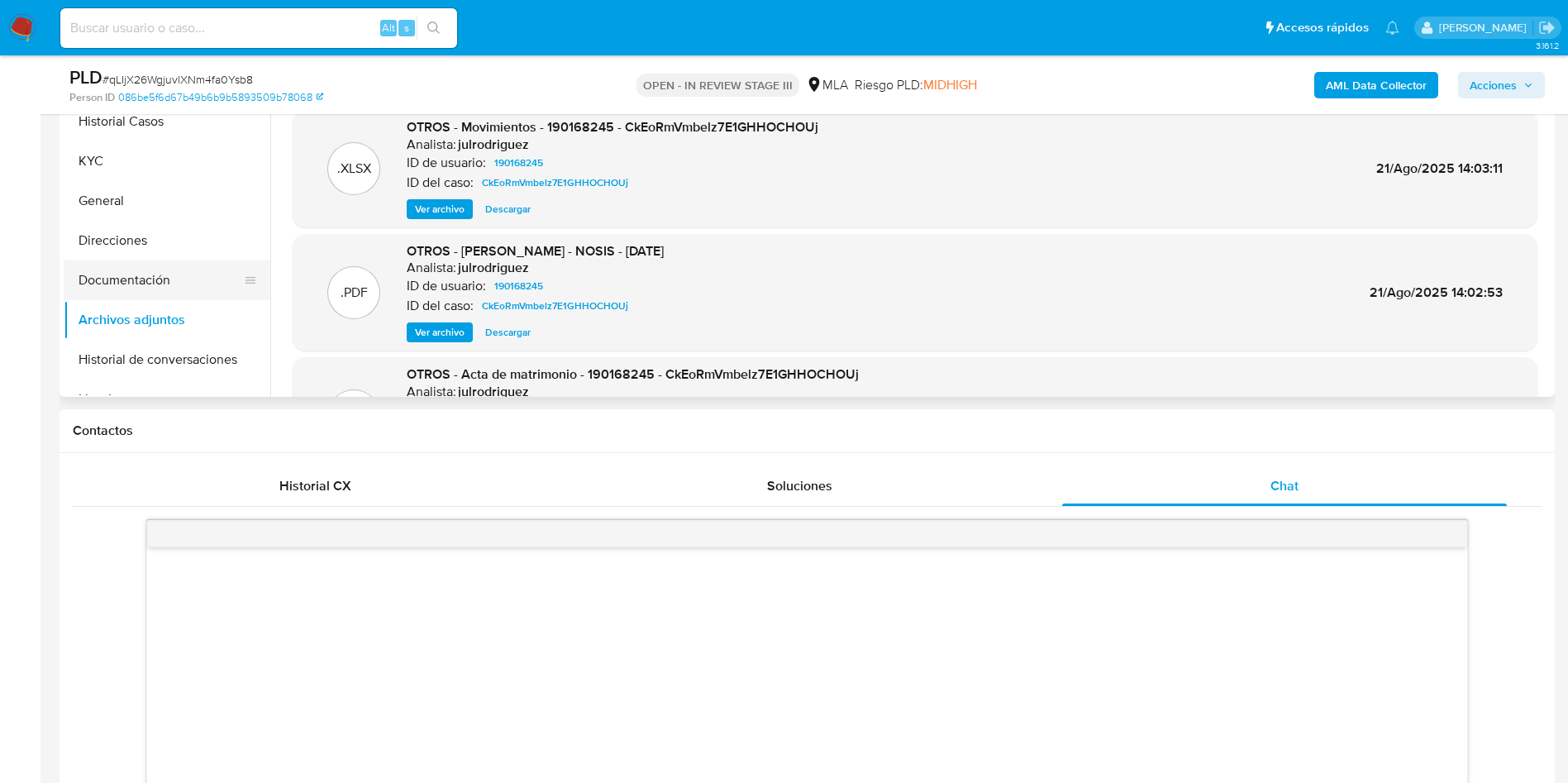
scroll to position [124, 0]
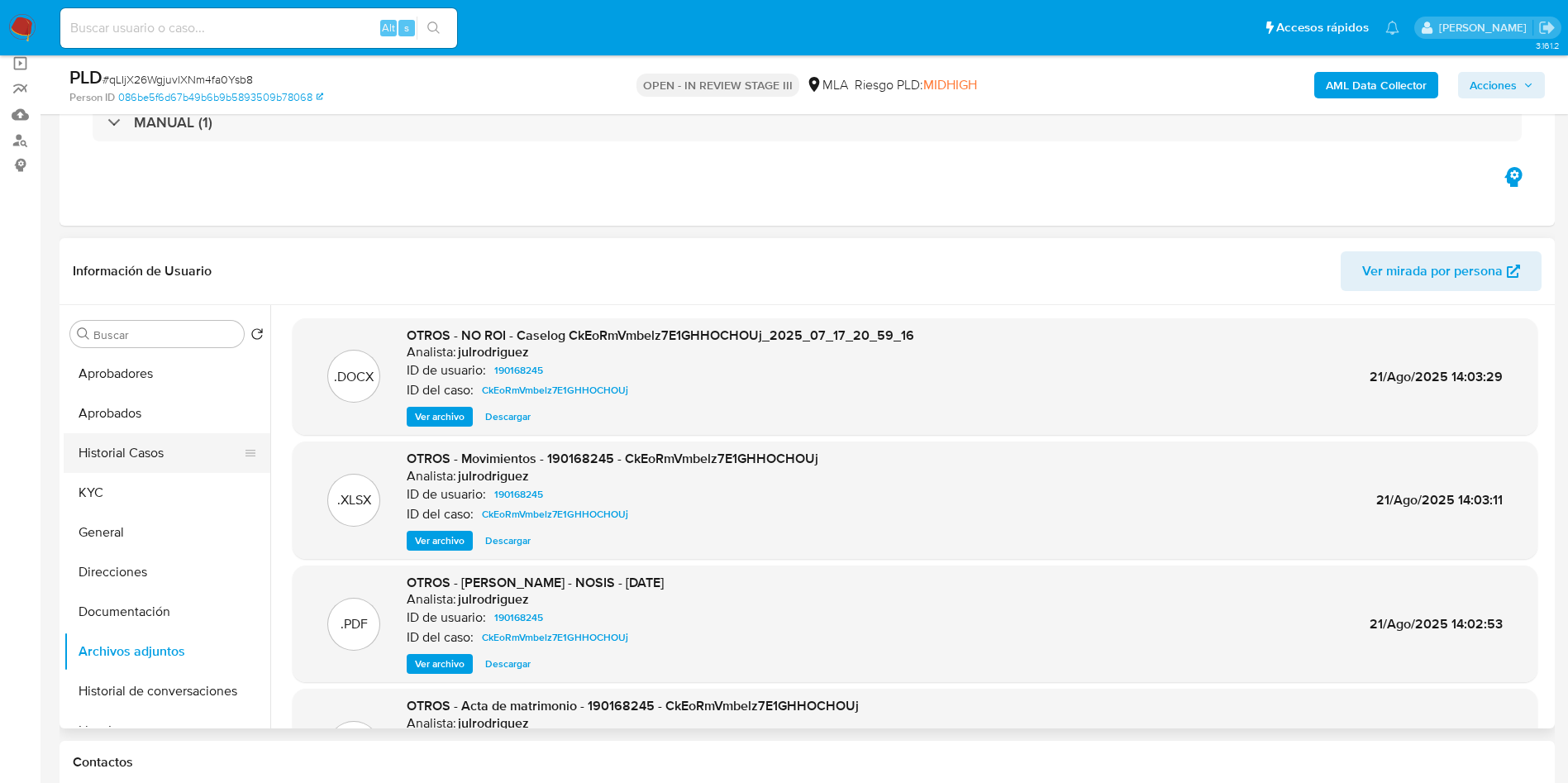
click at [141, 440] on button "Historial Casos" at bounding box center [160, 453] width 194 height 40
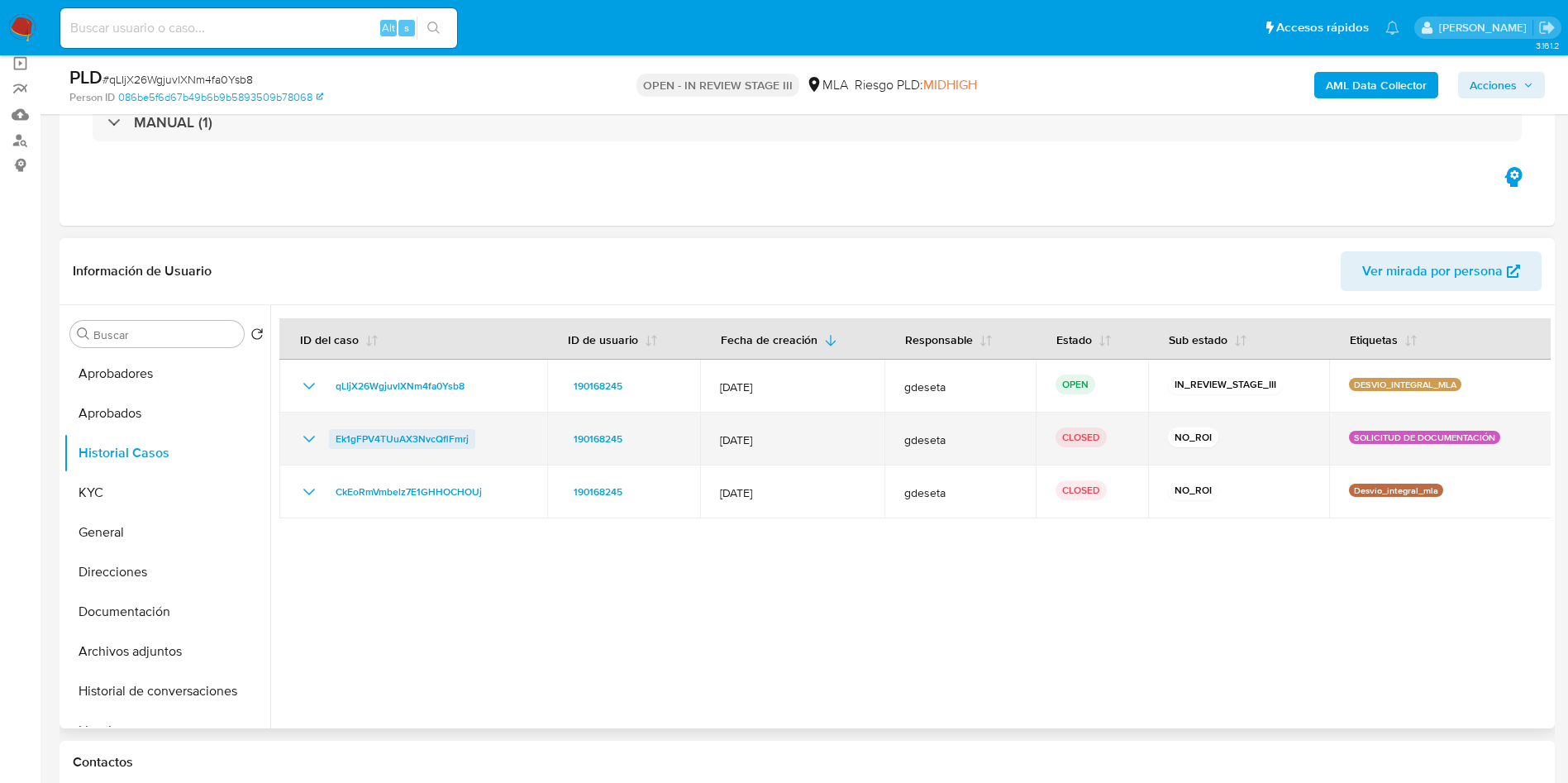
click at [410, 440] on span "Ek1gFPV4TUuAX3NvcQflFmrj" at bounding box center [402, 439] width 133 height 20
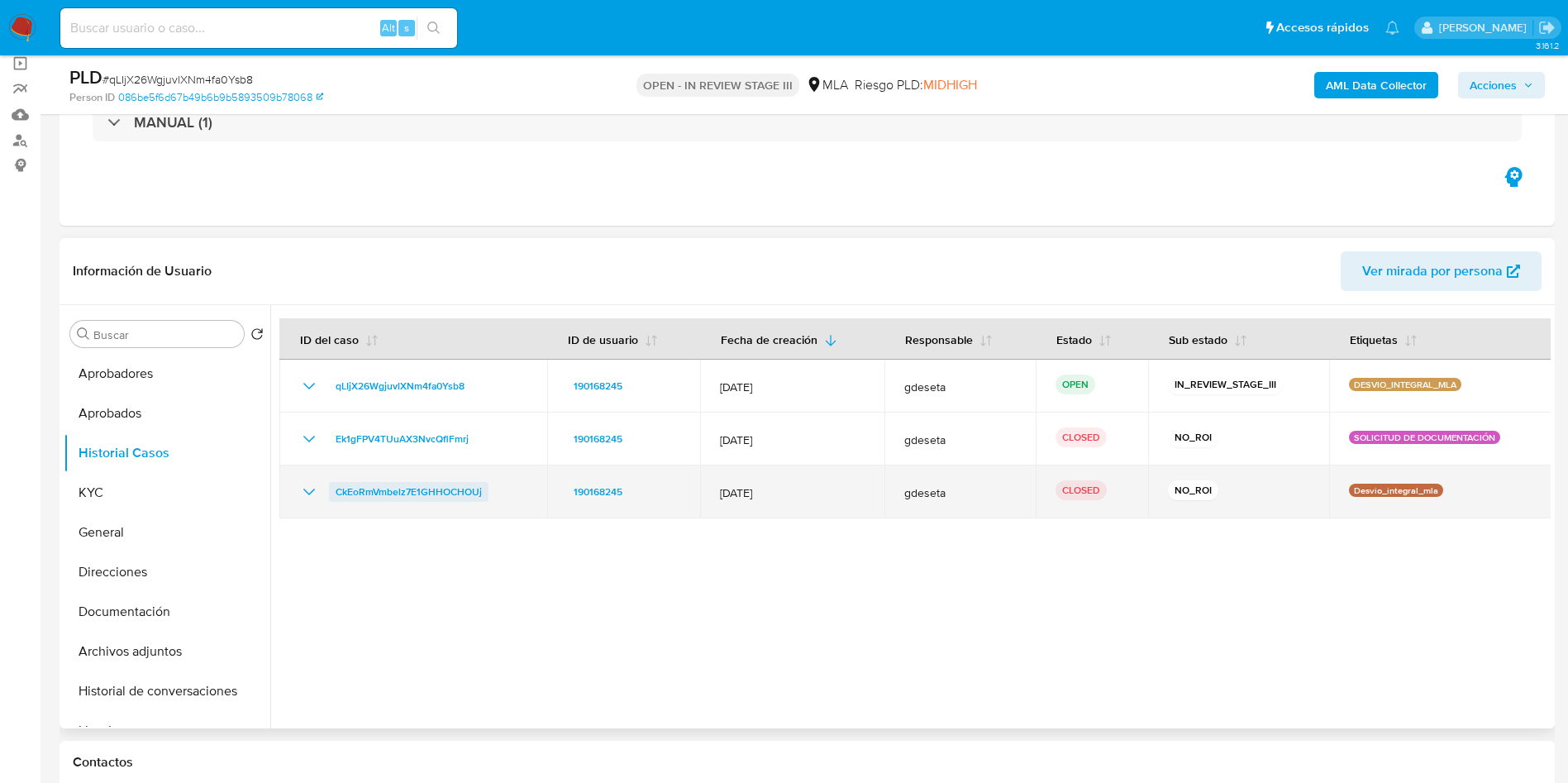
click at [359, 486] on span "CkEoRmVmbelz7E1GHHOCHOUj" at bounding box center [409, 492] width 146 height 20
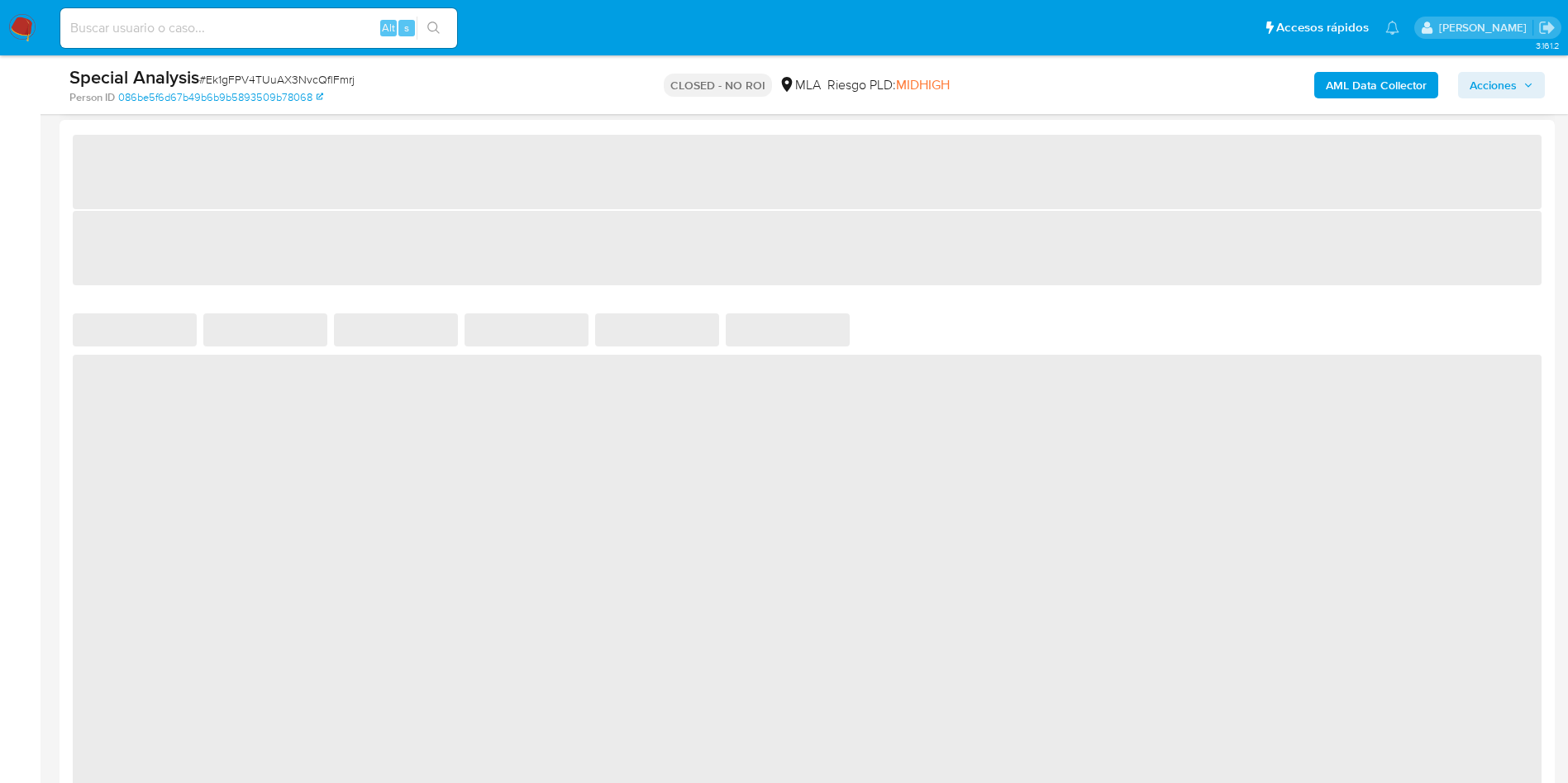
select select "10"
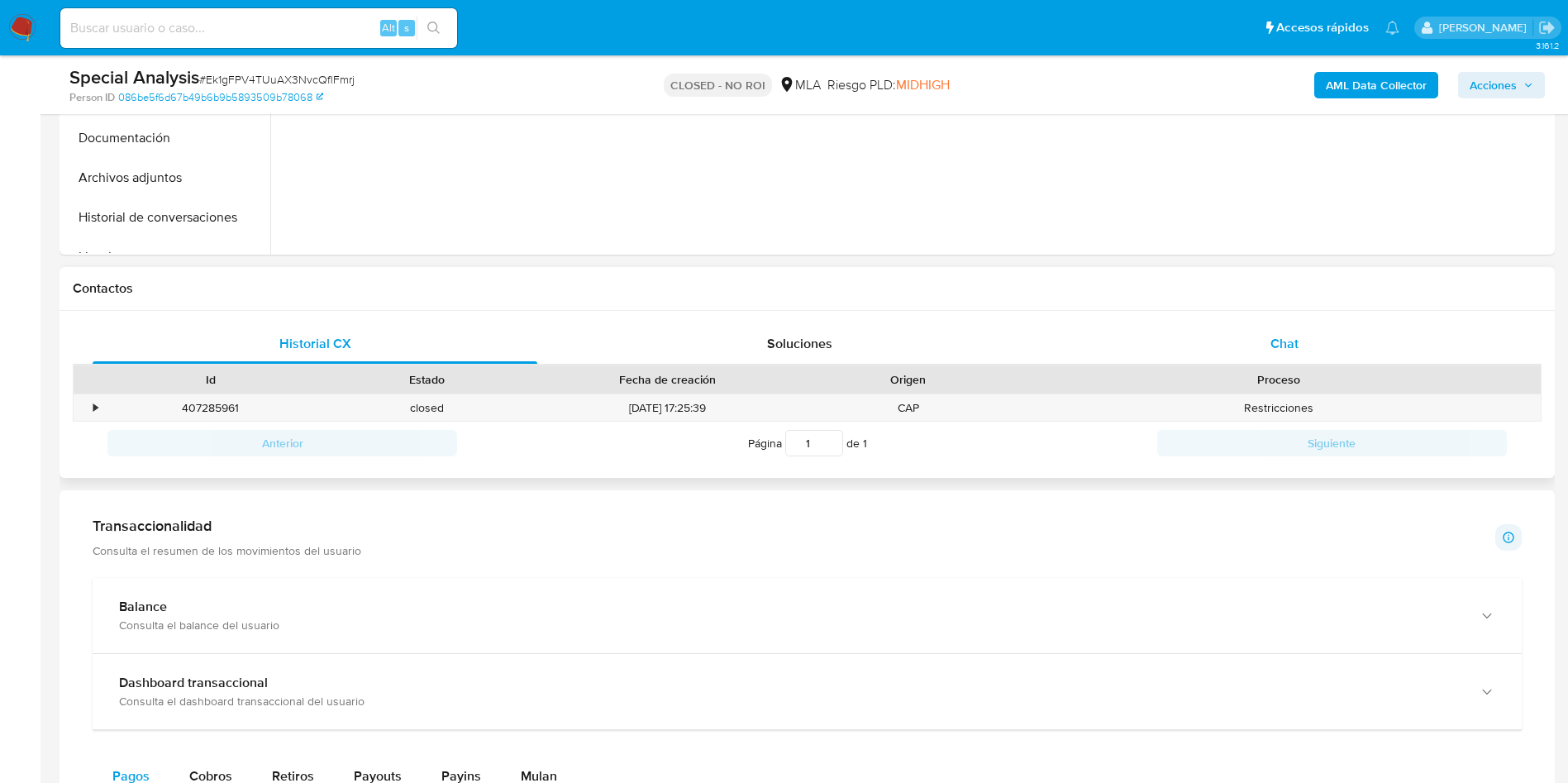
click at [1286, 340] on span "Chat" at bounding box center [1284, 344] width 28 height 19
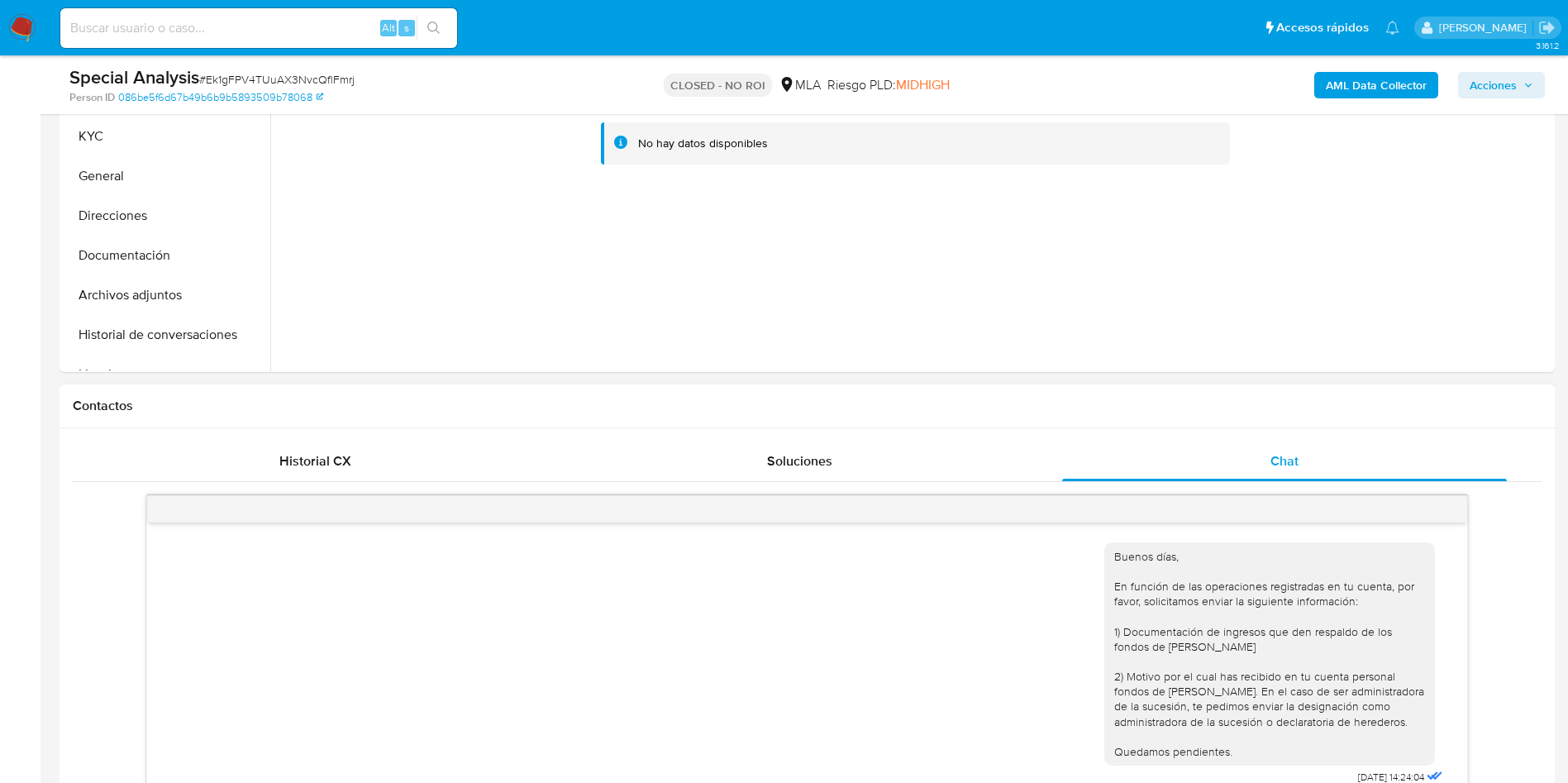
scroll to position [470, 0]
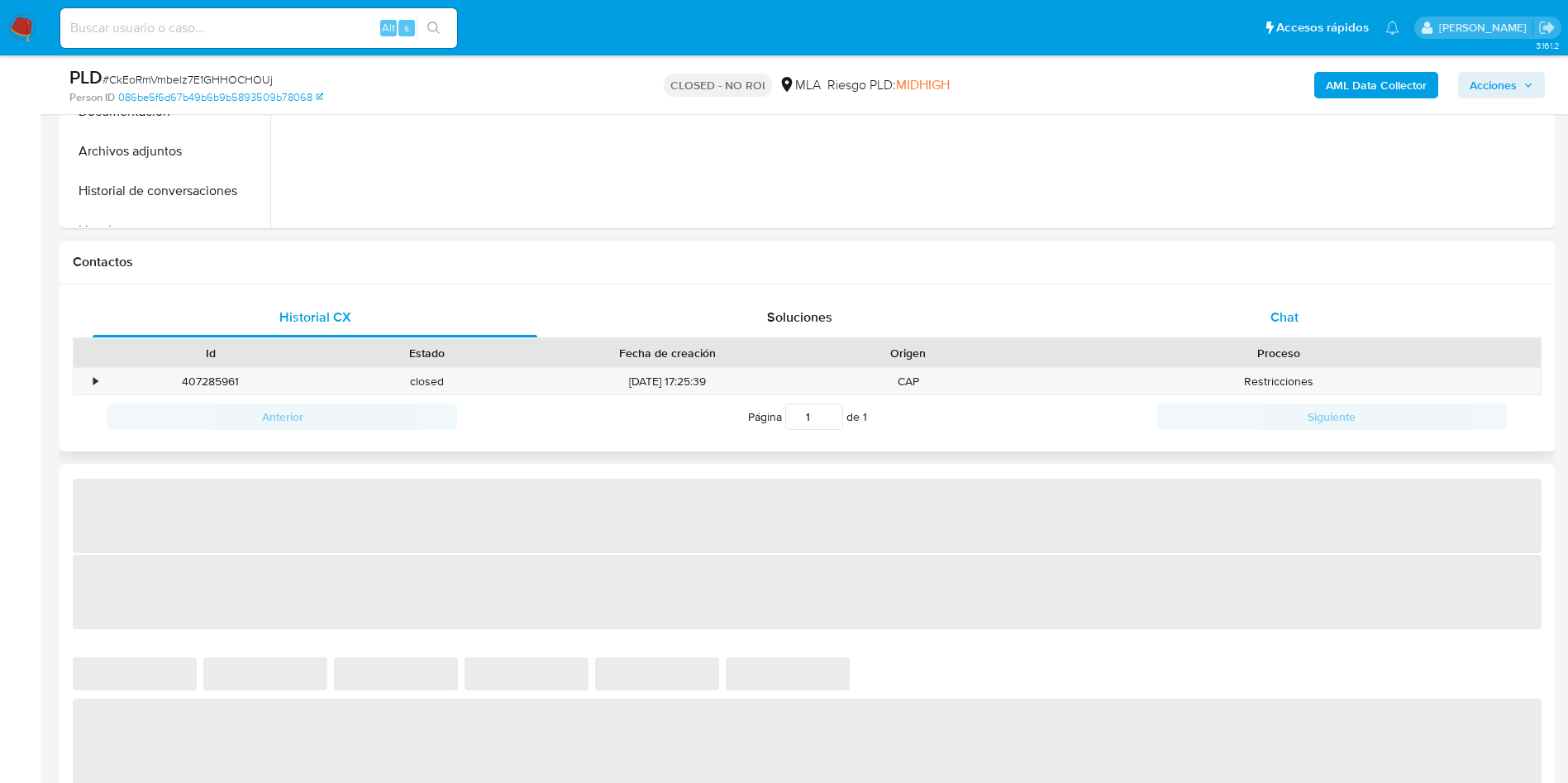
click at [1288, 304] on div "Chat" at bounding box center [1285, 317] width 445 height 40
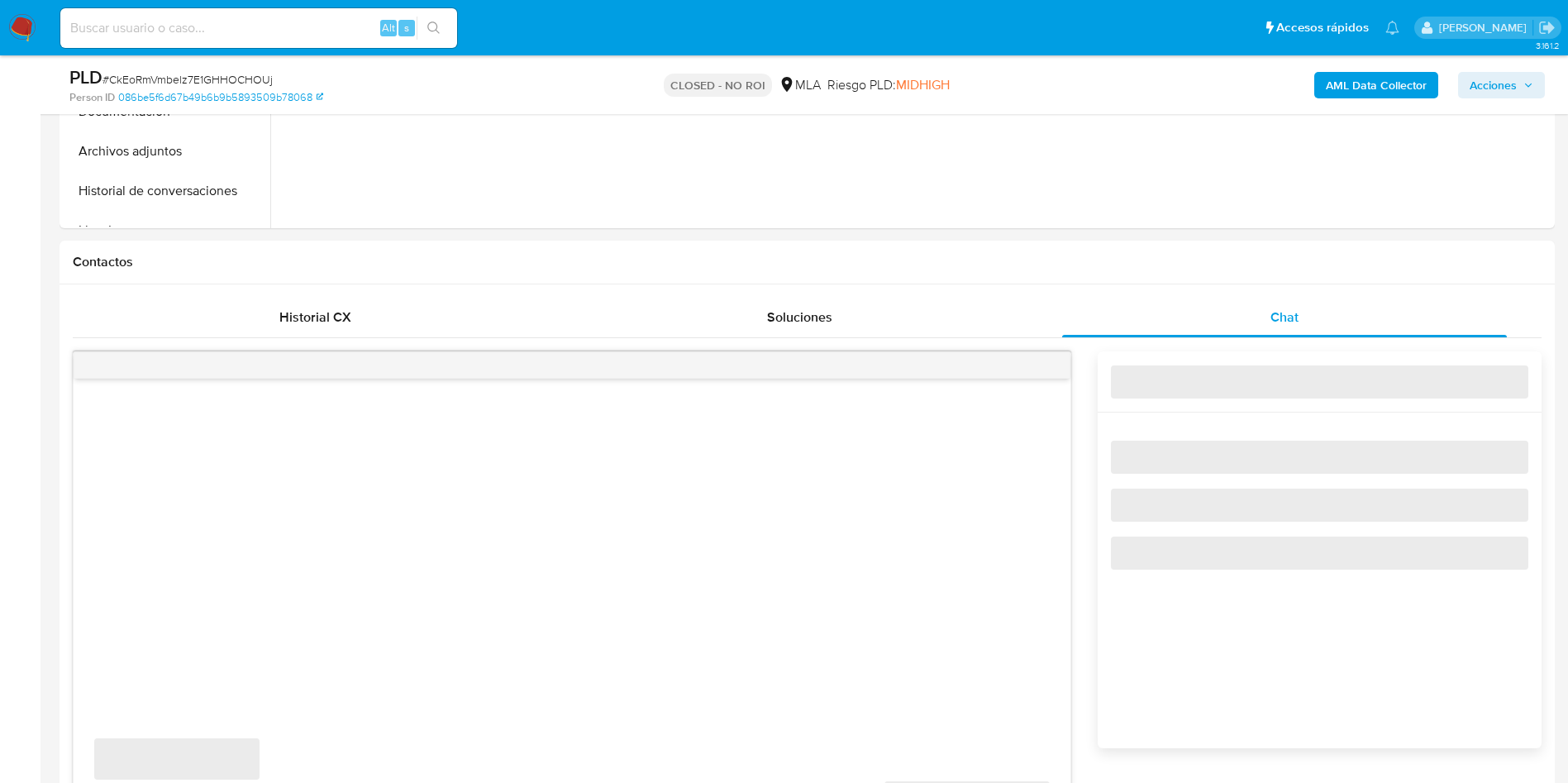
scroll to position [1117, 0]
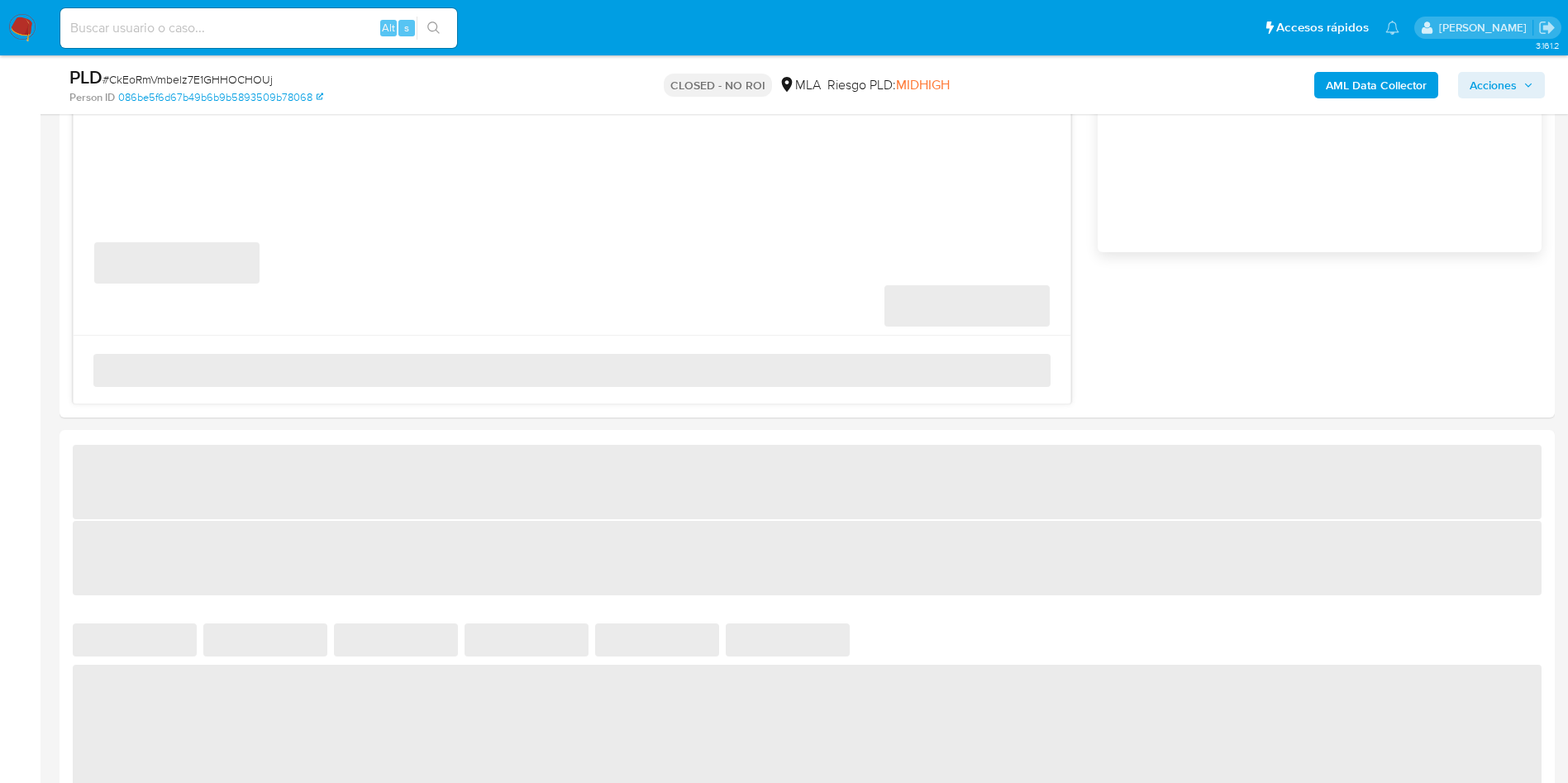
select select "10"
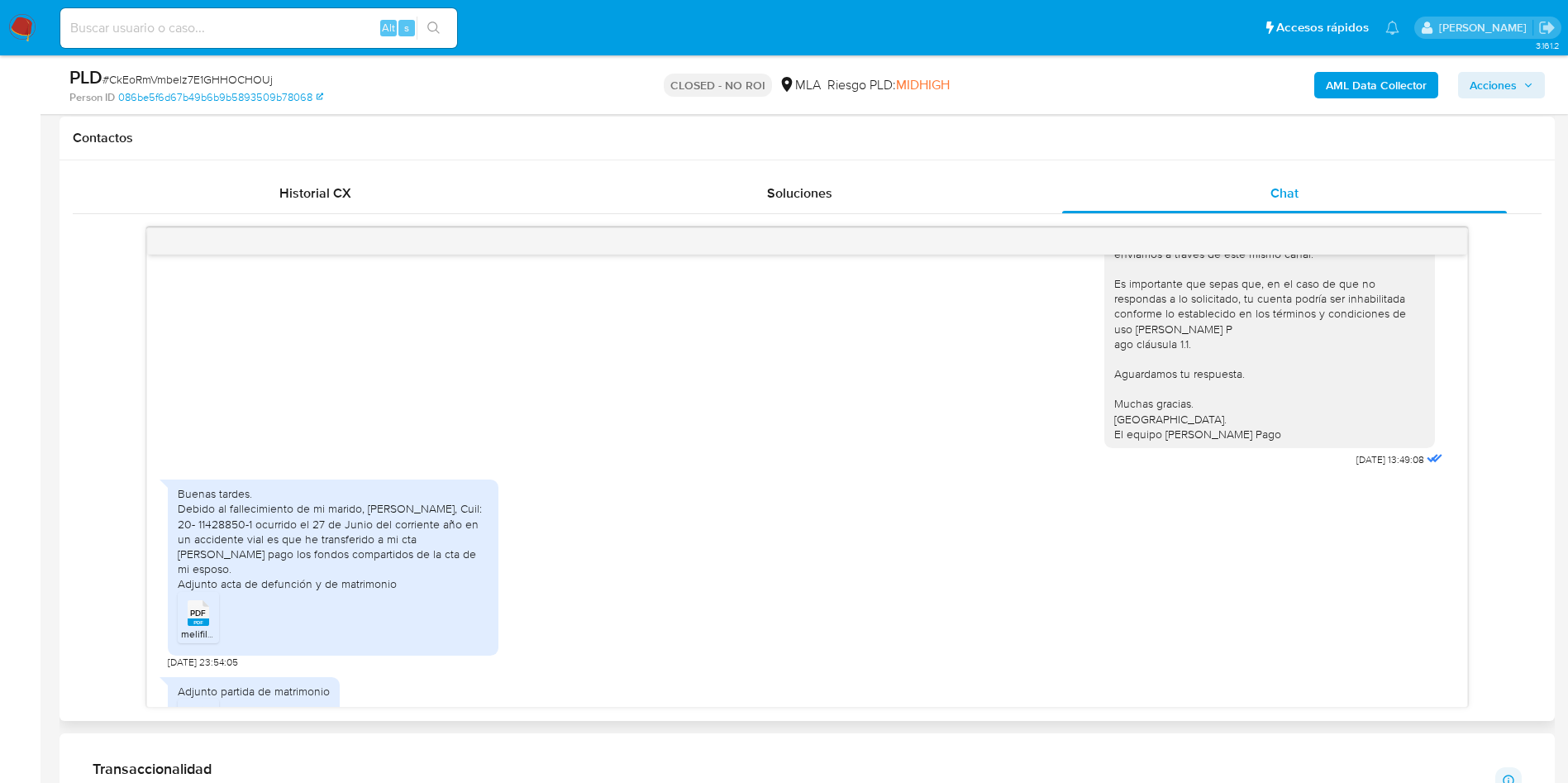
scroll to position [1069, 0]
